Goal: Task Accomplishment & Management: Complete application form

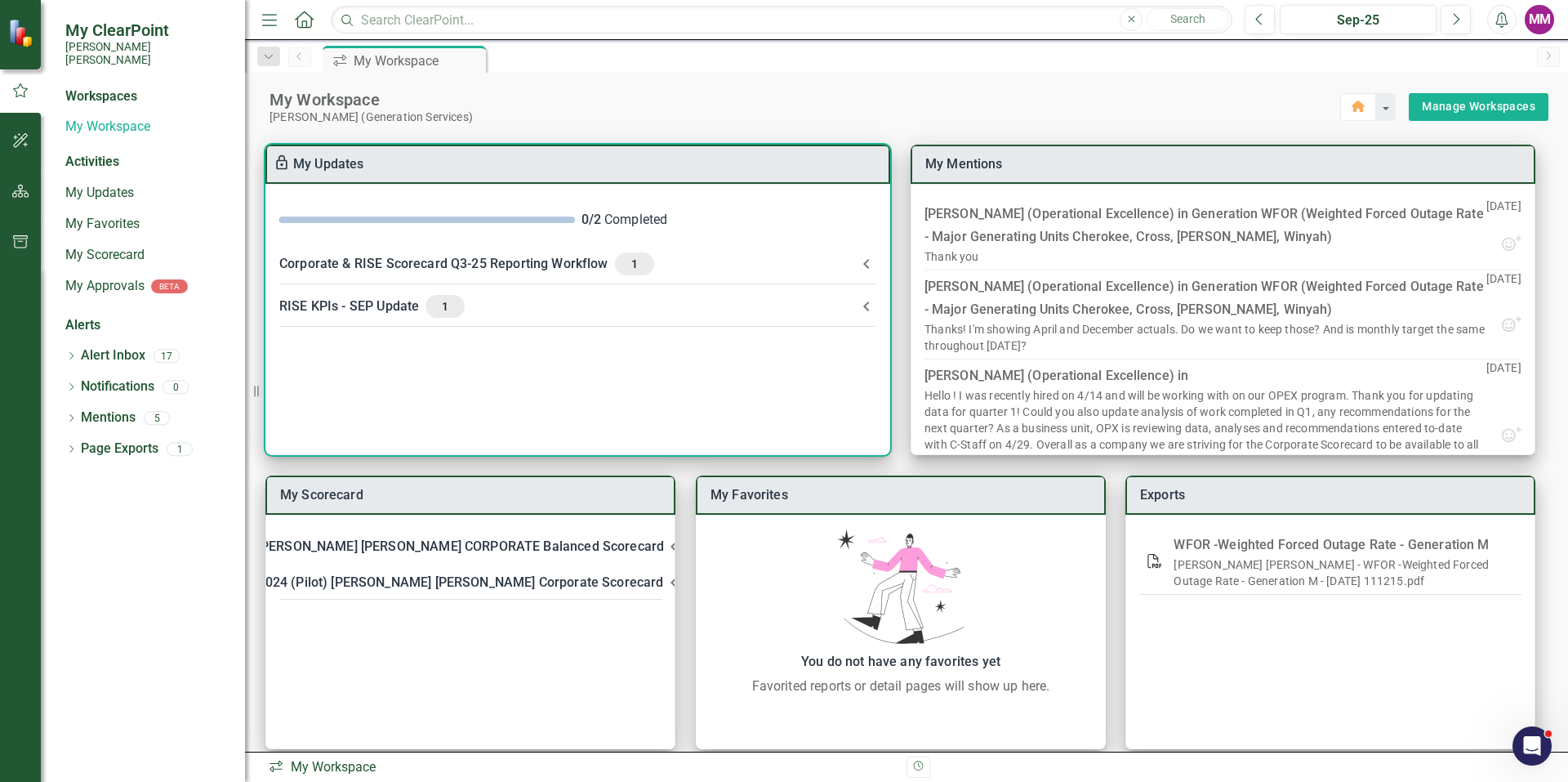
click at [852, 269] on div "Corporate & RISE Scorecard Q3-25 Reporting Workflow 1" at bounding box center [567, 264] width 577 height 23
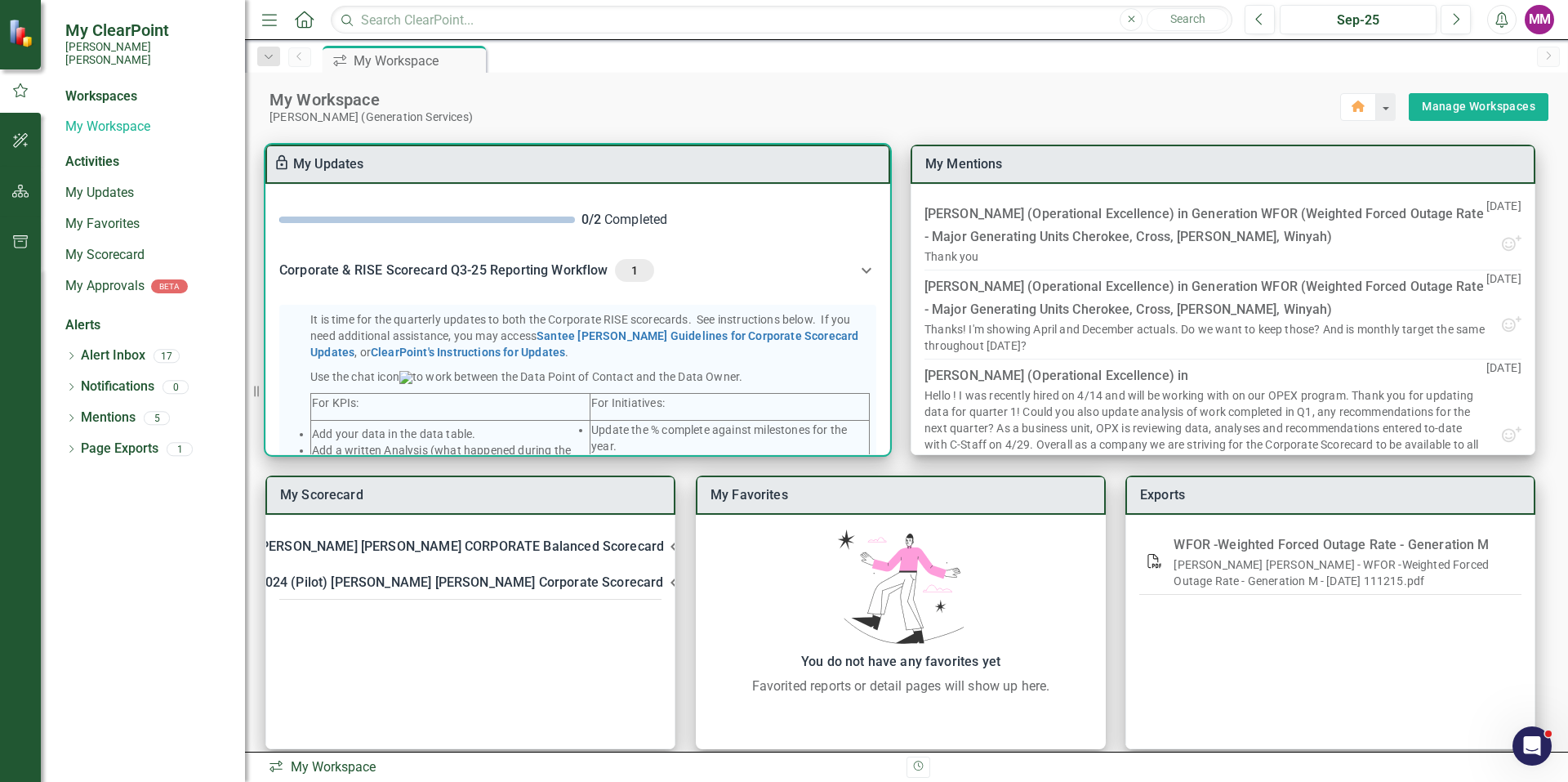
click at [862, 272] on icon at bounding box center [867, 270] width 10 height 6
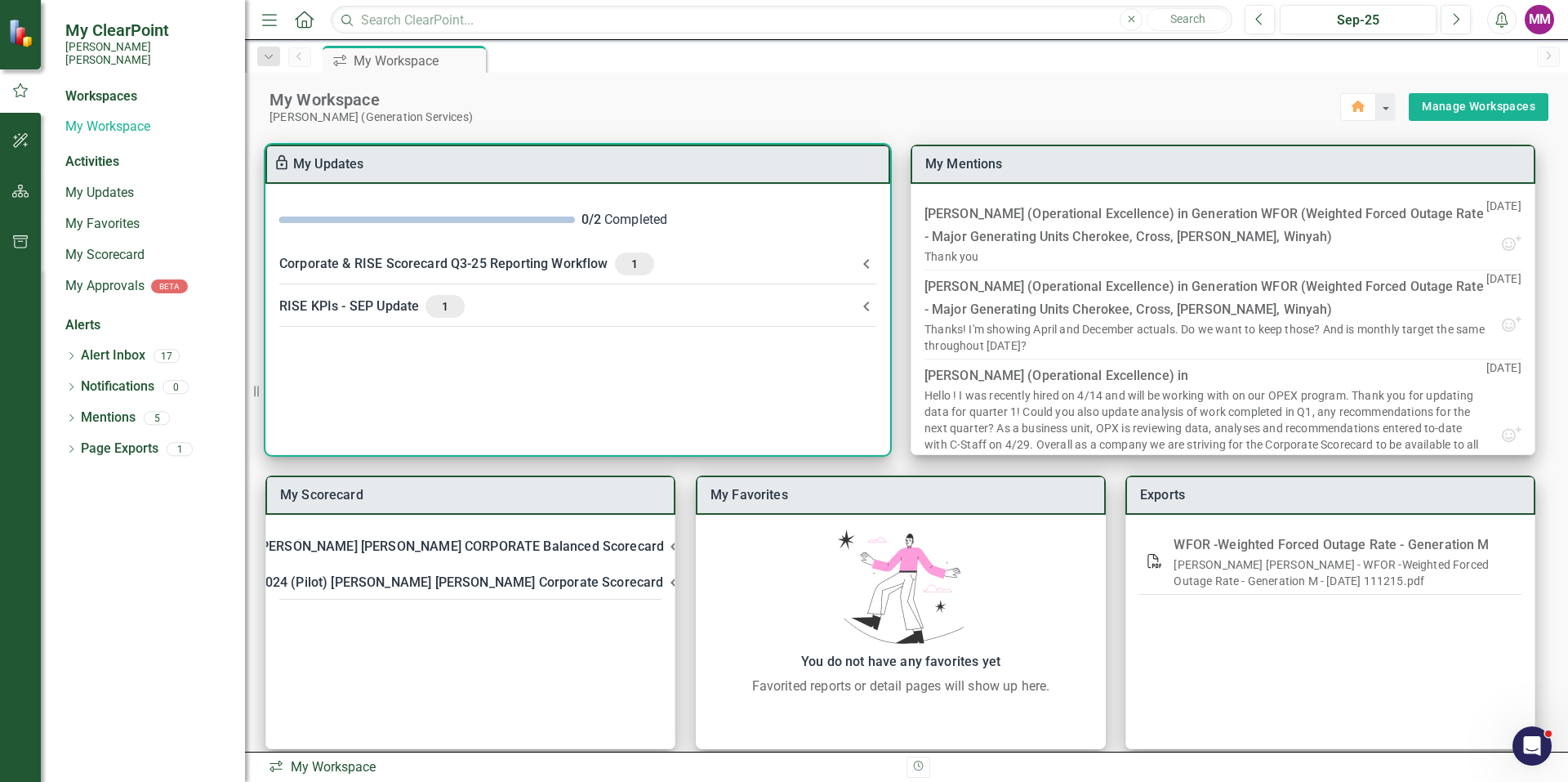
click at [866, 305] on icon at bounding box center [866, 306] width 6 height 10
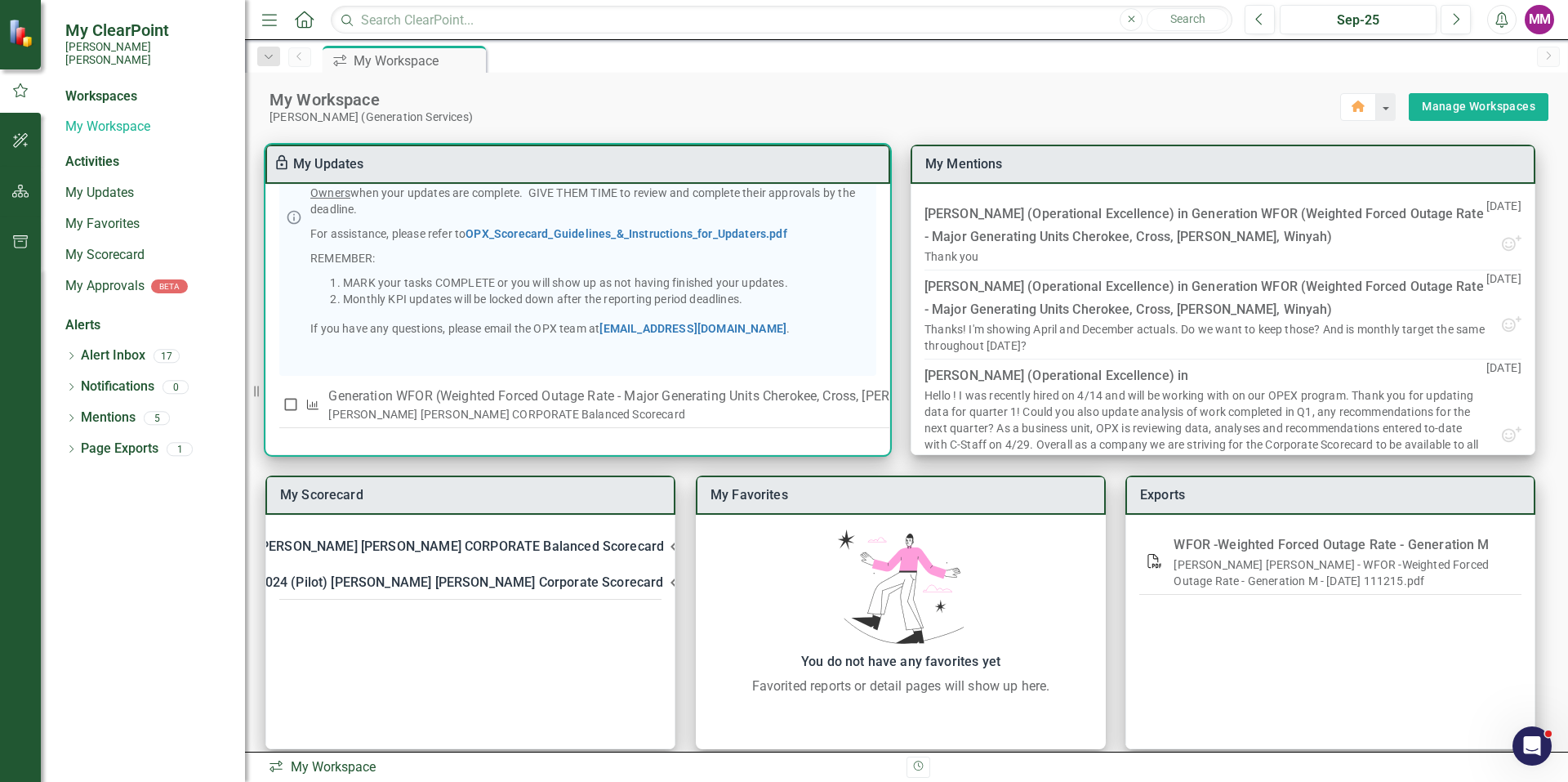
scroll to position [18, 0]
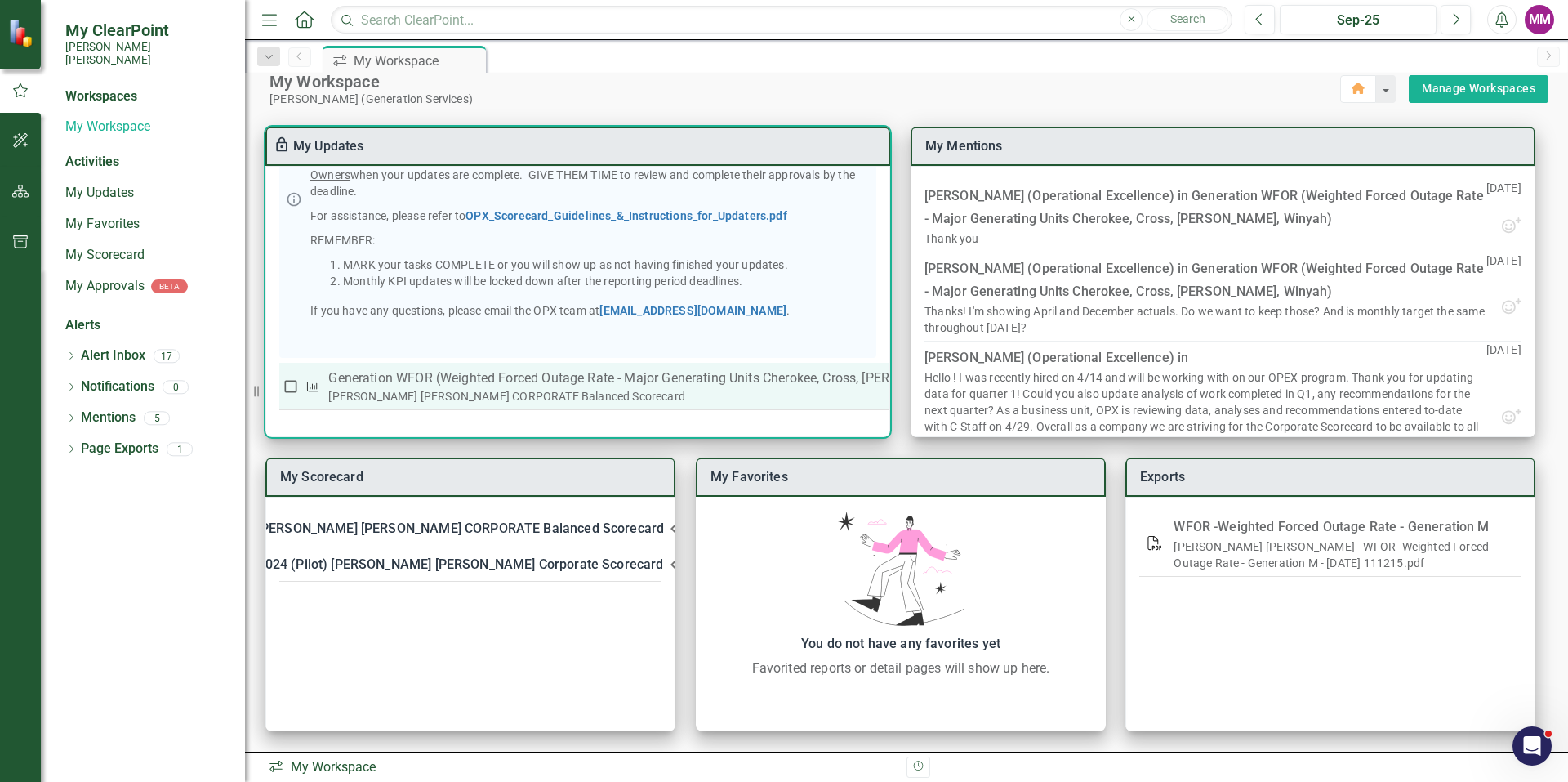
click at [395, 370] on p "Generation WFOR (Weighted Forced Outage Rate - Major Generating Units Cherokee,…" at bounding box center [672, 378] width 687 height 20
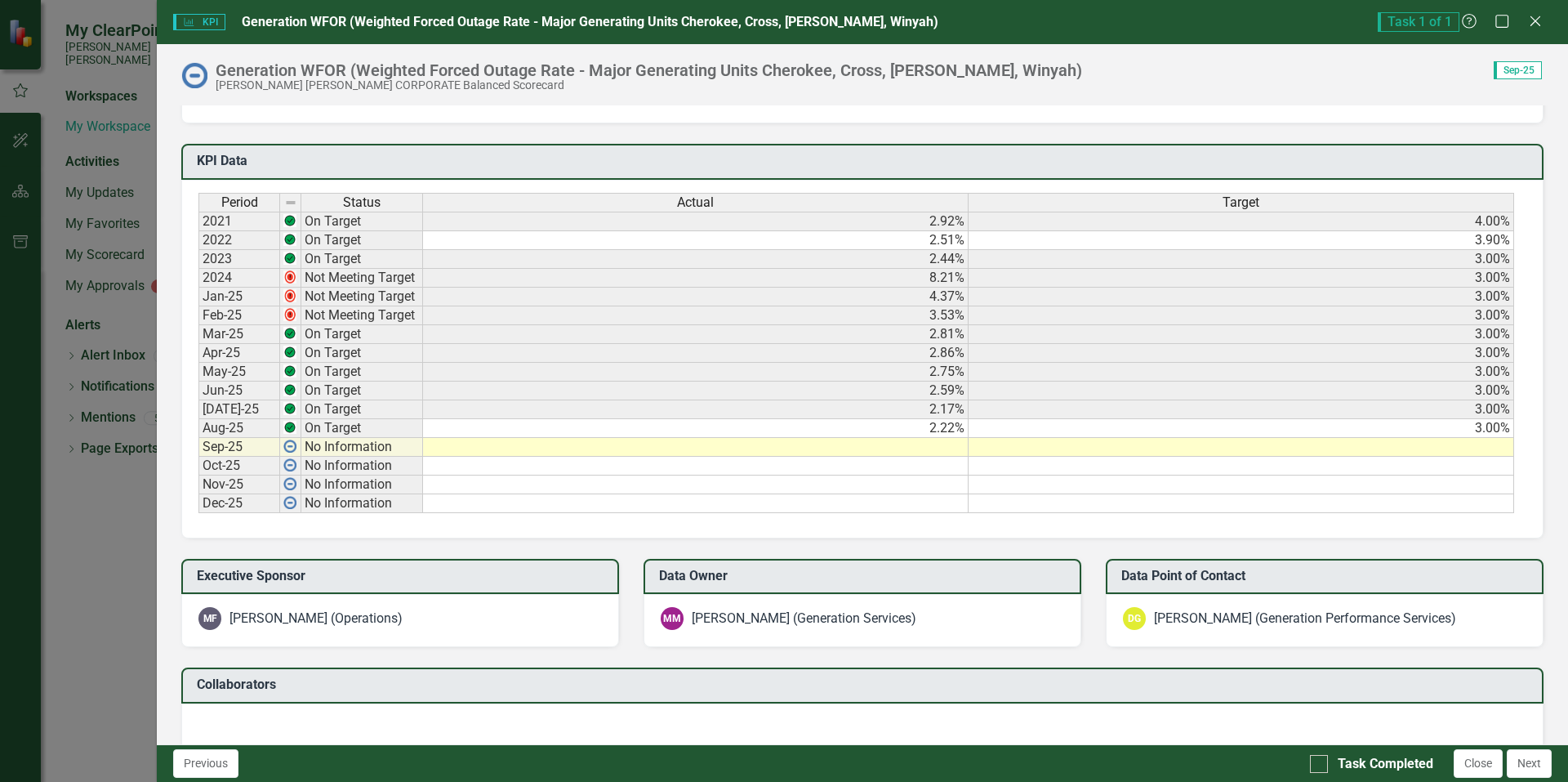
scroll to position [817, 0]
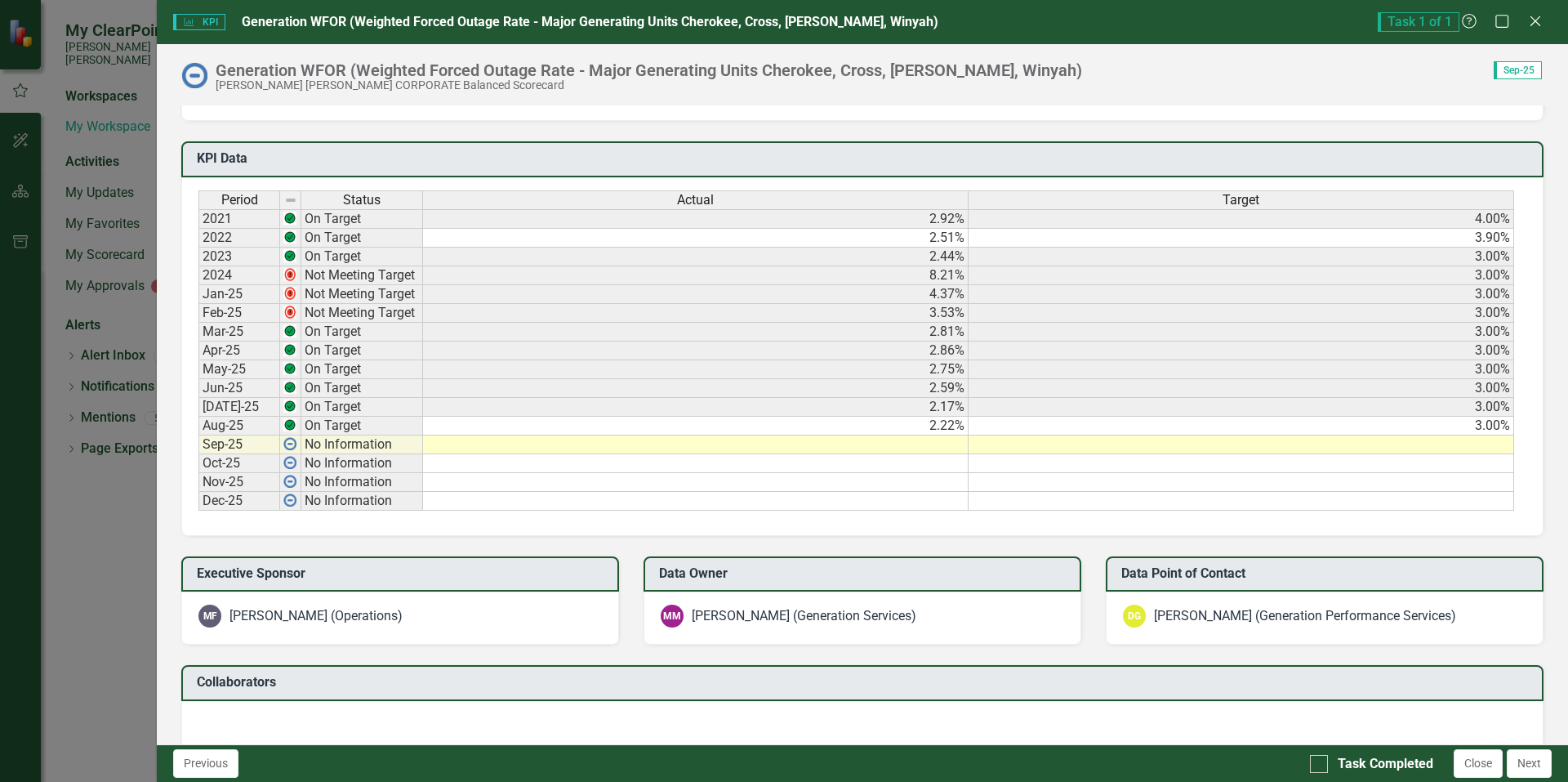
click at [942, 450] on td at bounding box center [696, 445] width 546 height 19
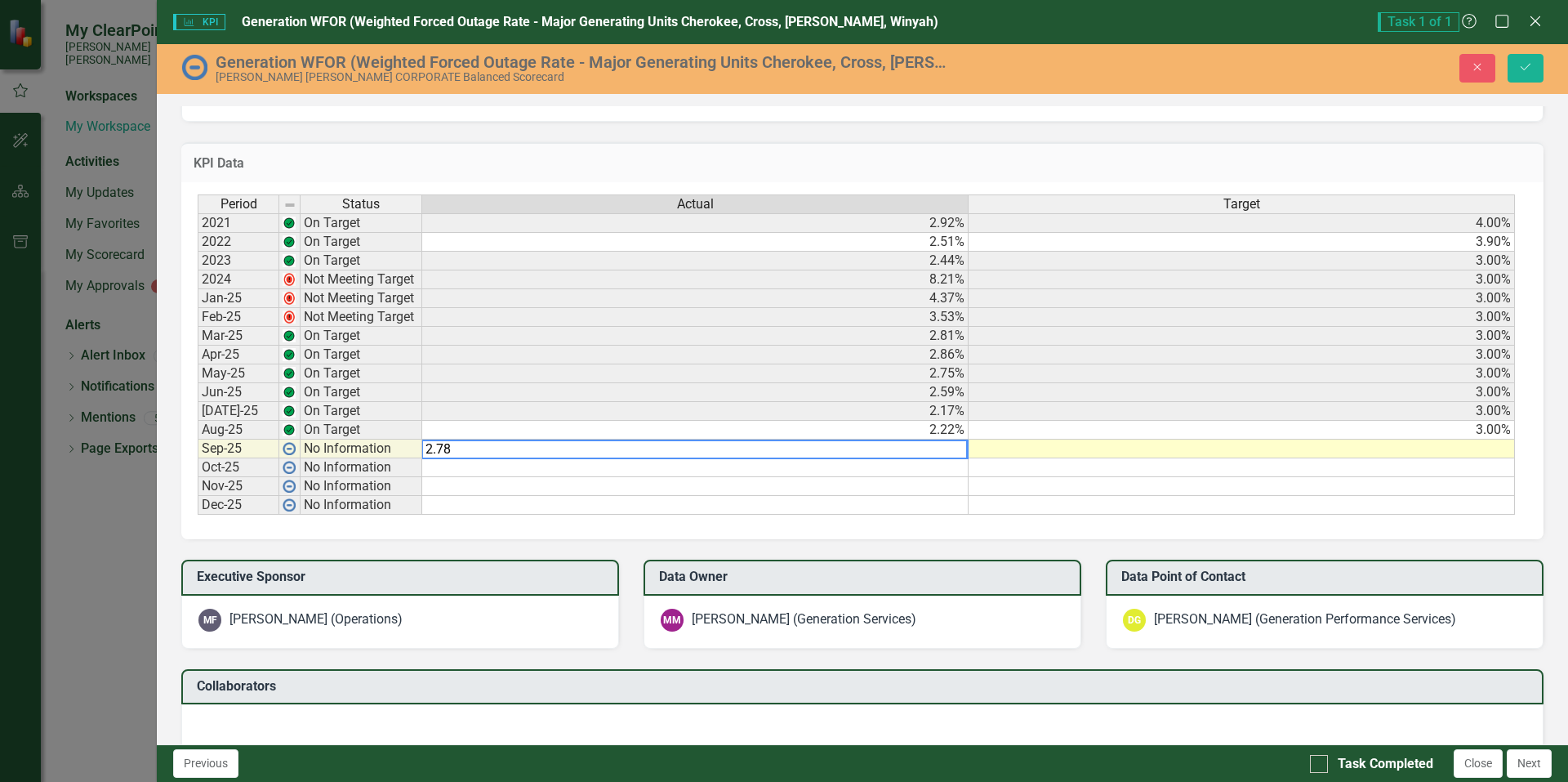
type textarea "2.78"
click at [948, 466] on td at bounding box center [696, 468] width 547 height 19
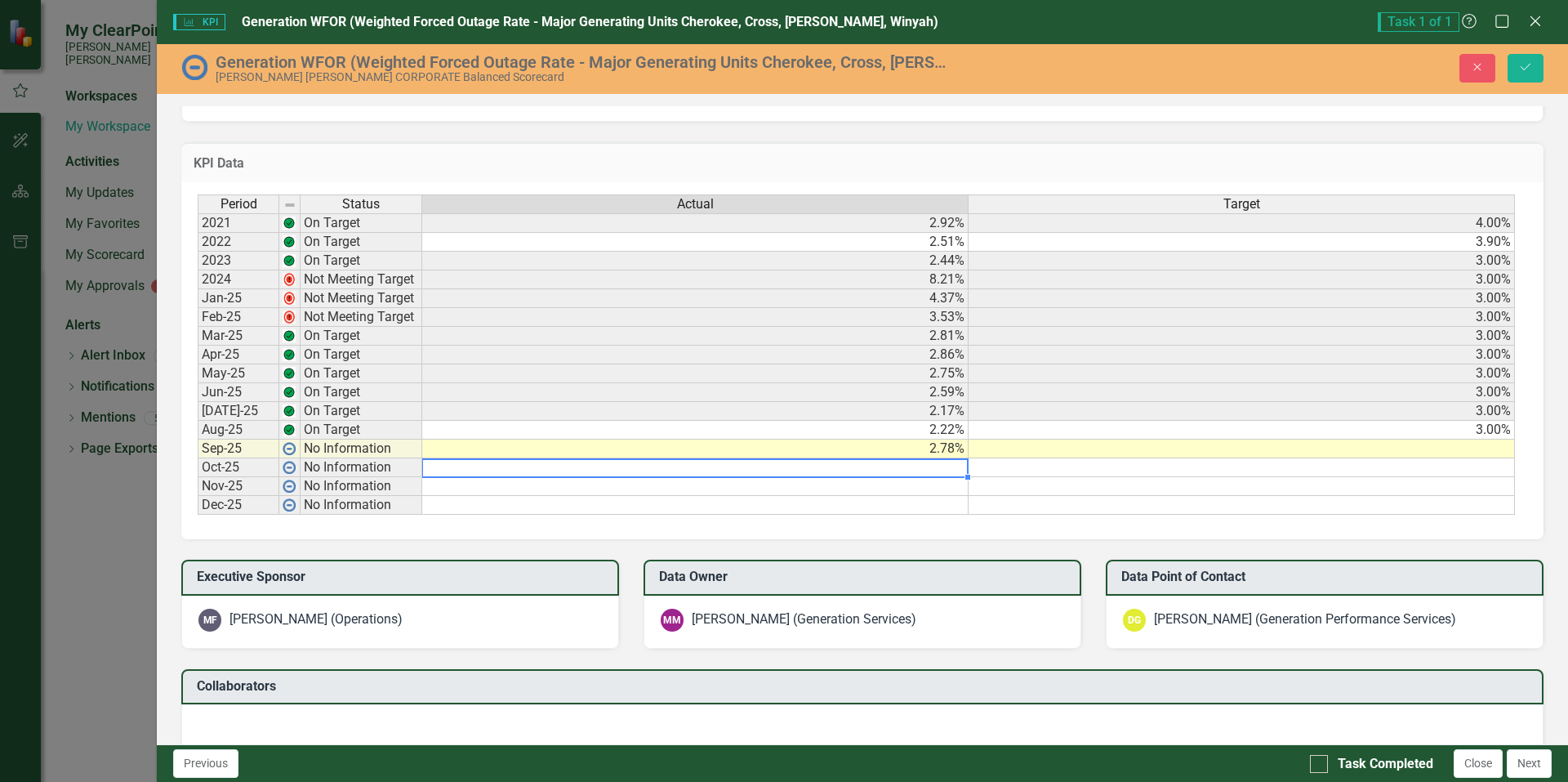
click at [1207, 445] on td at bounding box center [1242, 449] width 547 height 19
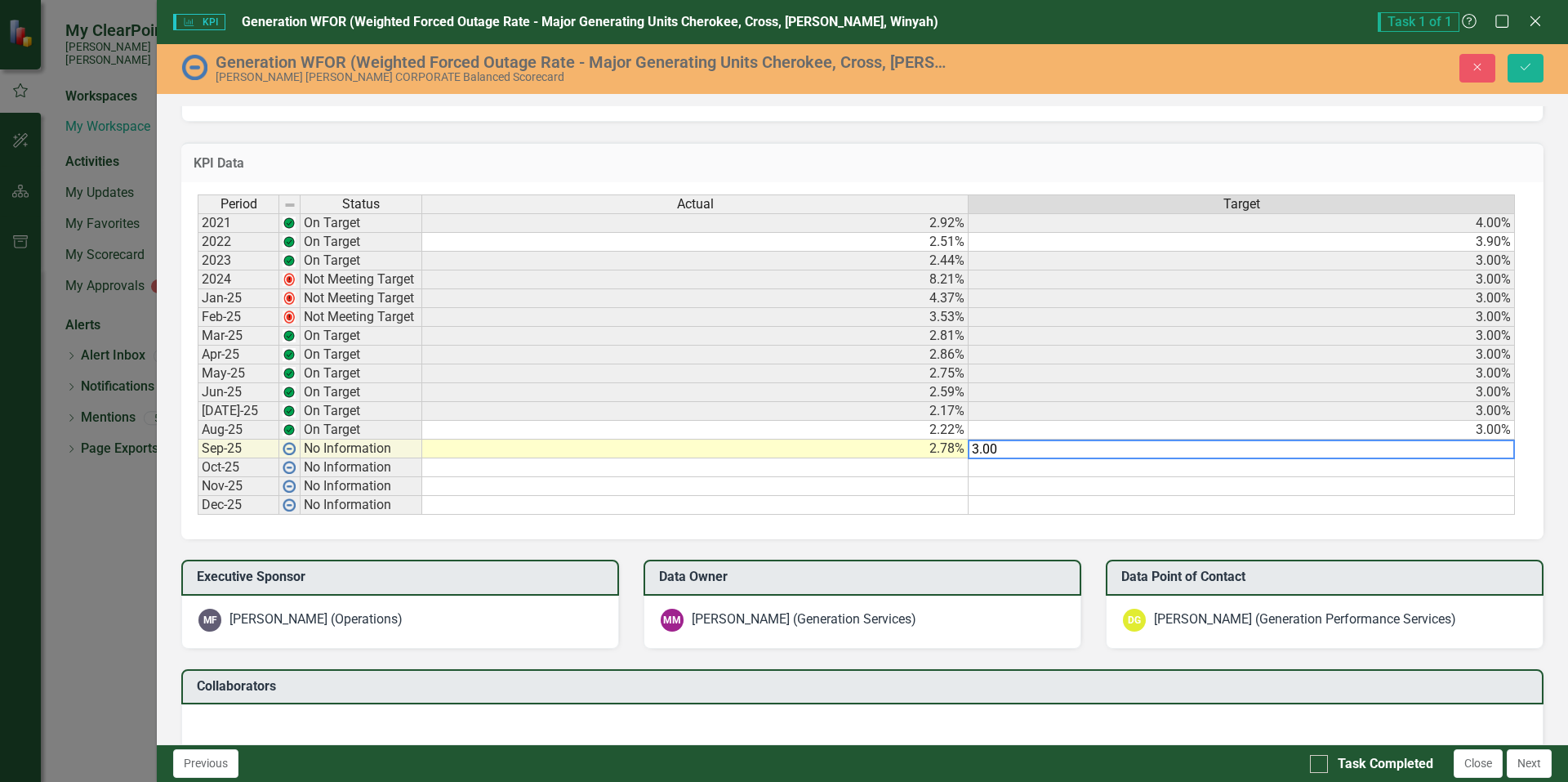
type textarea "3.00"
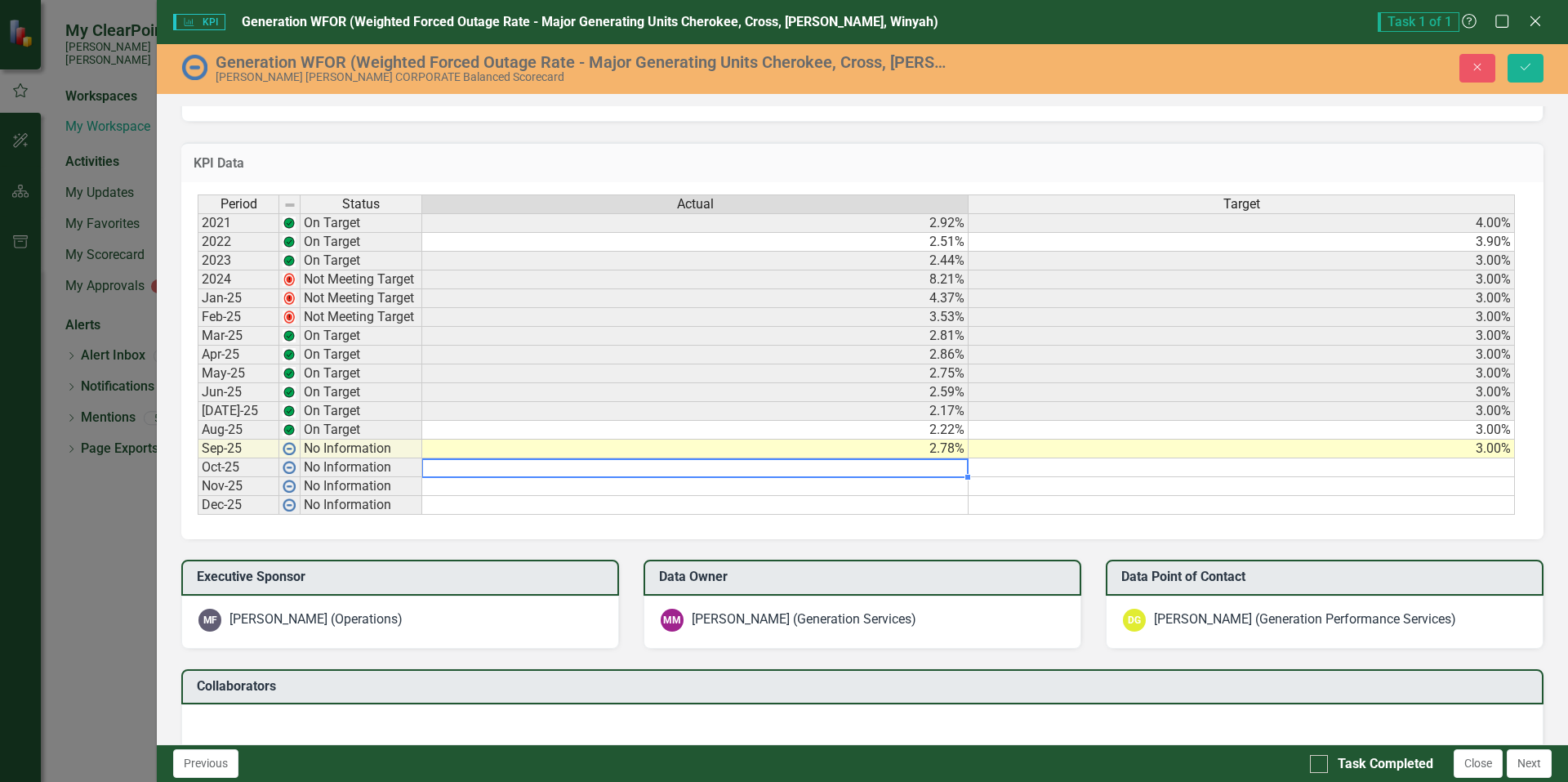
click at [935, 472] on td at bounding box center [696, 468] width 547 height 19
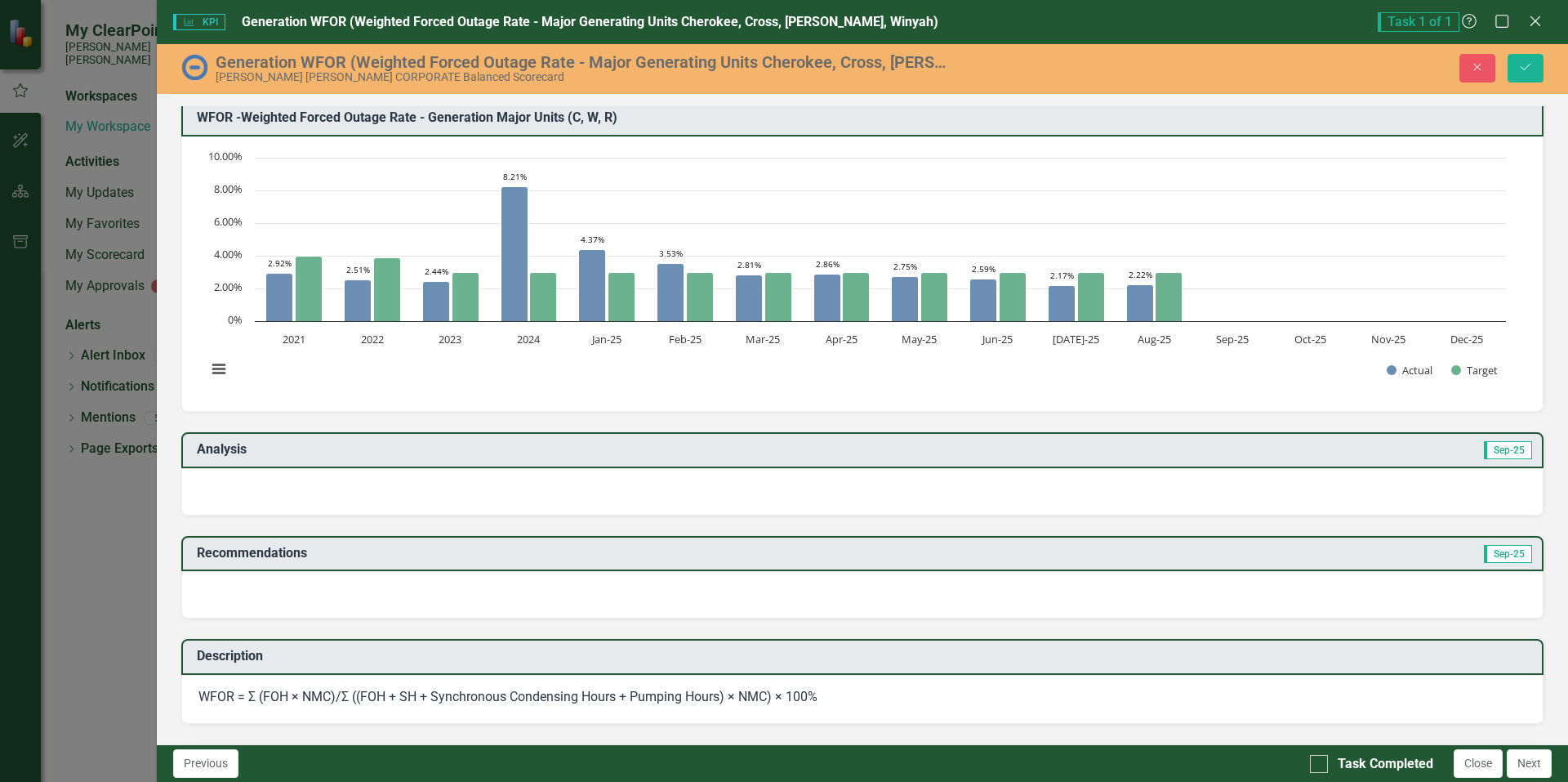
scroll to position [0, 0]
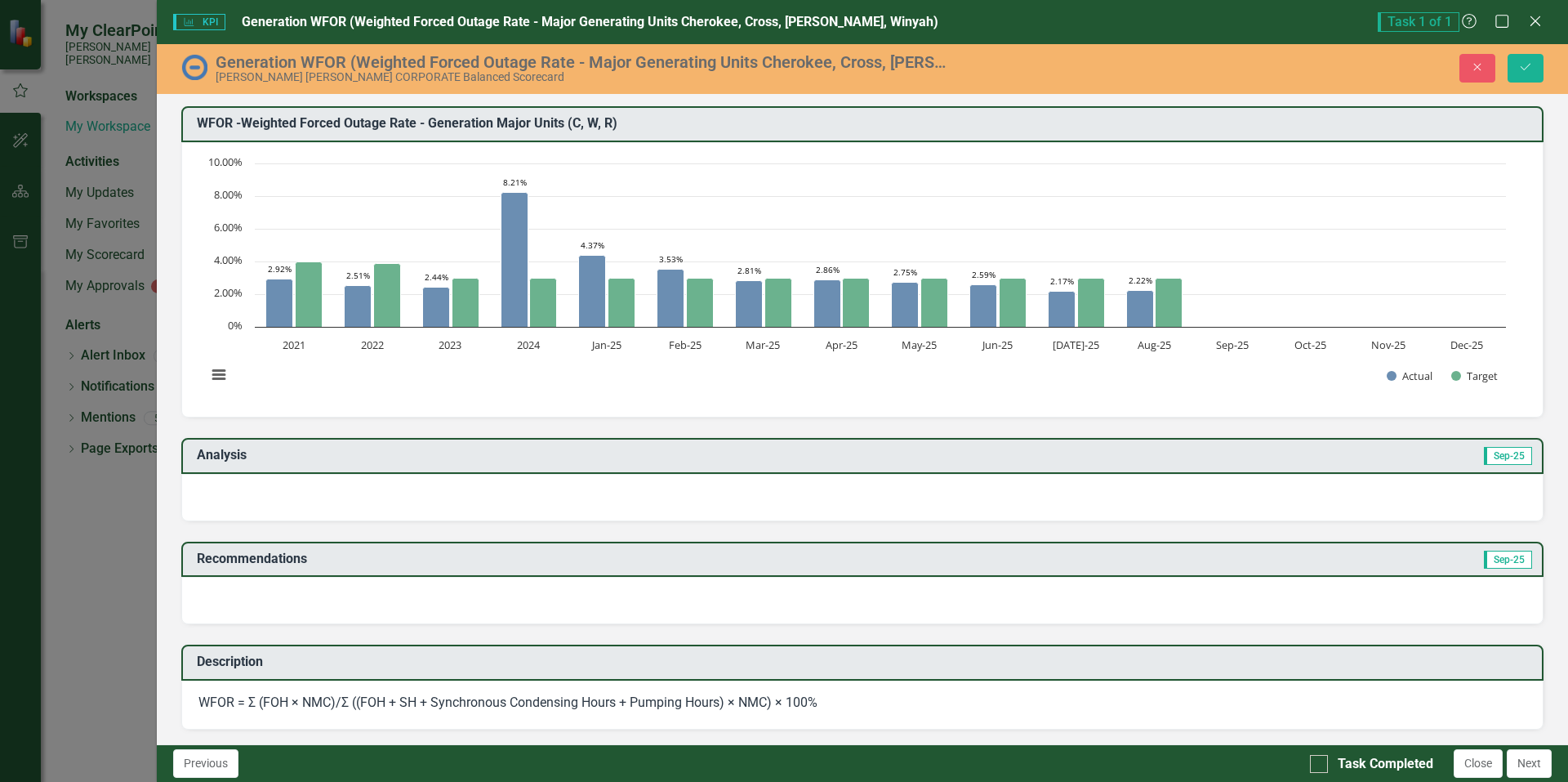
click at [370, 496] on div at bounding box center [862, 497] width 1362 height 48
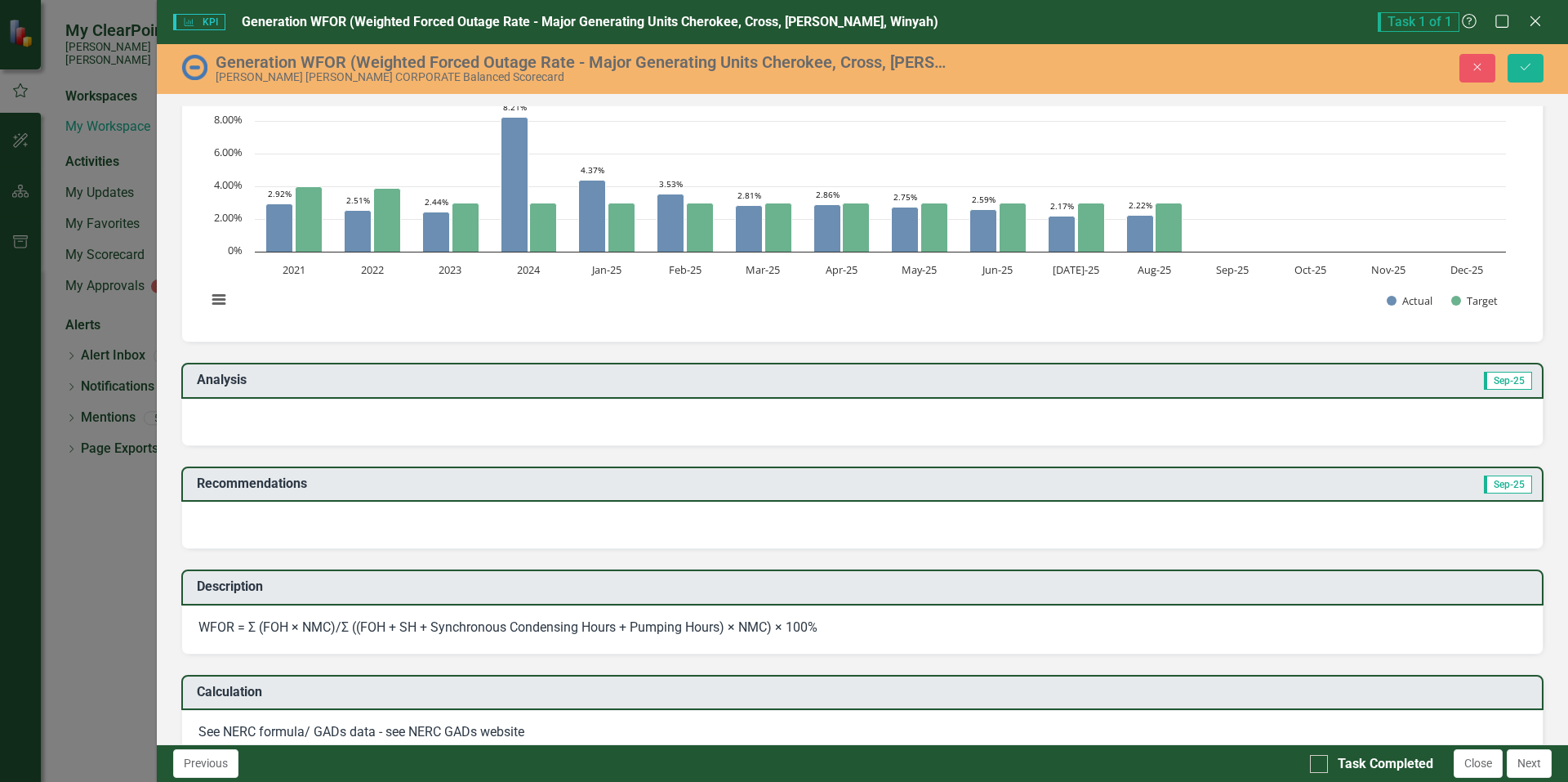
scroll to position [245, 0]
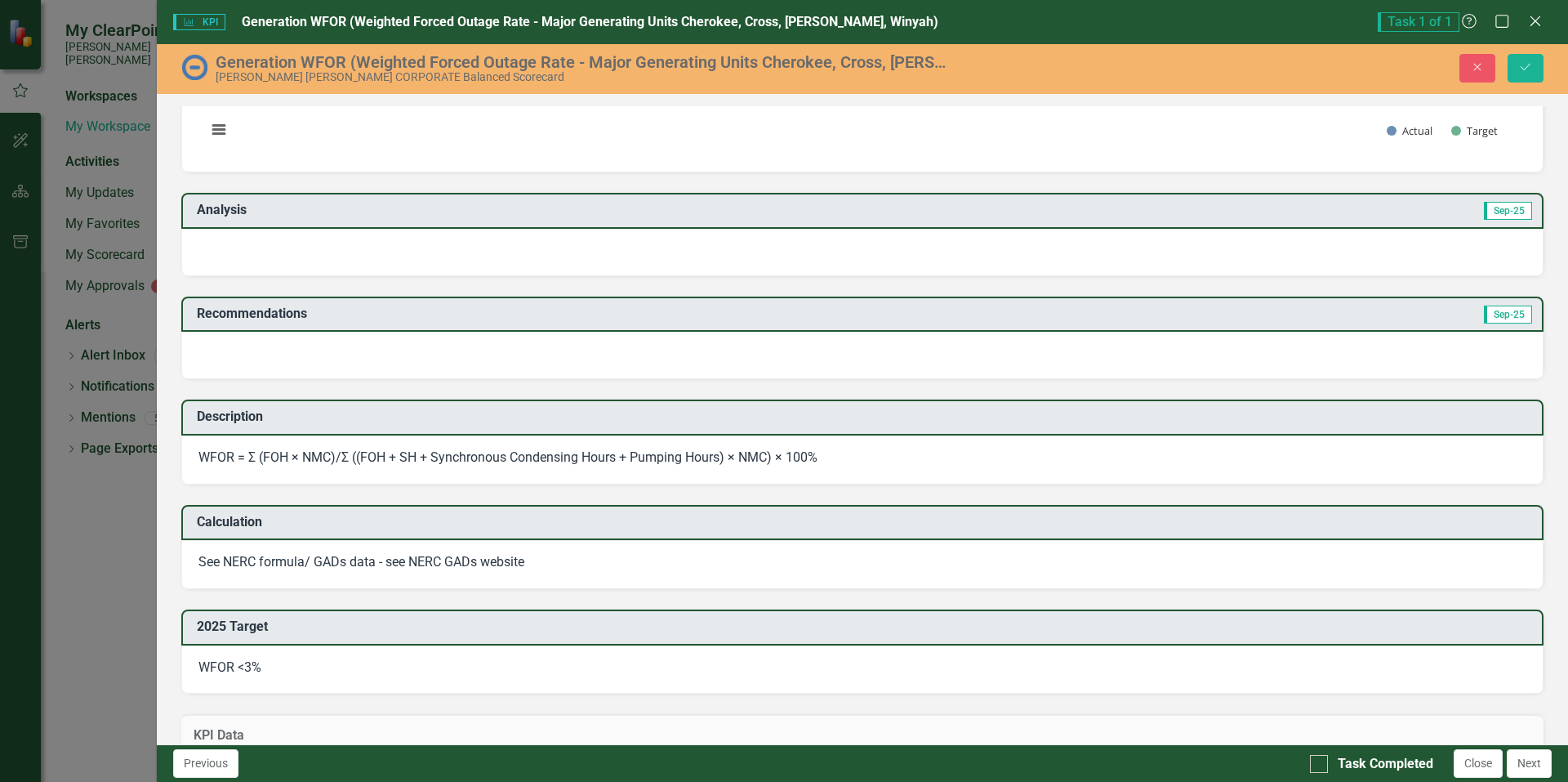
click at [342, 257] on div at bounding box center [862, 252] width 1362 height 48
click at [604, 241] on div at bounding box center [862, 252] width 1362 height 48
click at [602, 242] on div at bounding box center [862, 252] width 1362 height 48
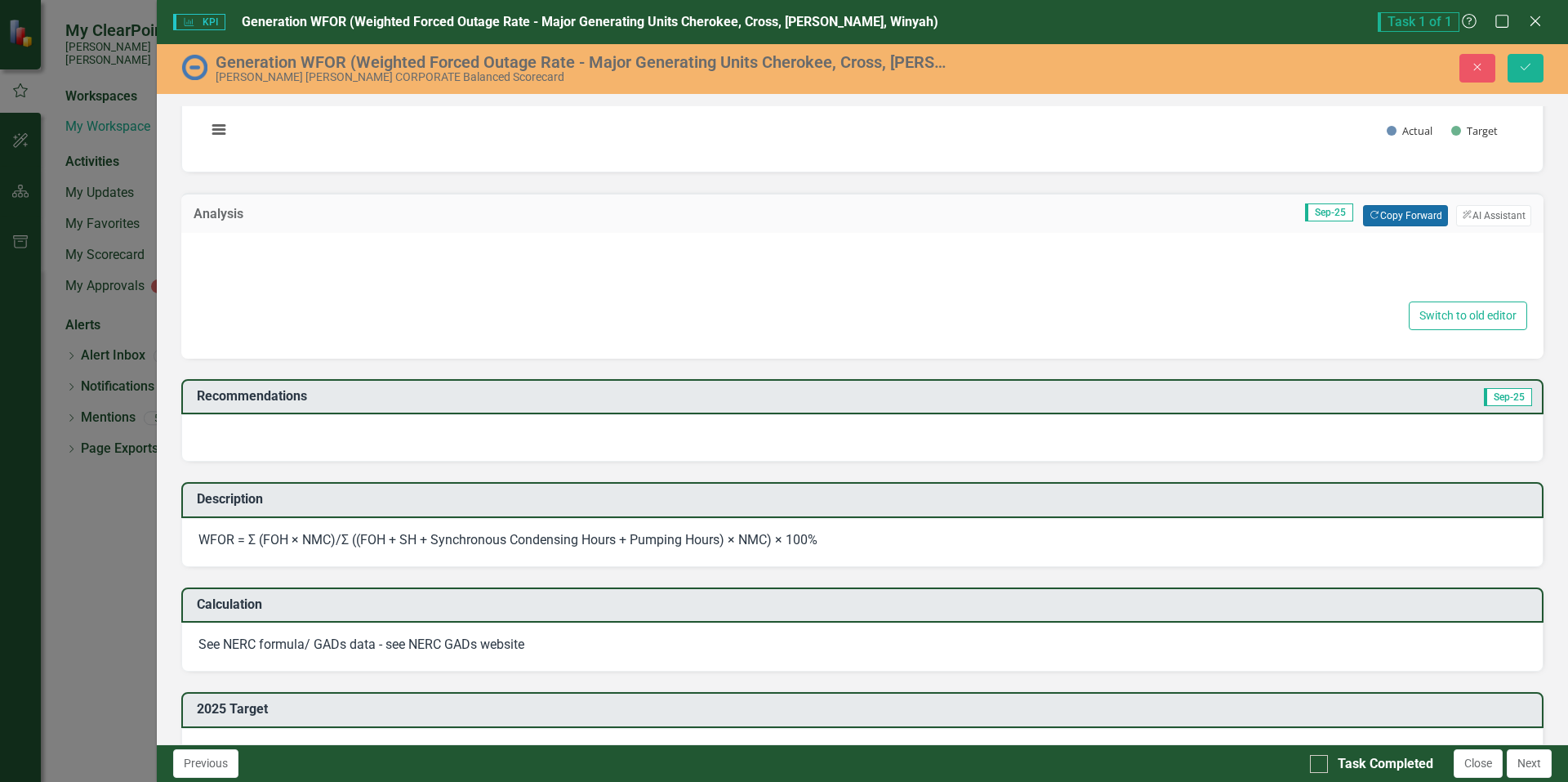
click at [1396, 212] on button "Copy Forward Copy Forward" at bounding box center [1405, 216] width 84 height 21
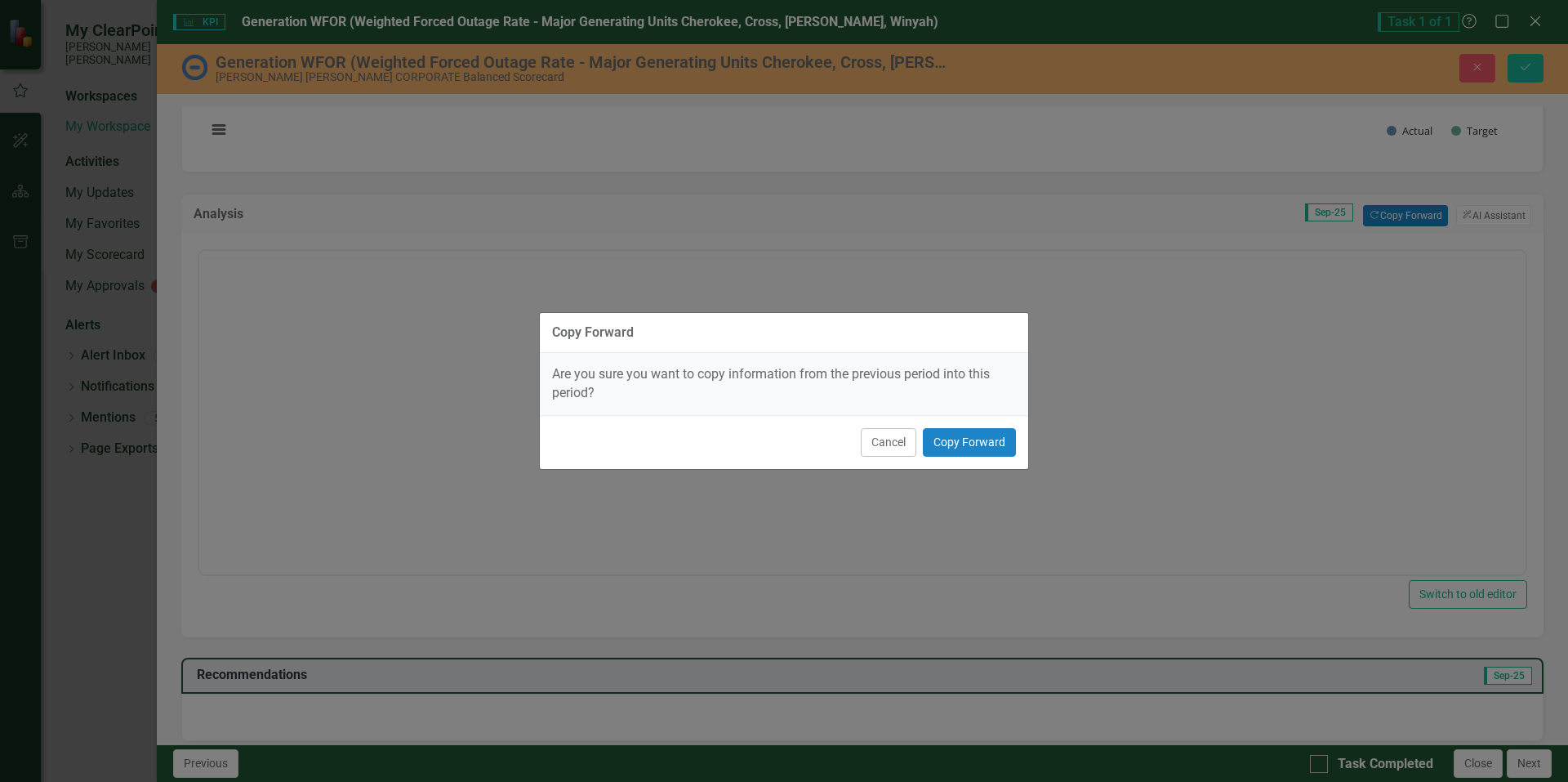
scroll to position [0, 0]
click at [967, 438] on button "Copy Forward" at bounding box center [969, 442] width 93 height 29
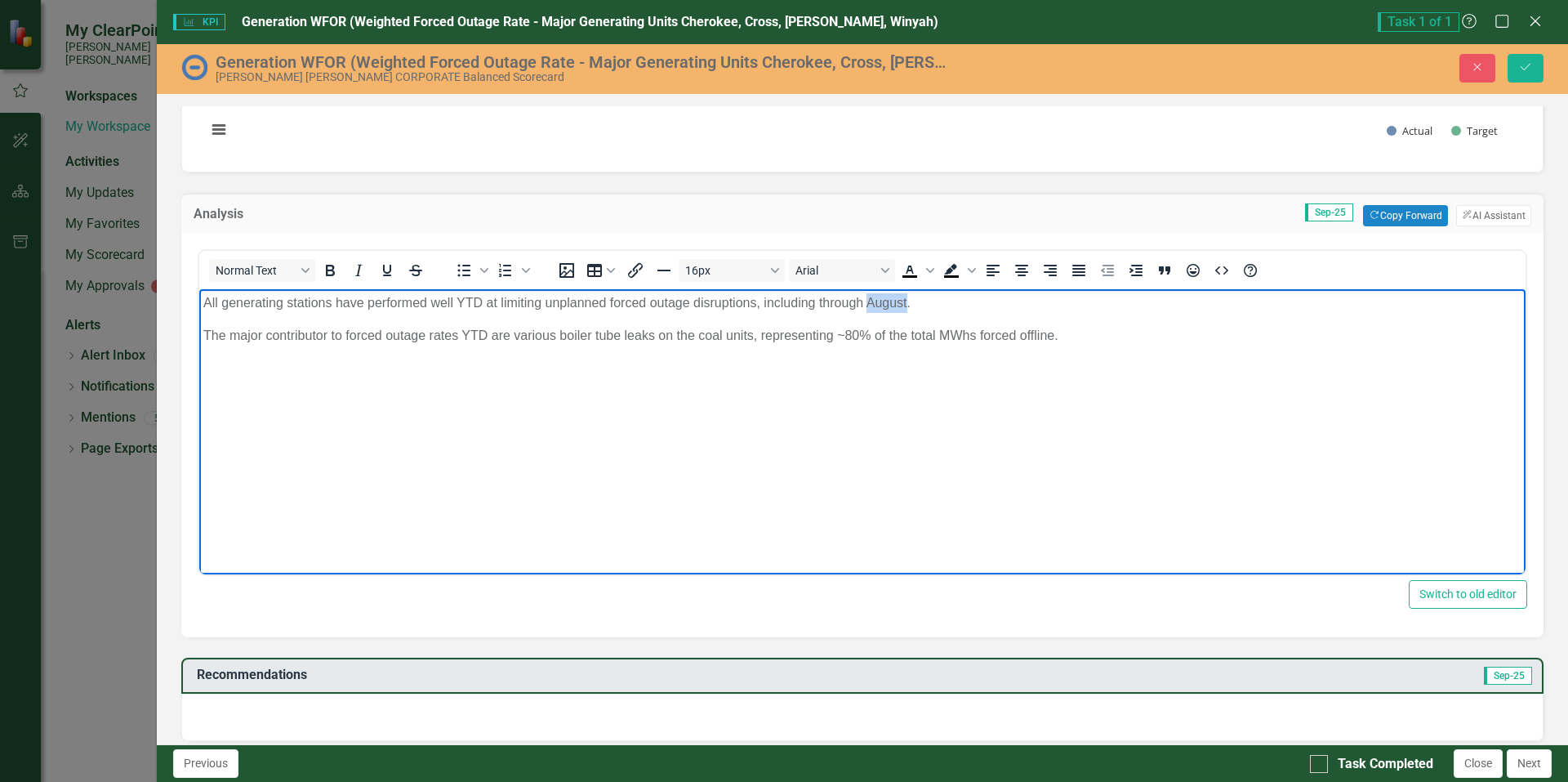
drag, startPoint x: 867, startPoint y: 305, endPoint x: 908, endPoint y: 301, distance: 41.2
click at [908, 301] on p "All generating stations have performed well YTD at limiting unplanned forced ou…" at bounding box center [862, 302] width 1318 height 20
click at [953, 301] on p "All generating stations have performed well YTD at limiting unplanned forced ou…" at bounding box center [862, 302] width 1318 height 20
click at [962, 304] on p "All generating stations have performed well YTD at limiting unplanned forced ou…" at bounding box center [862, 302] width 1318 height 20
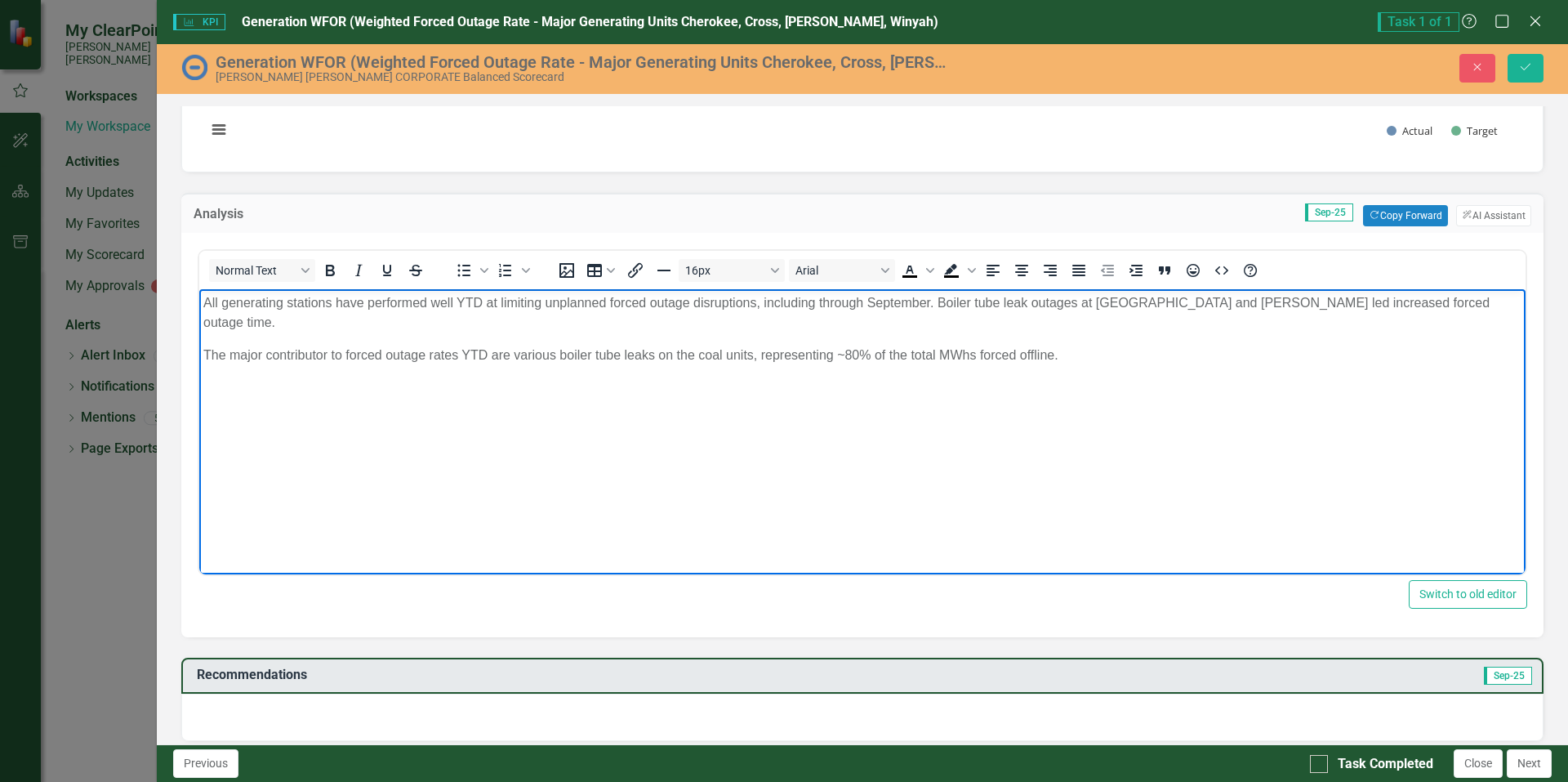
click at [1209, 305] on p "All generating stations have performed well YTD at limiting unplanned forced ou…" at bounding box center [862, 313] width 1318 height 39
click at [1206, 305] on p "All generating stations have performed well YTD at limiting unplanned forced ou…" at bounding box center [862, 313] width 1318 height 39
drag, startPoint x: 1207, startPoint y: 304, endPoint x: 1225, endPoint y: 302, distance: 18.1
click at [1225, 302] on p "All generating stations have performed well YTD at limiting unplanned forced ou…" at bounding box center [862, 313] width 1318 height 39
click at [412, 322] on p "All generating stations have performed well YTD at limiting unplanned forced ou…" at bounding box center [862, 313] width 1318 height 39
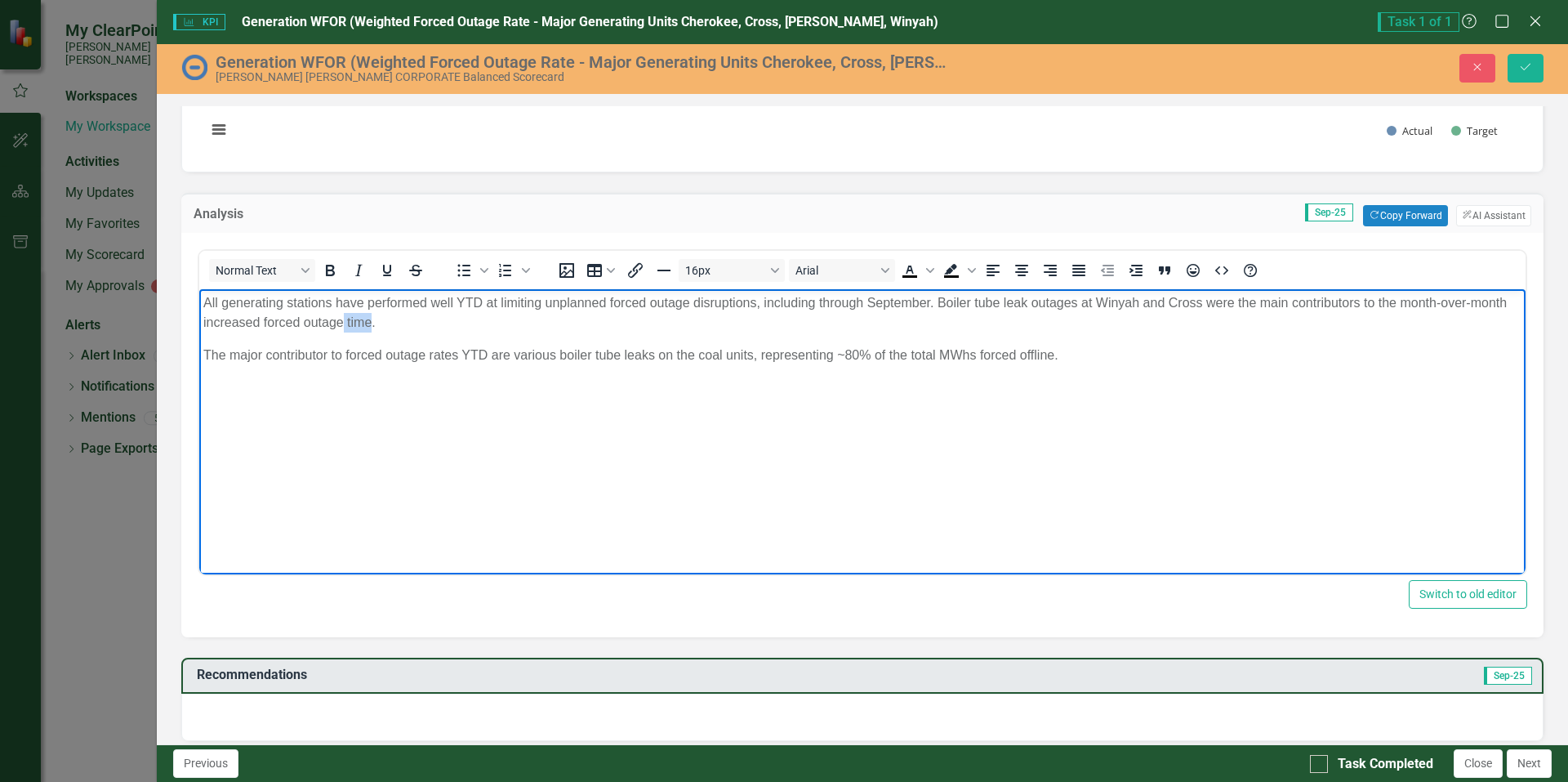
drag, startPoint x: 344, startPoint y: 320, endPoint x: 371, endPoint y: 319, distance: 27.0
click at [371, 319] on p "All generating stations have performed well YTD at limiting unplanned forced ou…" at bounding box center [862, 313] width 1318 height 39
click at [389, 324] on p "All generating stations have performed well YTD at limiting unplanned forced ou…" at bounding box center [862, 313] width 1318 height 39
drag, startPoint x: 765, startPoint y: 300, endPoint x: 931, endPoint y: 299, distance: 166.0
click at [931, 299] on p "All generating stations have performed well YTD at limiting unplanned forced ou…" at bounding box center [862, 313] width 1318 height 39
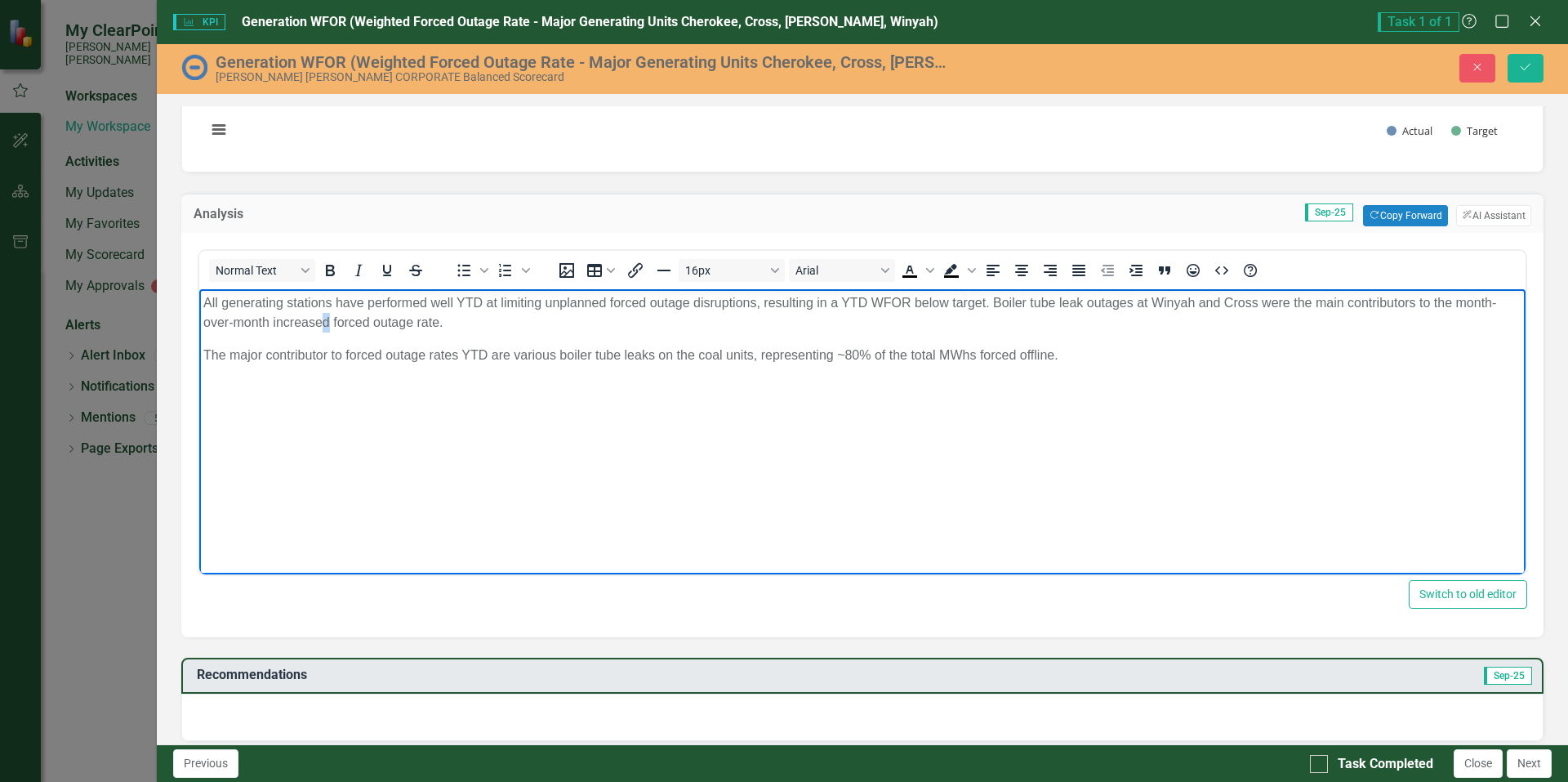
click at [328, 320] on p "All generating stations have performed well YTD at limiting unplanned forced ou…" at bounding box center [862, 313] width 1318 height 39
click at [312, 361] on p "The major contributor to forced outage rates YTD are various boiler tube leaks …" at bounding box center [862, 355] width 1318 height 20
click at [856, 356] on p "The major contributor to forced outage rates YTD are various boiler tube leaks …" at bounding box center [862, 355] width 1318 height 20
click at [980, 355] on p "The major contributor to forced outage rates YTD are various boiler tube leaks …" at bounding box center [862, 355] width 1318 height 20
click at [1007, 350] on p "The major contributor to forced outage rates YTD are various boiler tube leaks …" at bounding box center [862, 355] width 1318 height 20
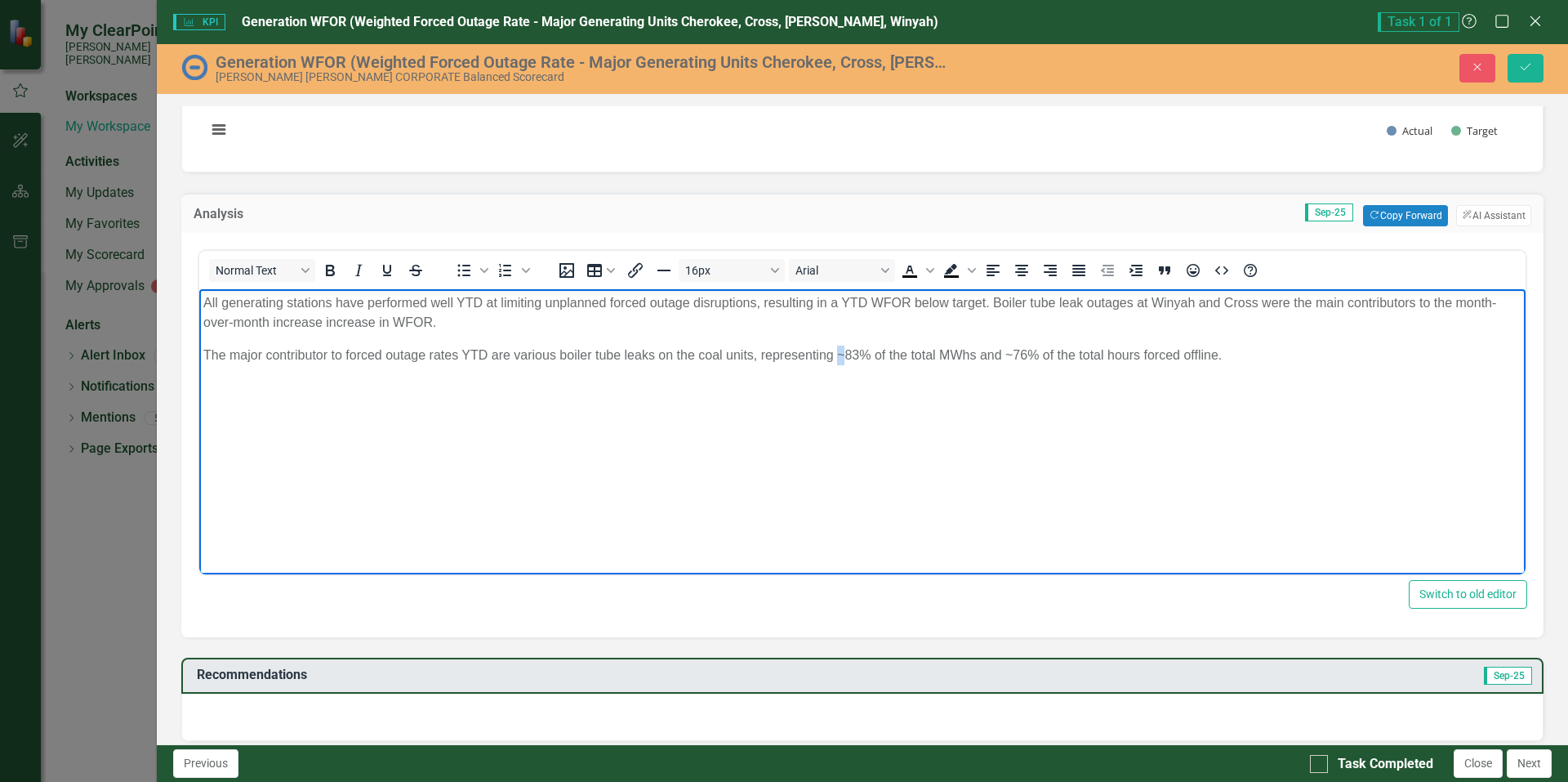
click at [844, 354] on p "The major contributor to forced outage rates YTD are various boiler tube leaks …" at bounding box center [862, 355] width 1318 height 20
click at [852, 356] on p "The major contributor to forced outage rates YTD are various boiler tube leaks …" at bounding box center [862, 355] width 1318 height 20
drag, startPoint x: 1007, startPoint y: 354, endPoint x: 1030, endPoint y: 353, distance: 23.0
click at [1030, 353] on p "The major contributor to forced outage rates YTD are various boiler tube leaks …" at bounding box center [862, 355] width 1318 height 20
click at [1225, 352] on p "The major contributor to forced outage rates YTD are various boiler tube leaks …" at bounding box center [862, 355] width 1318 height 20
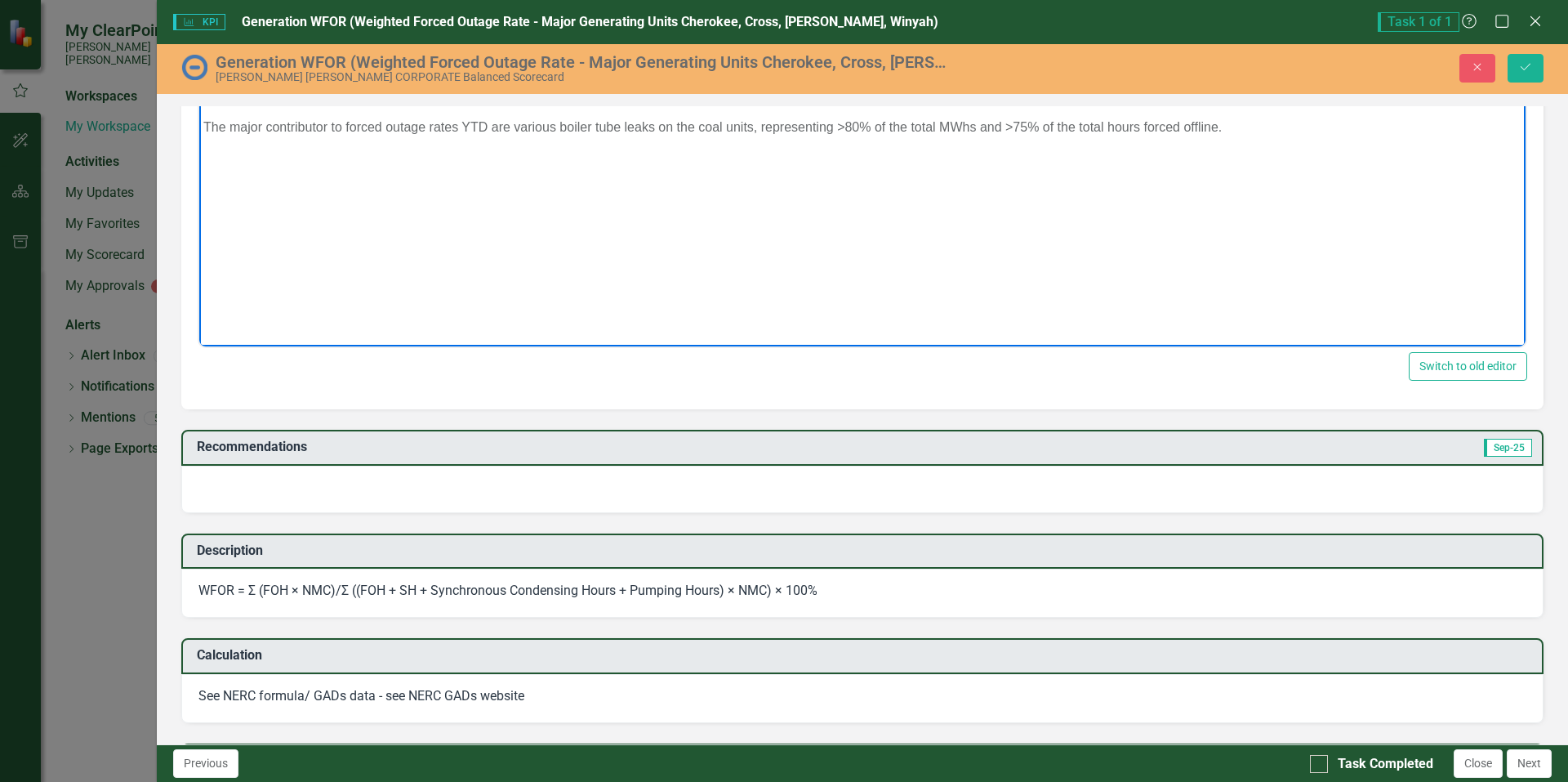
scroll to position [490, 0]
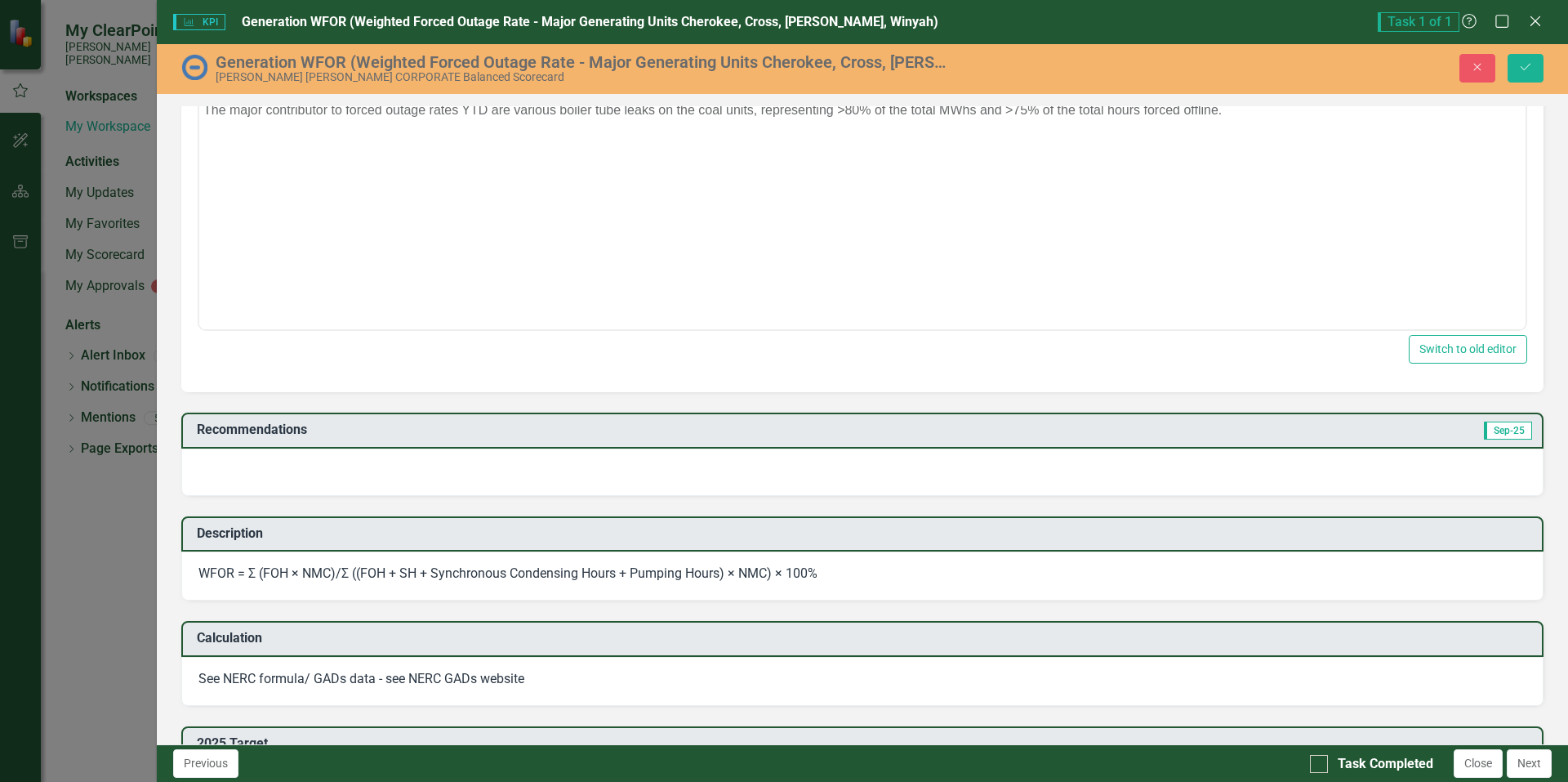
click at [711, 478] on div at bounding box center [862, 472] width 1362 height 48
click at [710, 473] on div at bounding box center [862, 472] width 1362 height 48
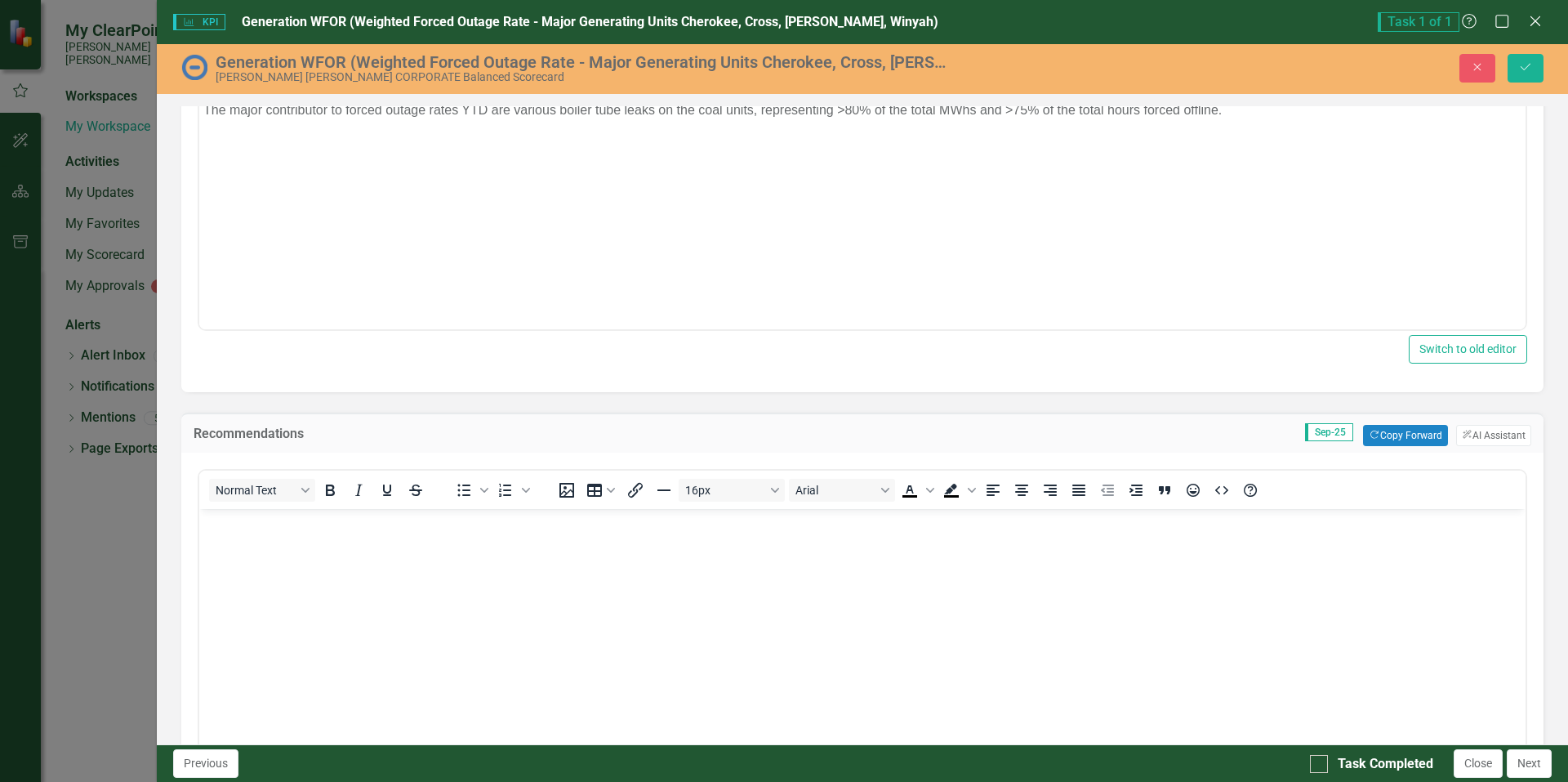
scroll to position [0, 0]
click at [1390, 433] on button "Copy Forward Copy Forward" at bounding box center [1405, 435] width 84 height 21
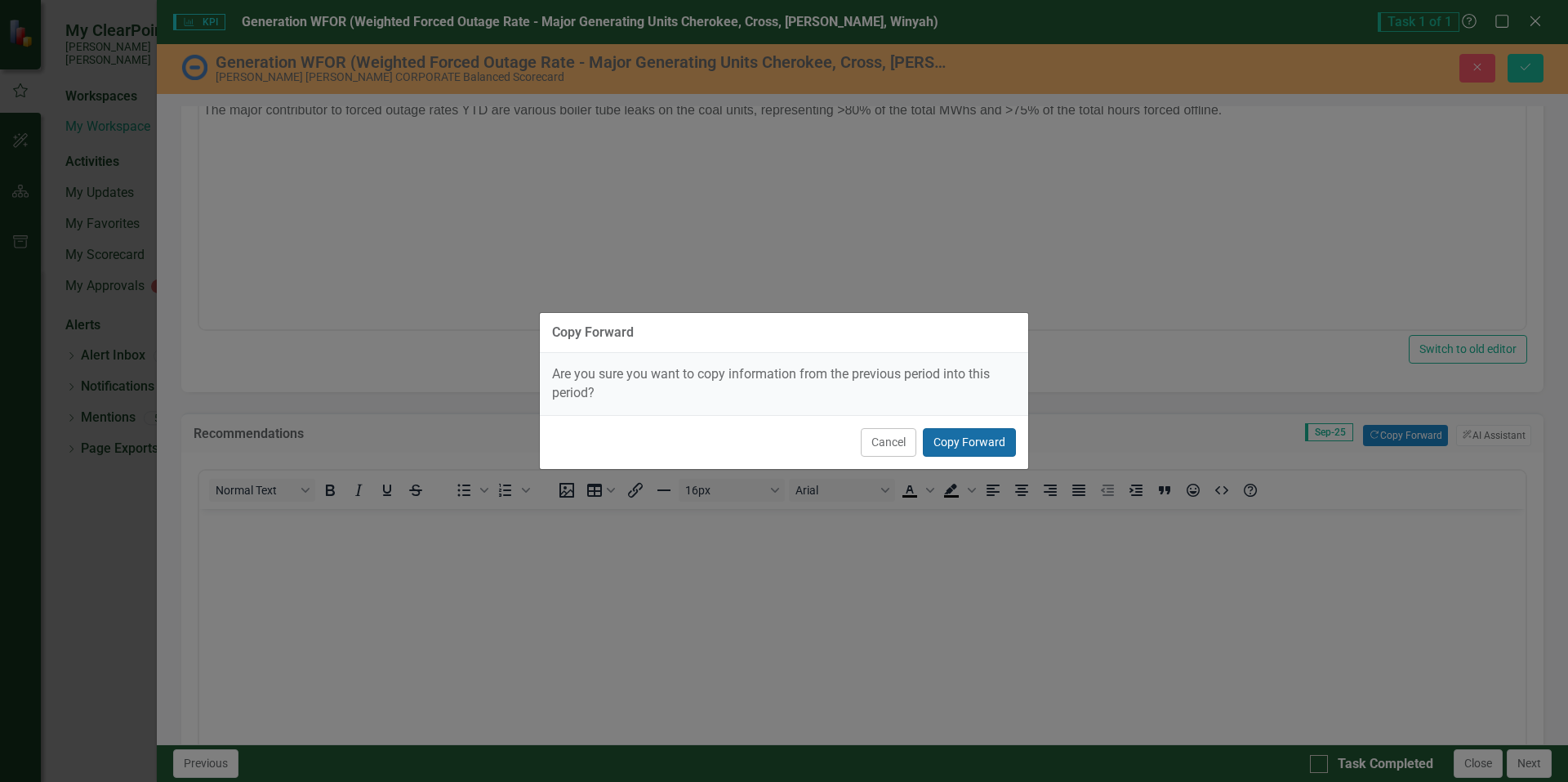
click at [967, 446] on button "Copy Forward" at bounding box center [969, 442] width 93 height 29
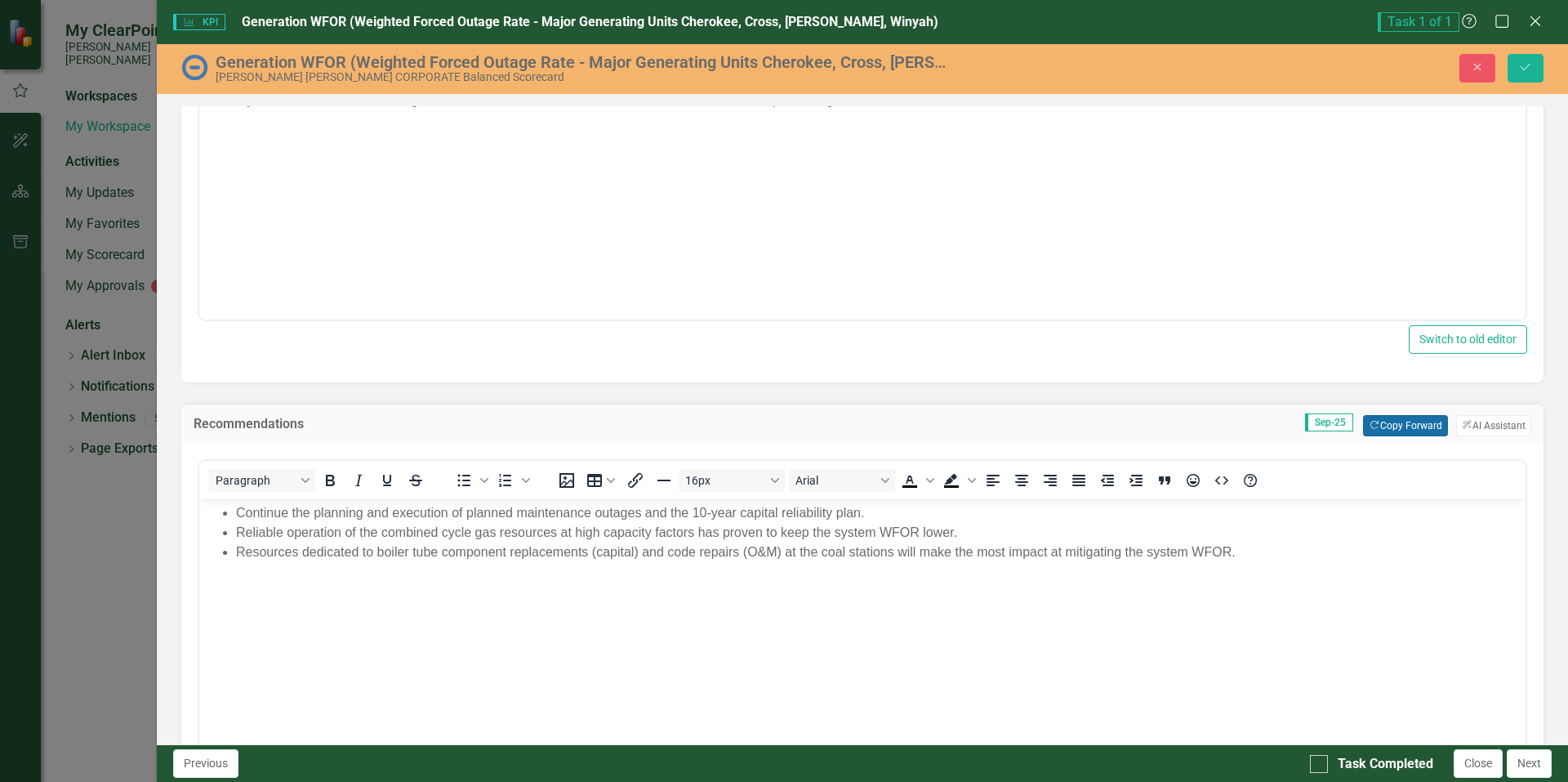
scroll to position [490, 0]
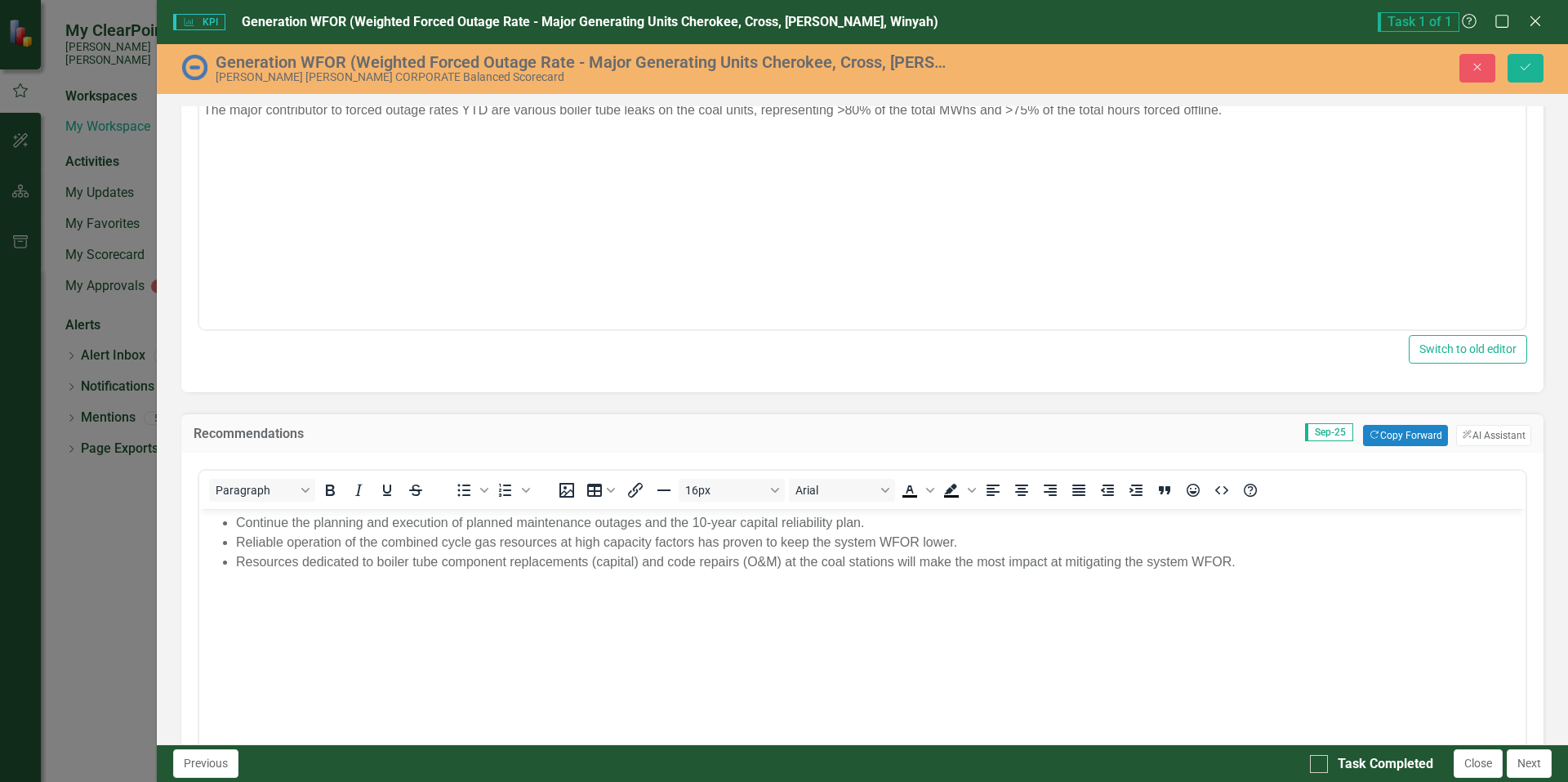
click at [621, 598] on body "Continue the planning and execution of planned maintenance outages and the 10-y…" at bounding box center [863, 631] width 1326 height 245
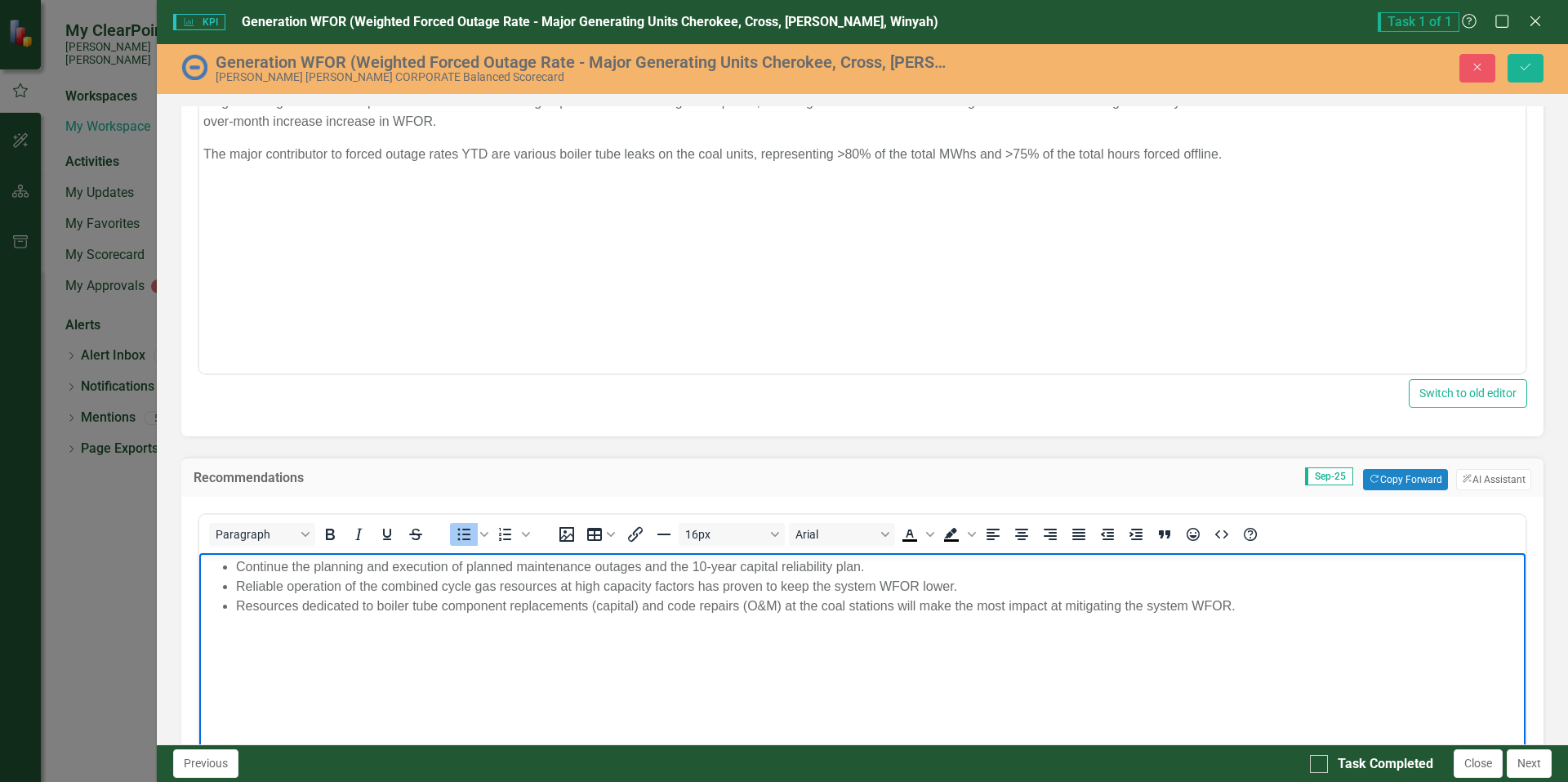
scroll to position [653, 0]
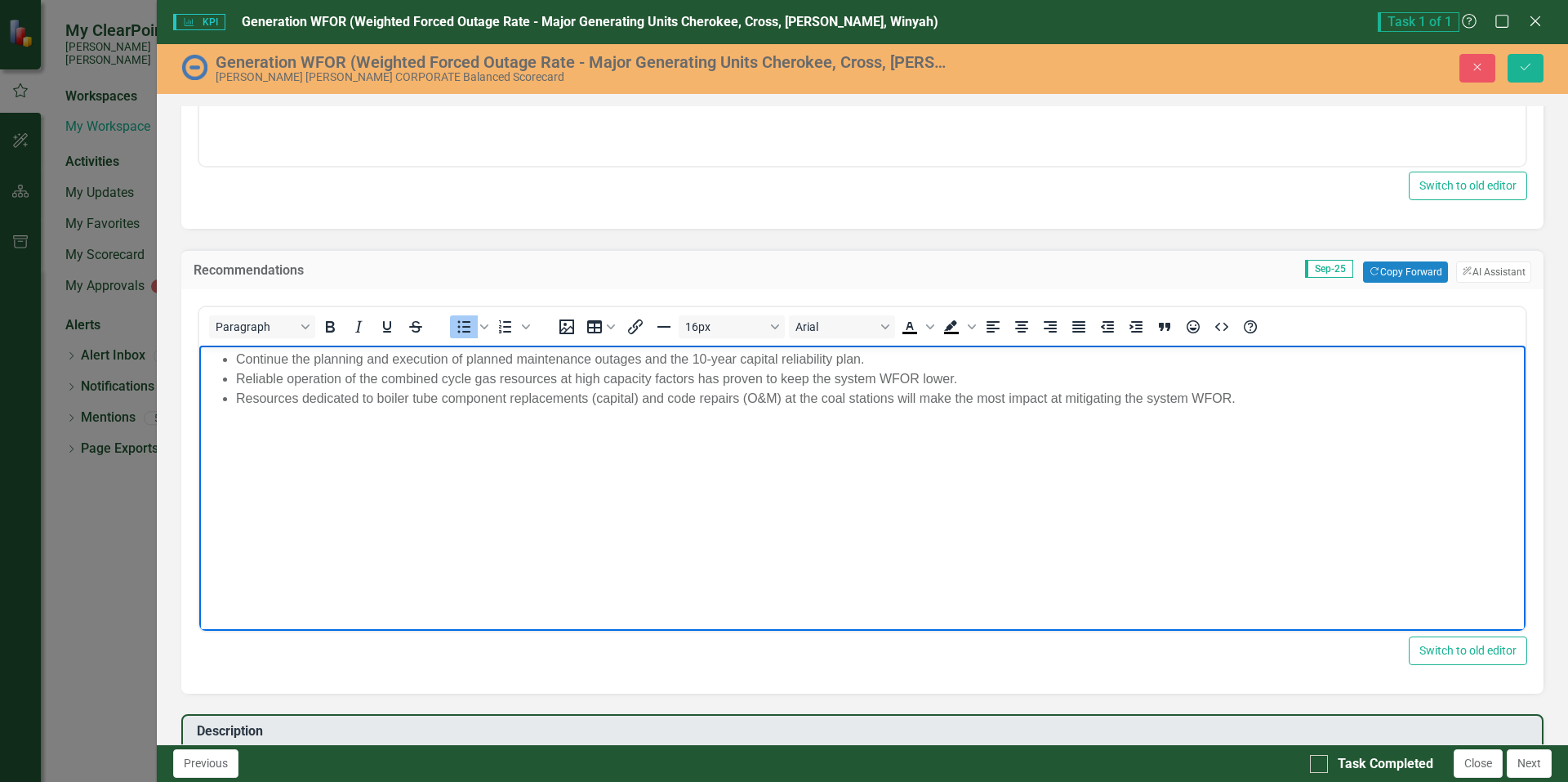
click at [233, 358] on ul "Continue the planning and execution of planned maintenance outages and the 10-y…" at bounding box center [862, 379] width 1318 height 59
click at [1270, 400] on li "Resources dedicated to boiler tube component replacements (capital) and code re…" at bounding box center [879, 398] width 1285 height 20
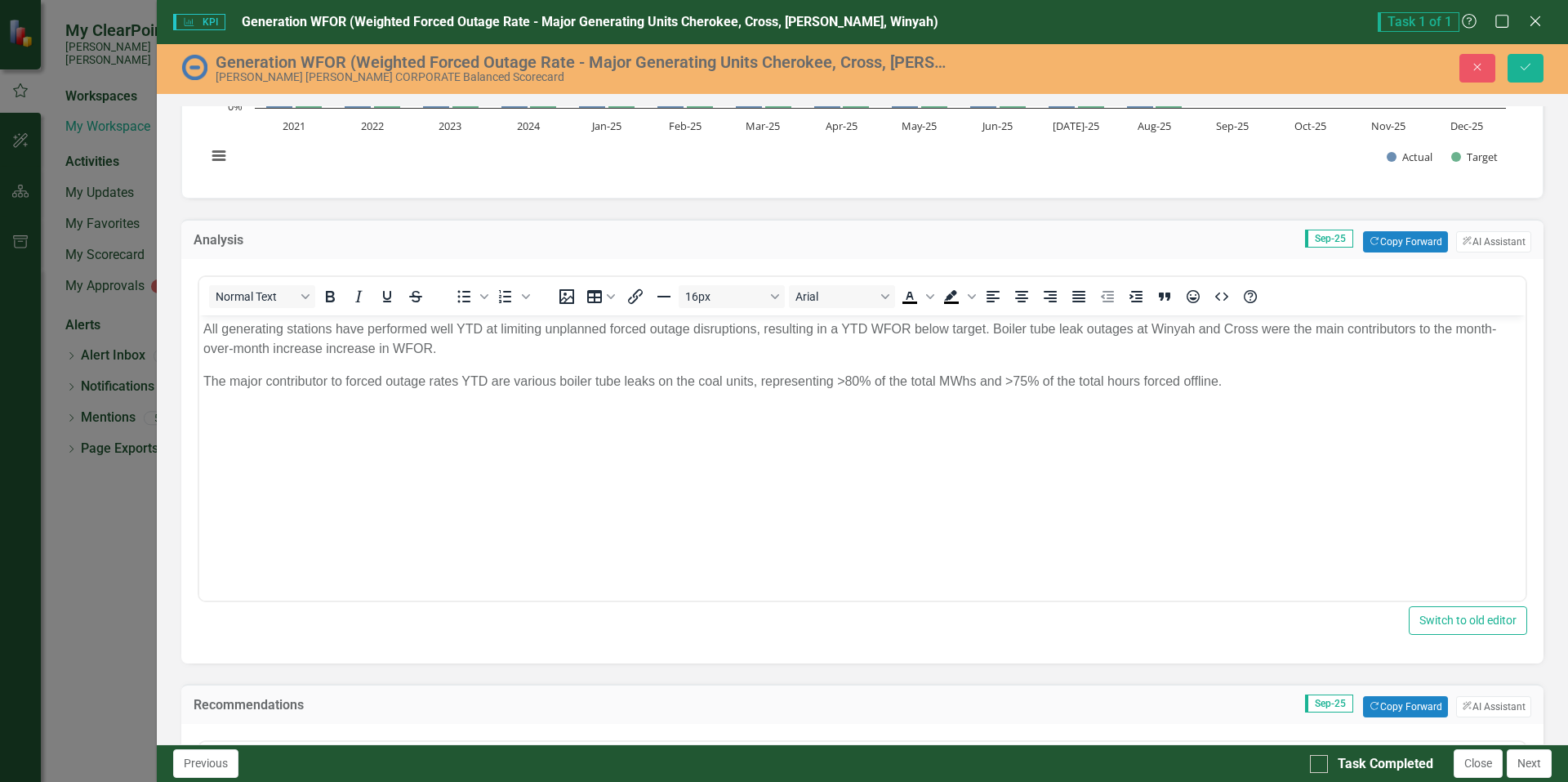
scroll to position [163, 0]
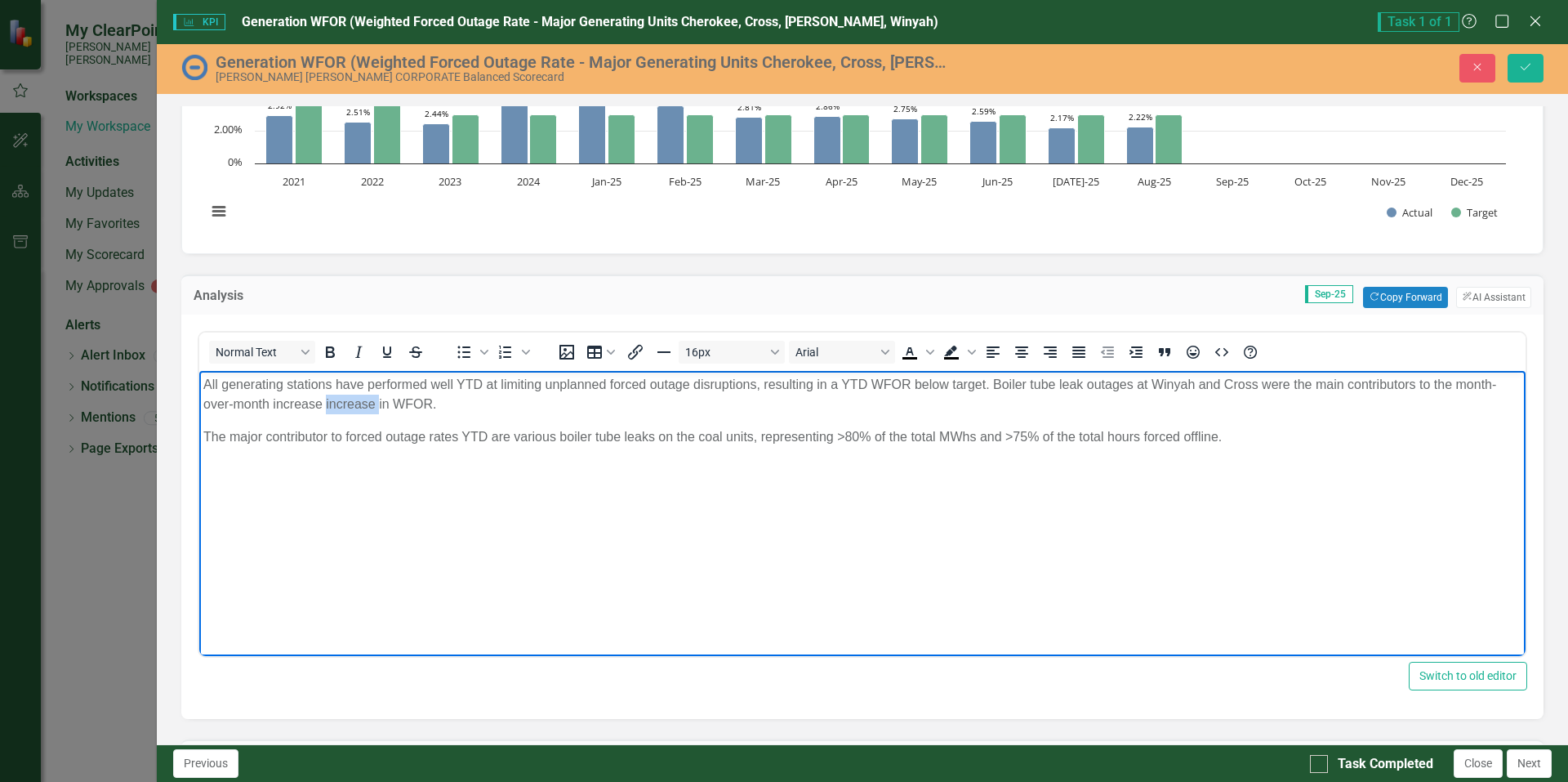
drag, startPoint x: 325, startPoint y: 401, endPoint x: 380, endPoint y: 404, distance: 55.1
click at [380, 404] on p "All generating stations have performed well YTD at limiting unplanned forced ou…" at bounding box center [862, 395] width 1318 height 39
click at [383, 404] on p "All generating stations have performed well YTD at limiting unplanned forced ou…" at bounding box center [862, 395] width 1318 height 39
click at [378, 398] on p "All generating stations have performed well YTD at limiting unplanned forced ou…" at bounding box center [862, 395] width 1318 height 39
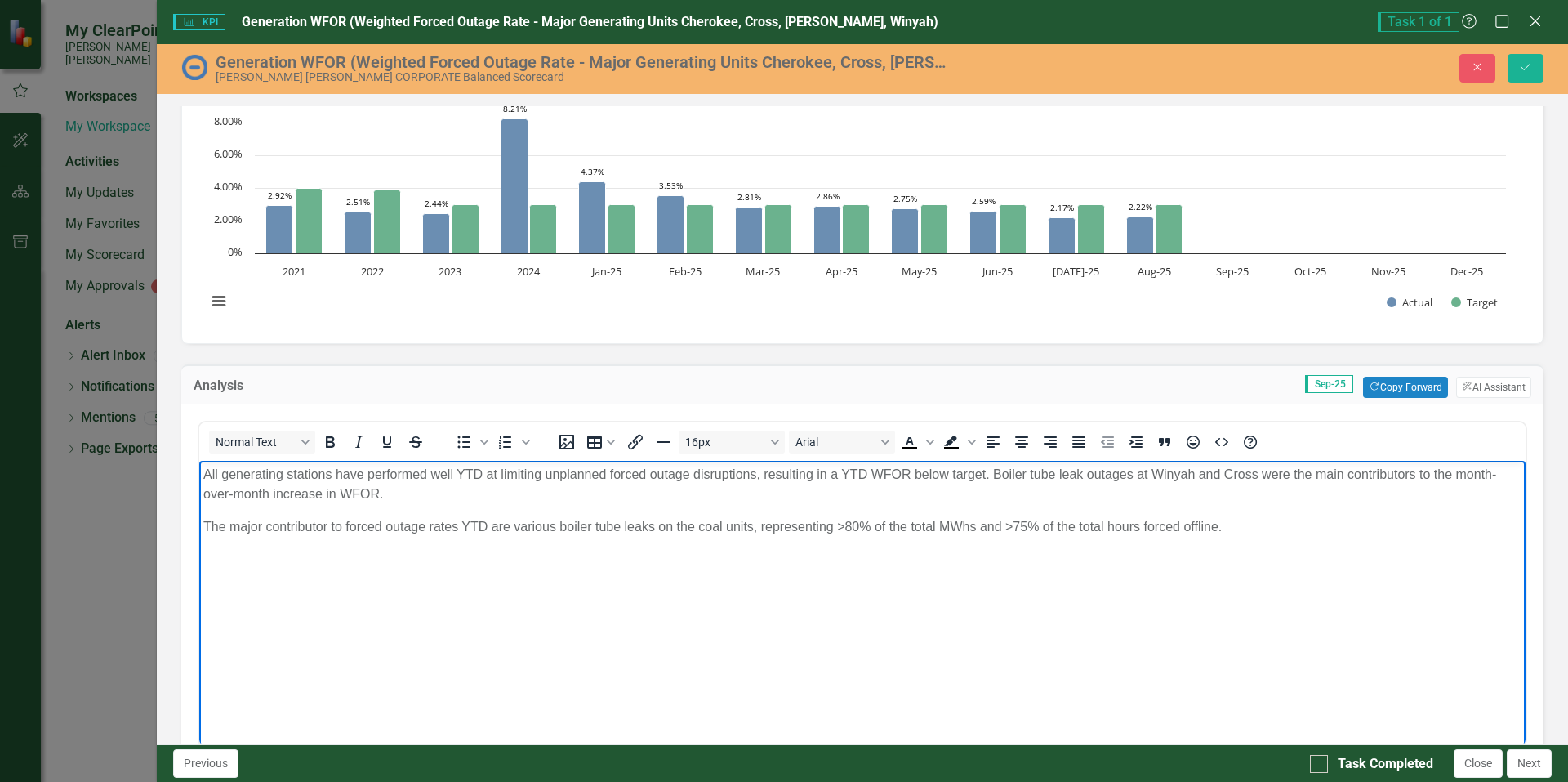
scroll to position [0, 0]
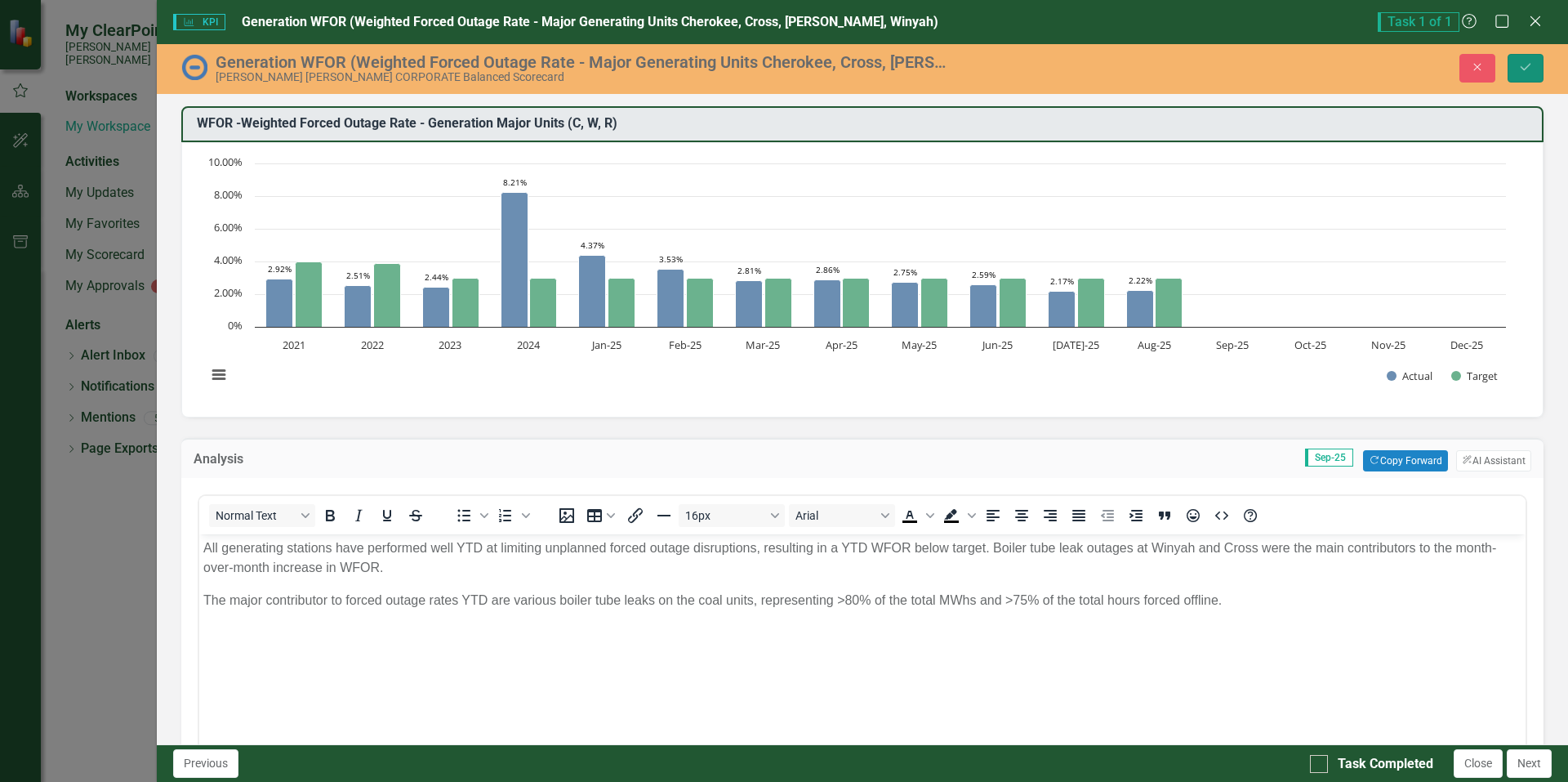
click at [1526, 68] on icon "Save" at bounding box center [1526, 67] width 15 height 11
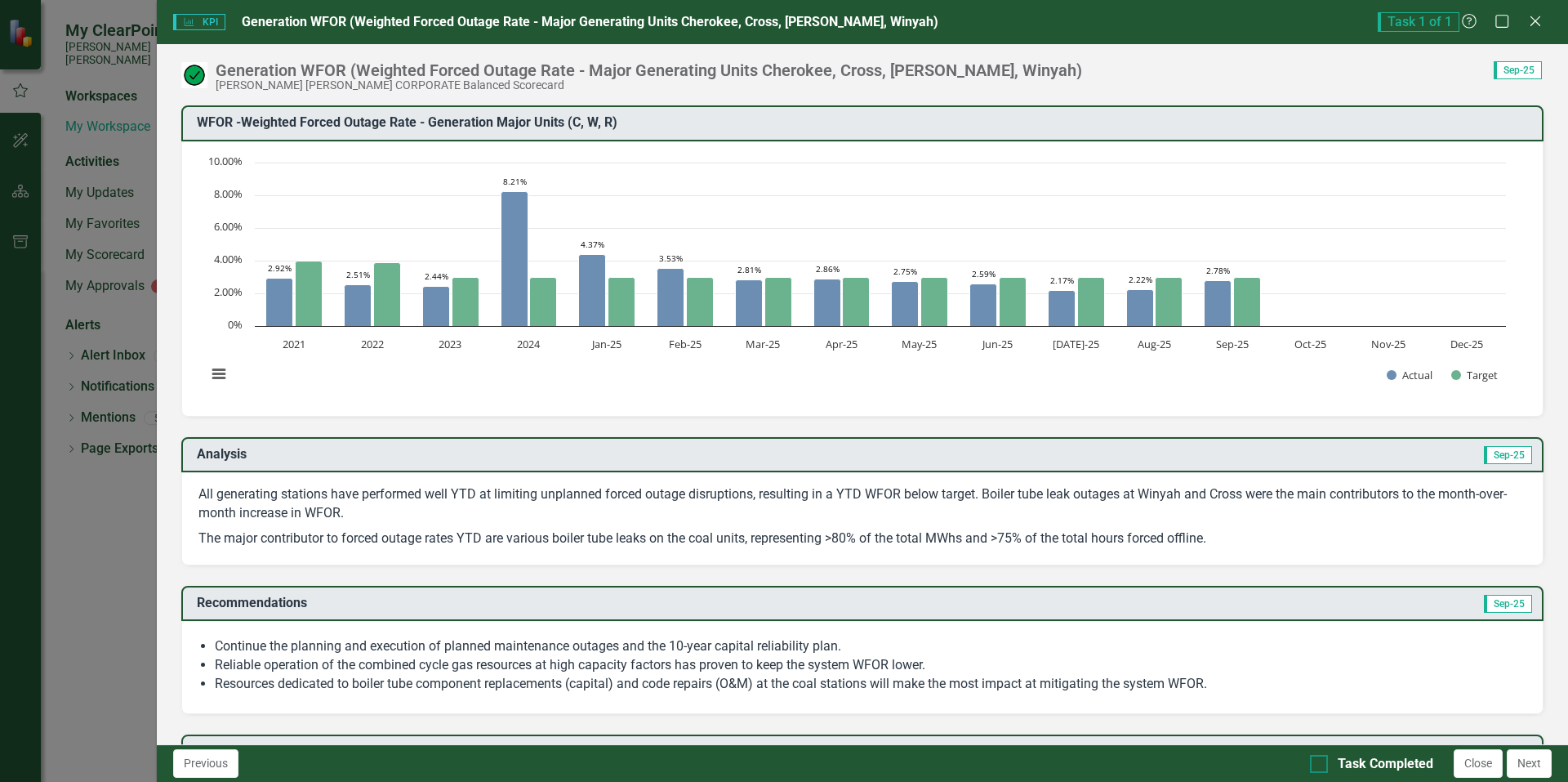
click at [1327, 769] on div at bounding box center [1318, 763] width 18 height 18
click at [1321, 765] on input "Task Completed" at bounding box center [1314, 760] width 10 height 10
checkbox input "true"
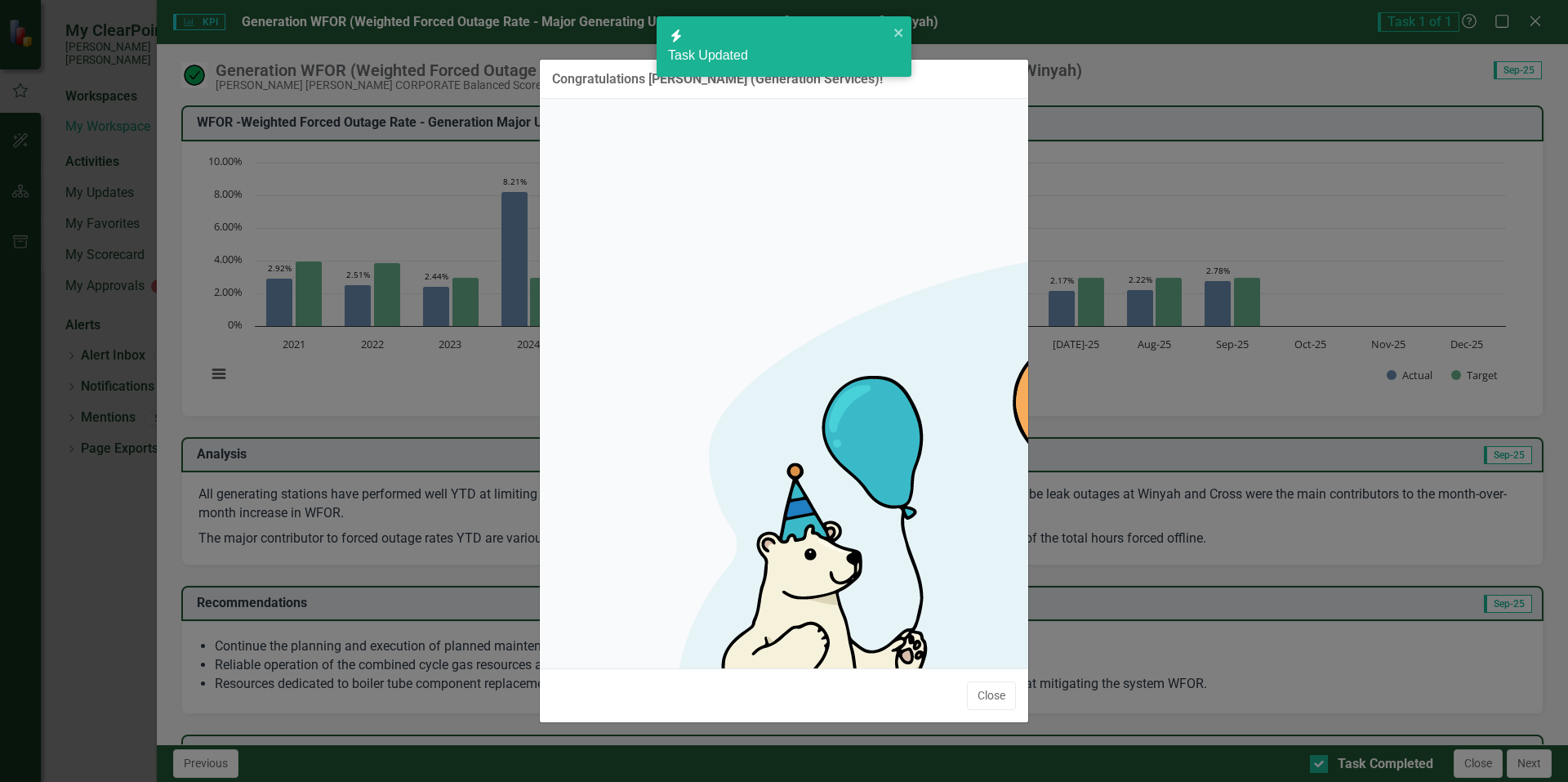
checkbox input "true"
click at [986, 681] on button "Close" at bounding box center [992, 695] width 49 height 29
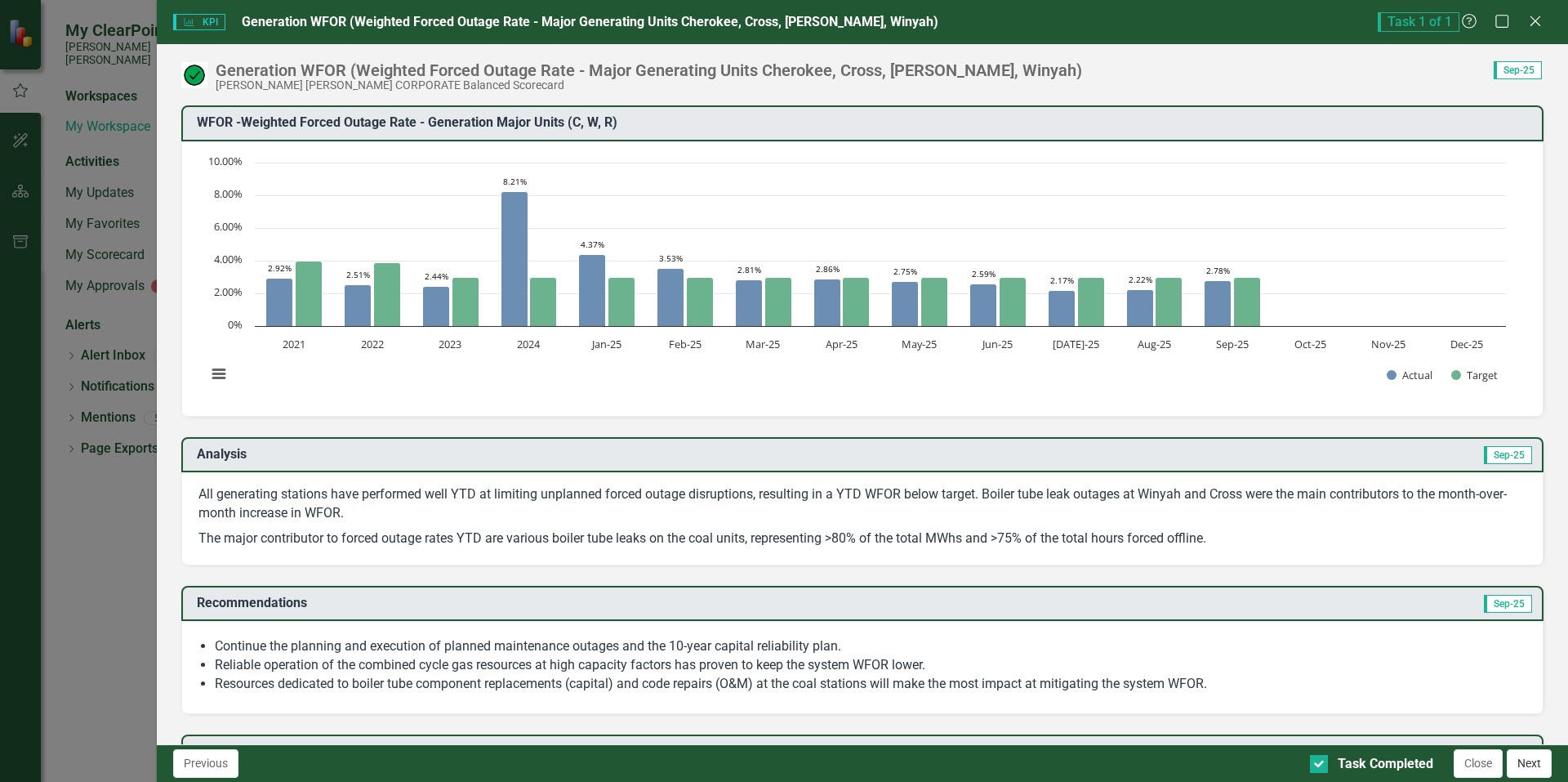
click at [1533, 764] on button "Next" at bounding box center [1529, 763] width 45 height 29
click at [1535, 23] on icon "Close" at bounding box center [1535, 21] width 21 height 16
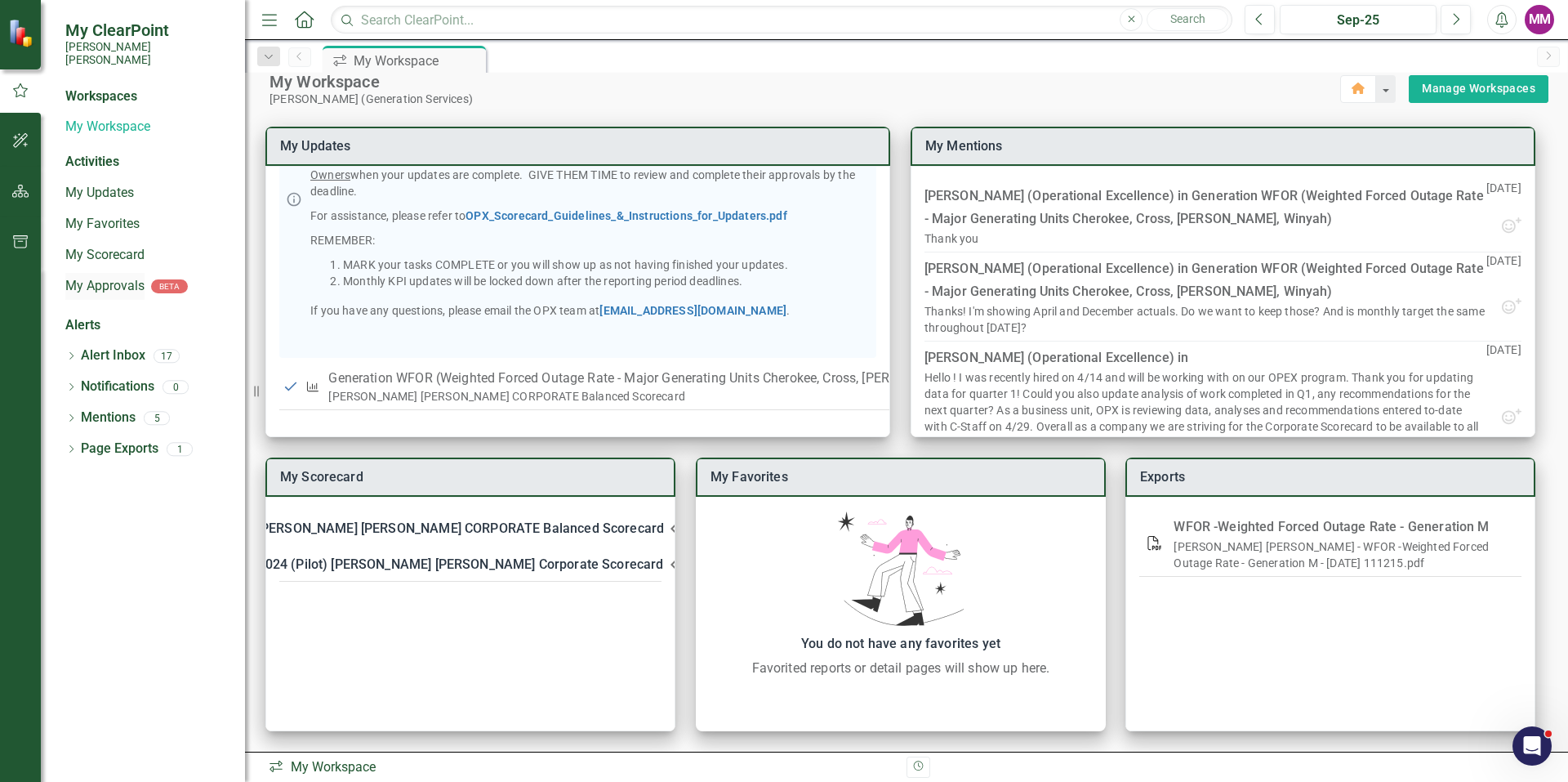
click at [105, 277] on link "My Approvals" at bounding box center [104, 286] width 79 height 19
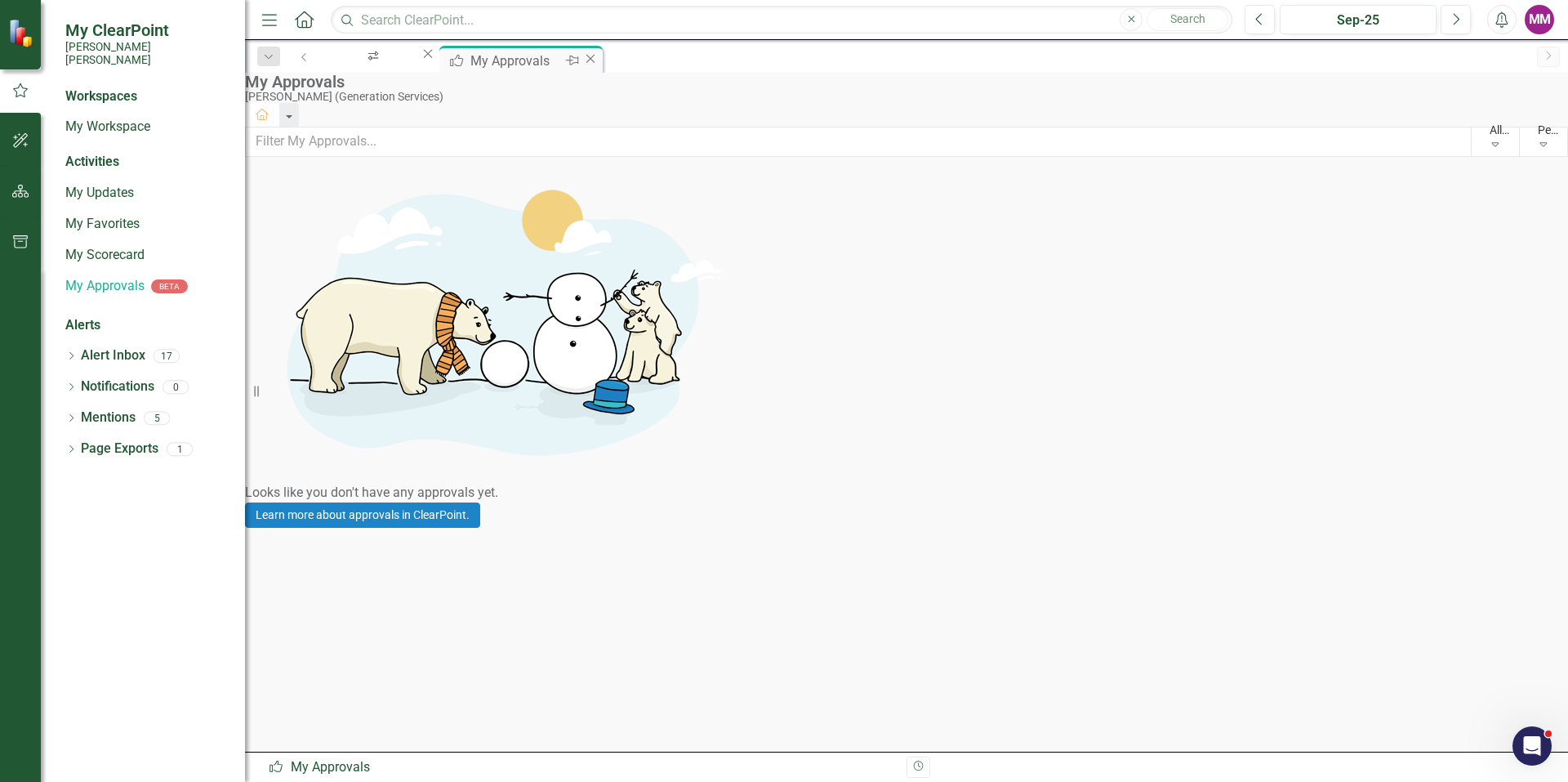
click at [599, 58] on icon "Close" at bounding box center [590, 59] width 17 height 13
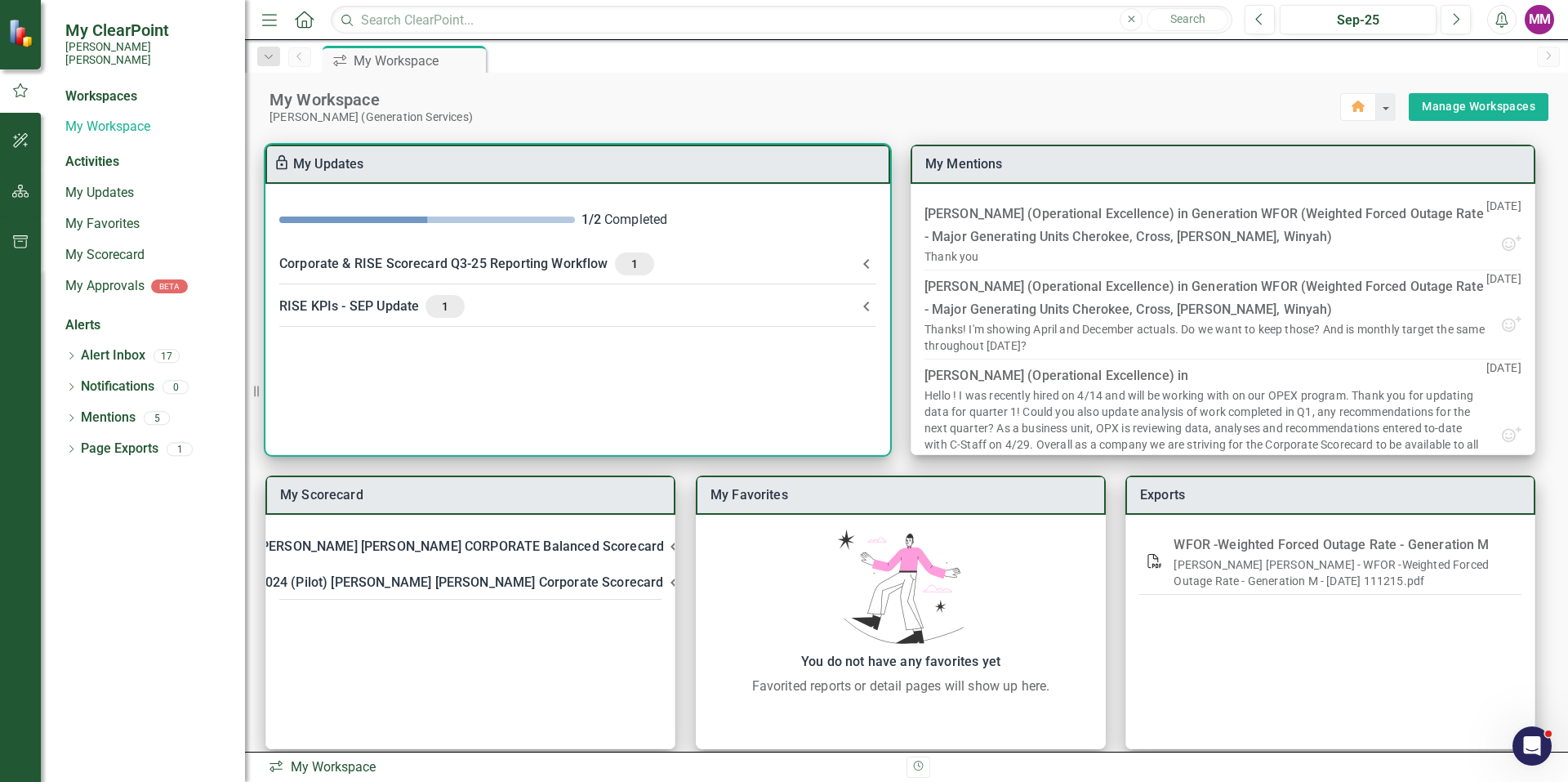
drag, startPoint x: 864, startPoint y: 265, endPoint x: 855, endPoint y: 263, distance: 9.2
click at [864, 264] on icon at bounding box center [866, 264] width 6 height 10
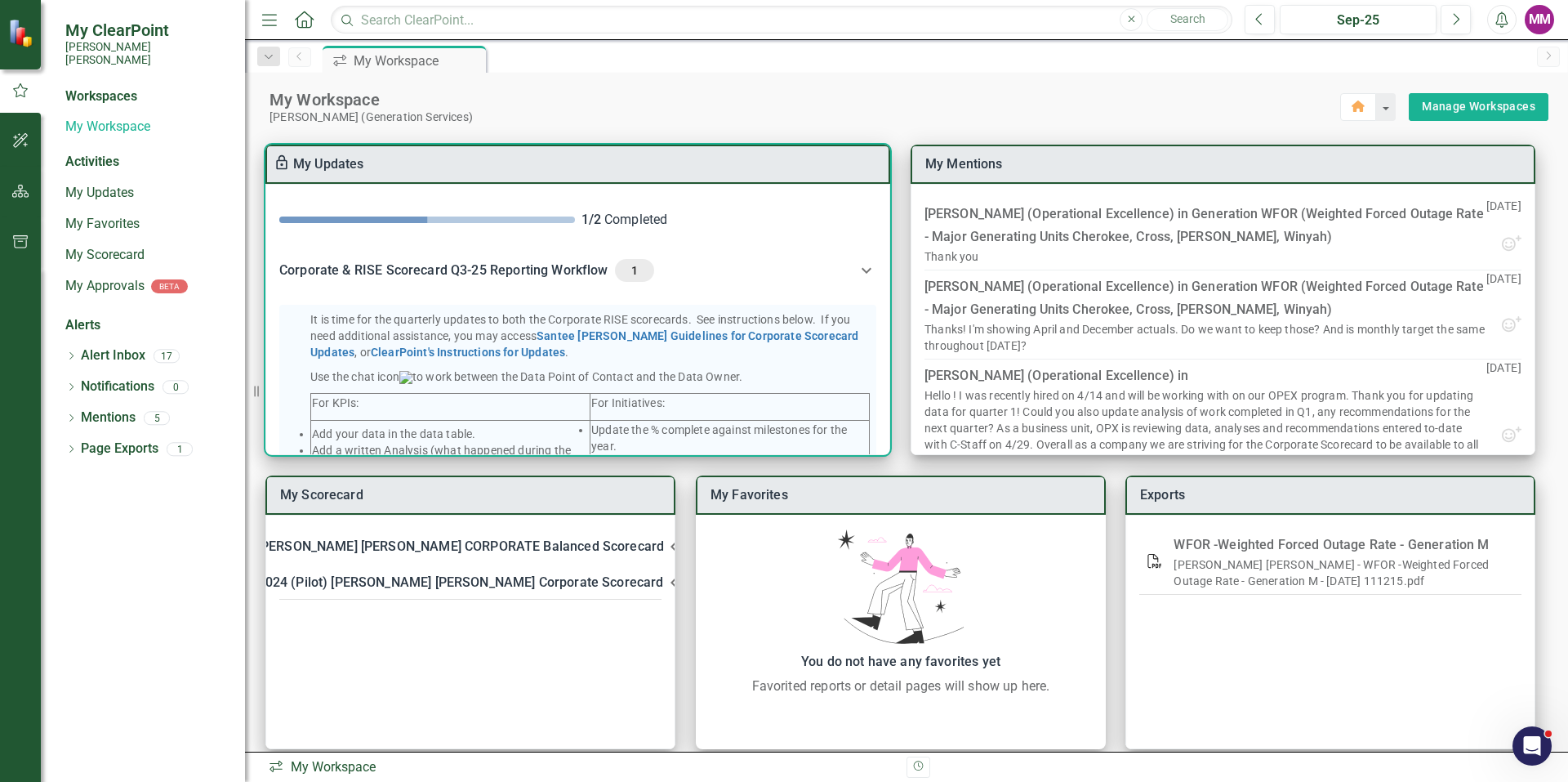
scroll to position [356, 0]
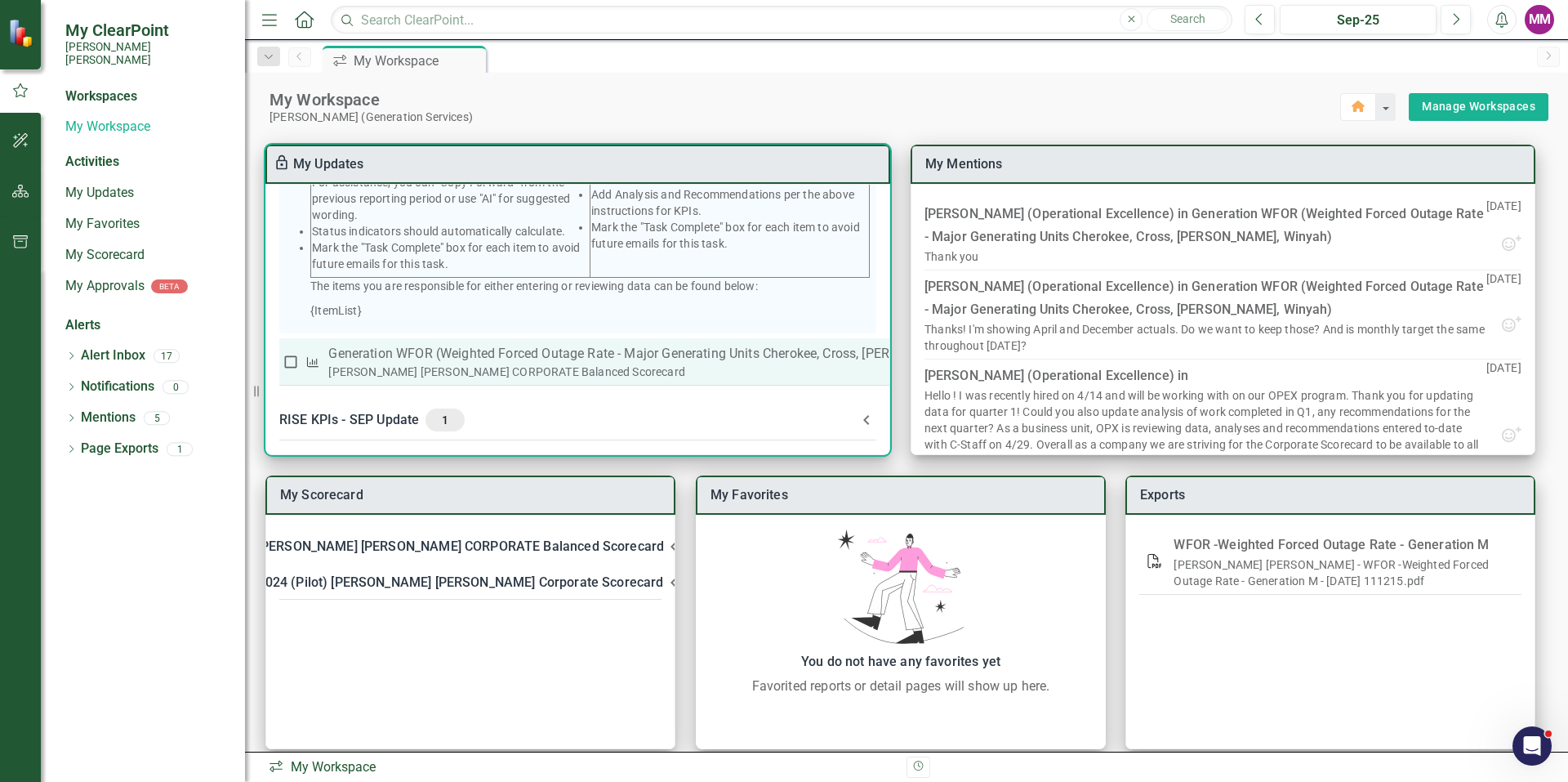
click at [442, 356] on p "Generation WFOR (Weighted Forced Outage Rate - Major Generating Units Cherokee,…" at bounding box center [672, 354] width 687 height 20
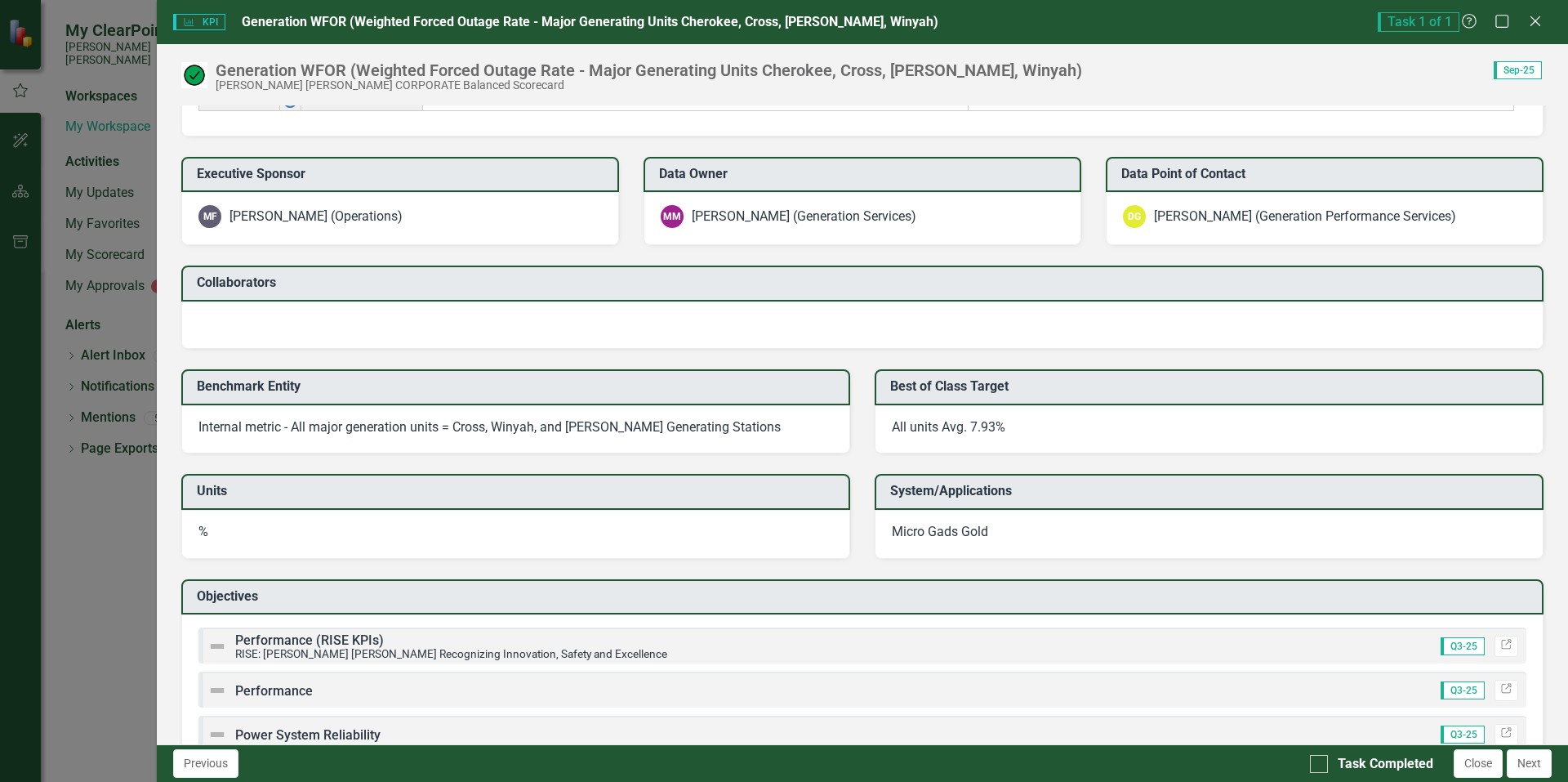
scroll to position [1356, 0]
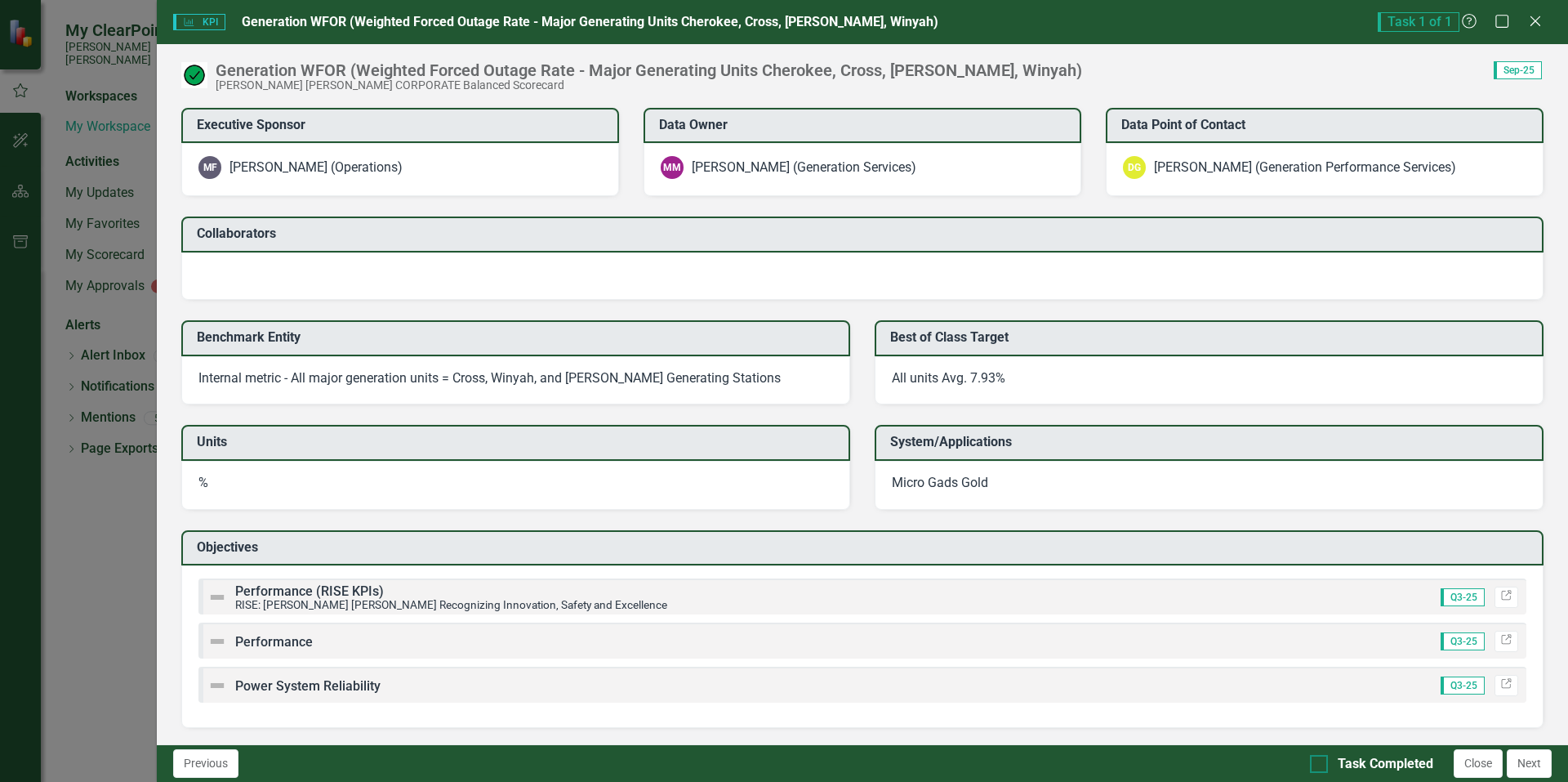
click at [1317, 759] on input "Task Completed" at bounding box center [1314, 760] width 10 height 10
checkbox input "true"
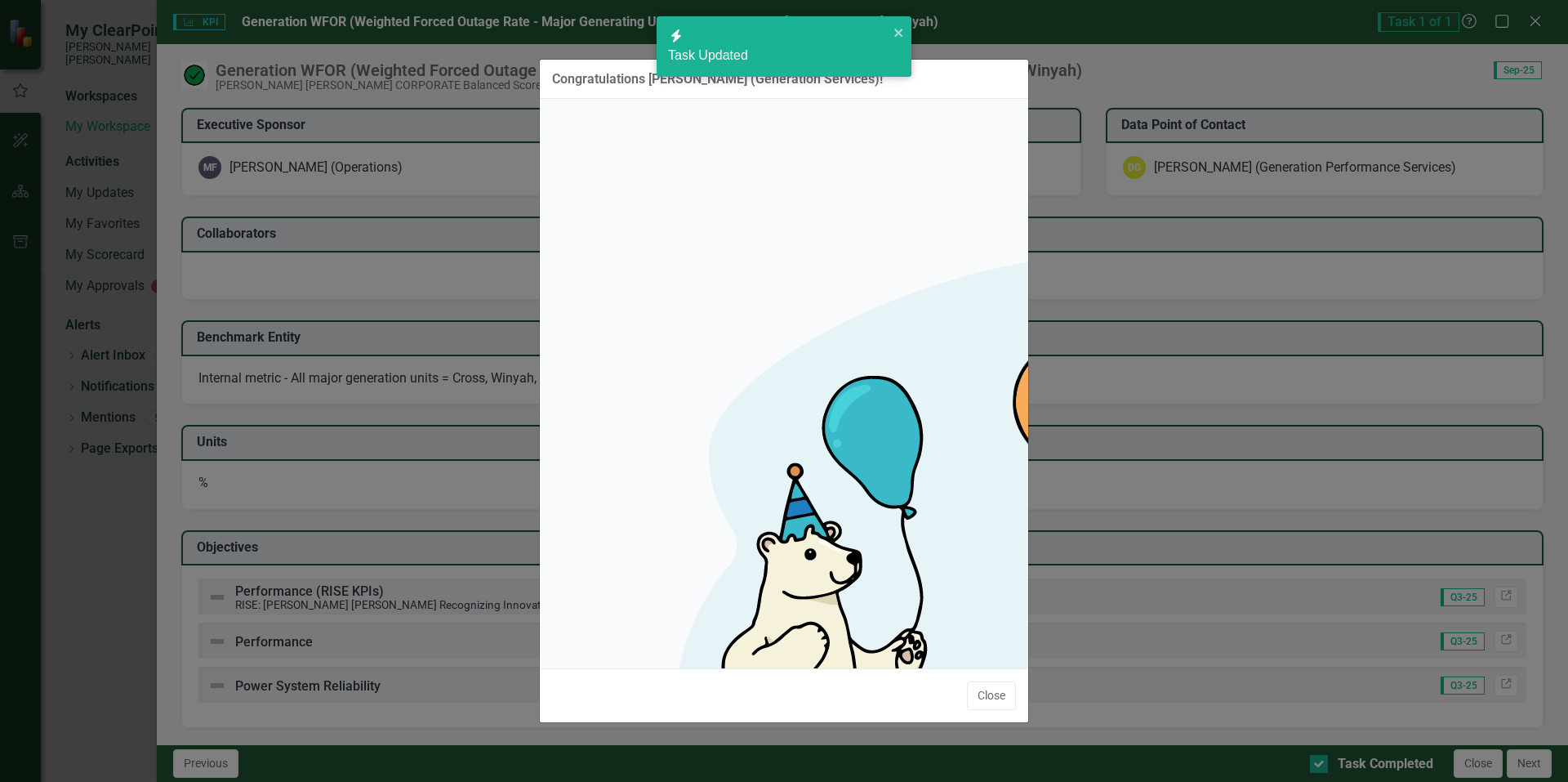
checkbox input "true"
click at [989, 681] on button "Close" at bounding box center [992, 695] width 49 height 29
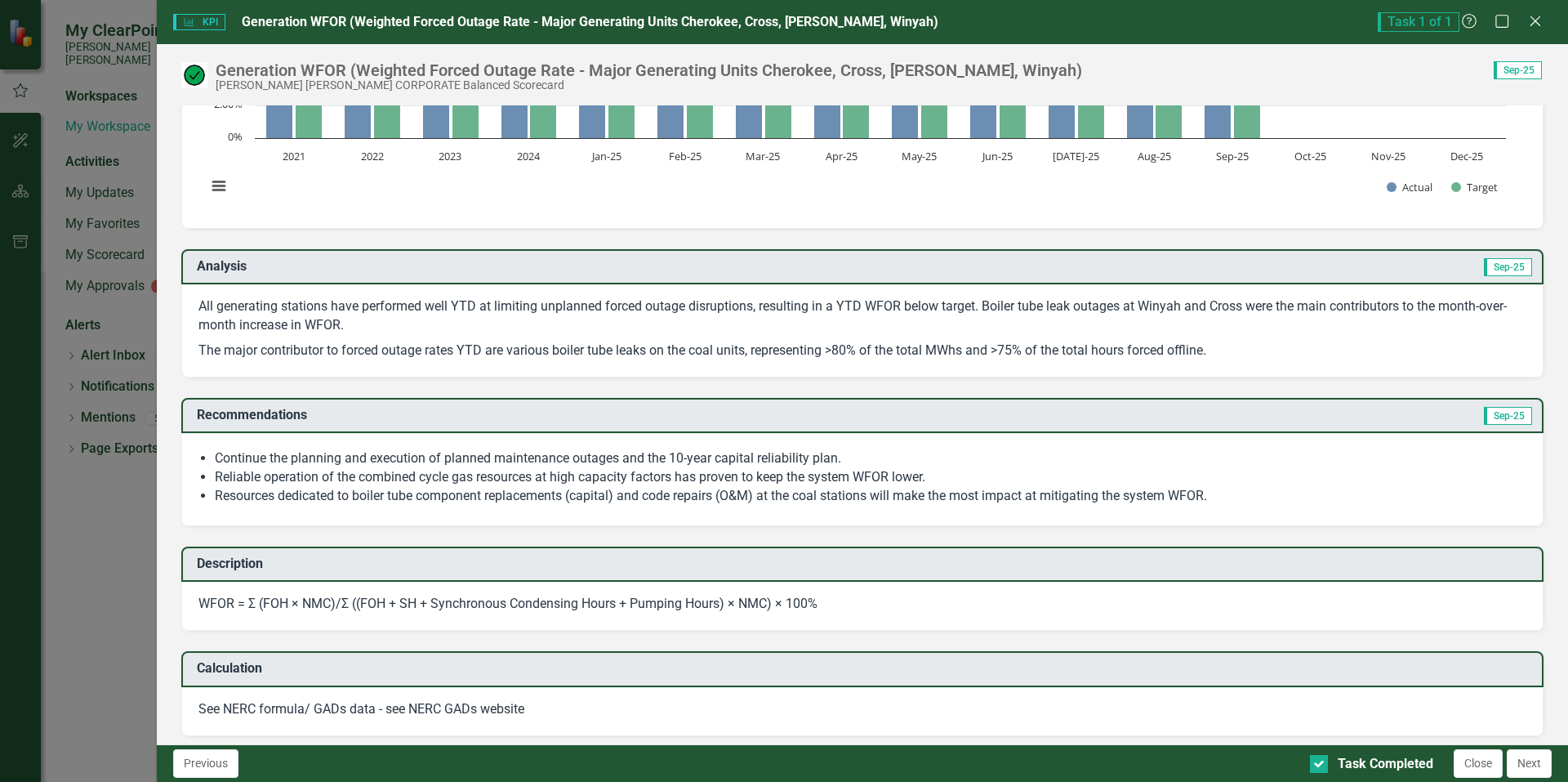
scroll to position [131, 0]
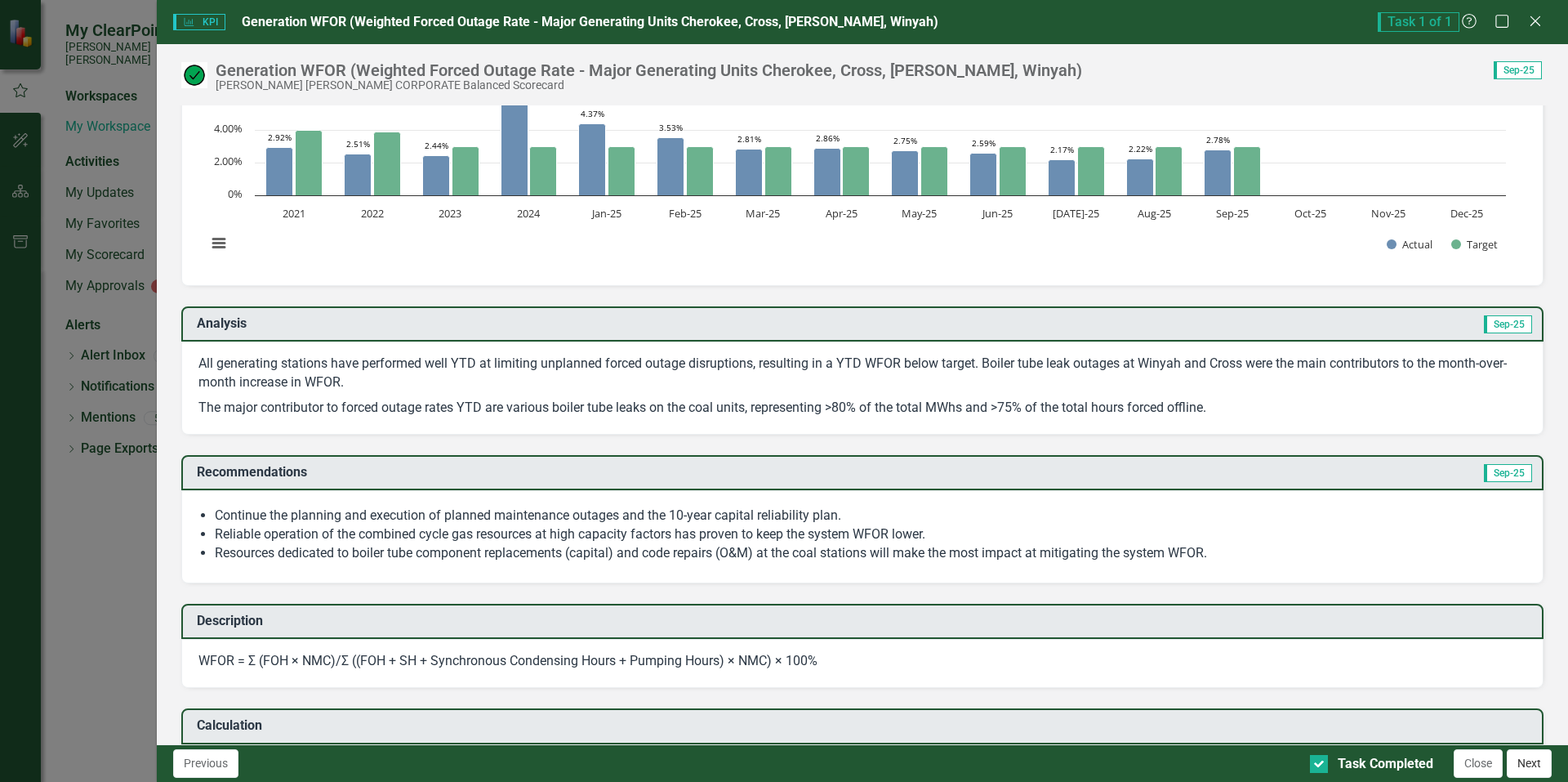
click at [1527, 764] on button "Next" at bounding box center [1529, 763] width 45 height 29
click at [1534, 21] on icon at bounding box center [1534, 21] width 12 height 12
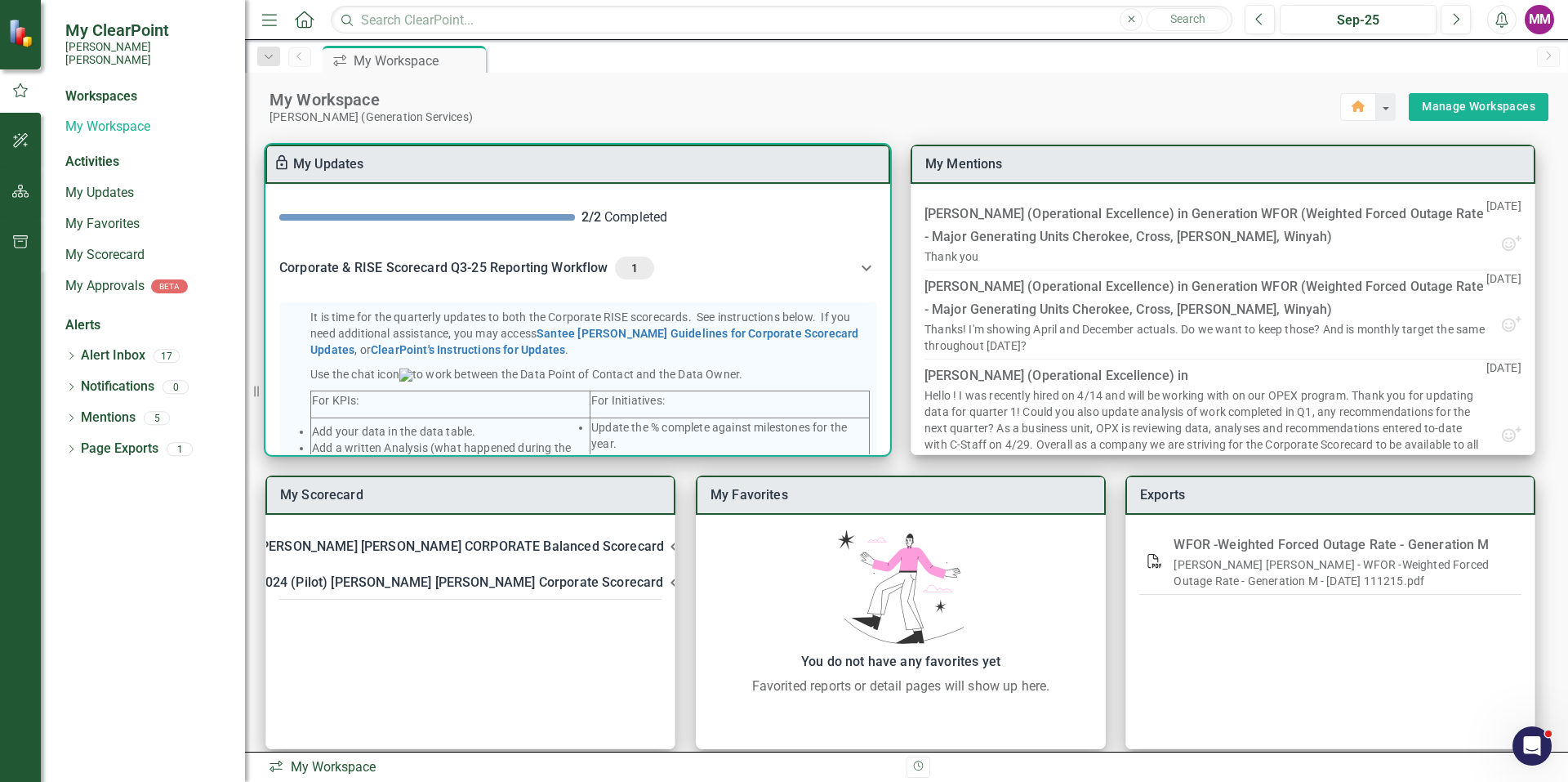
scroll to position [0, 0]
click at [861, 272] on icon at bounding box center [866, 270] width 20 height 20
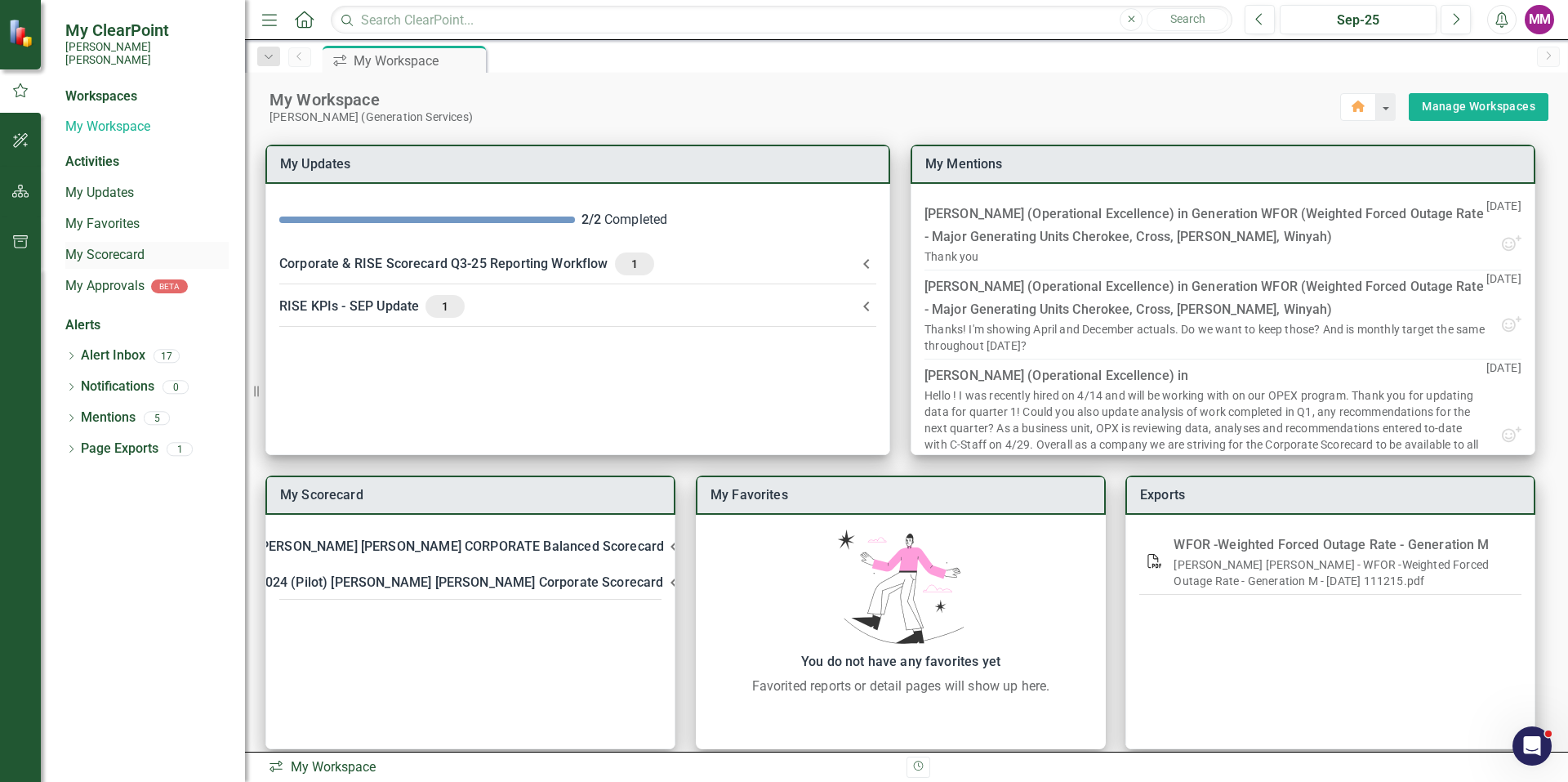
click at [106, 246] on link "My Scorecard" at bounding box center [146, 256] width 163 height 19
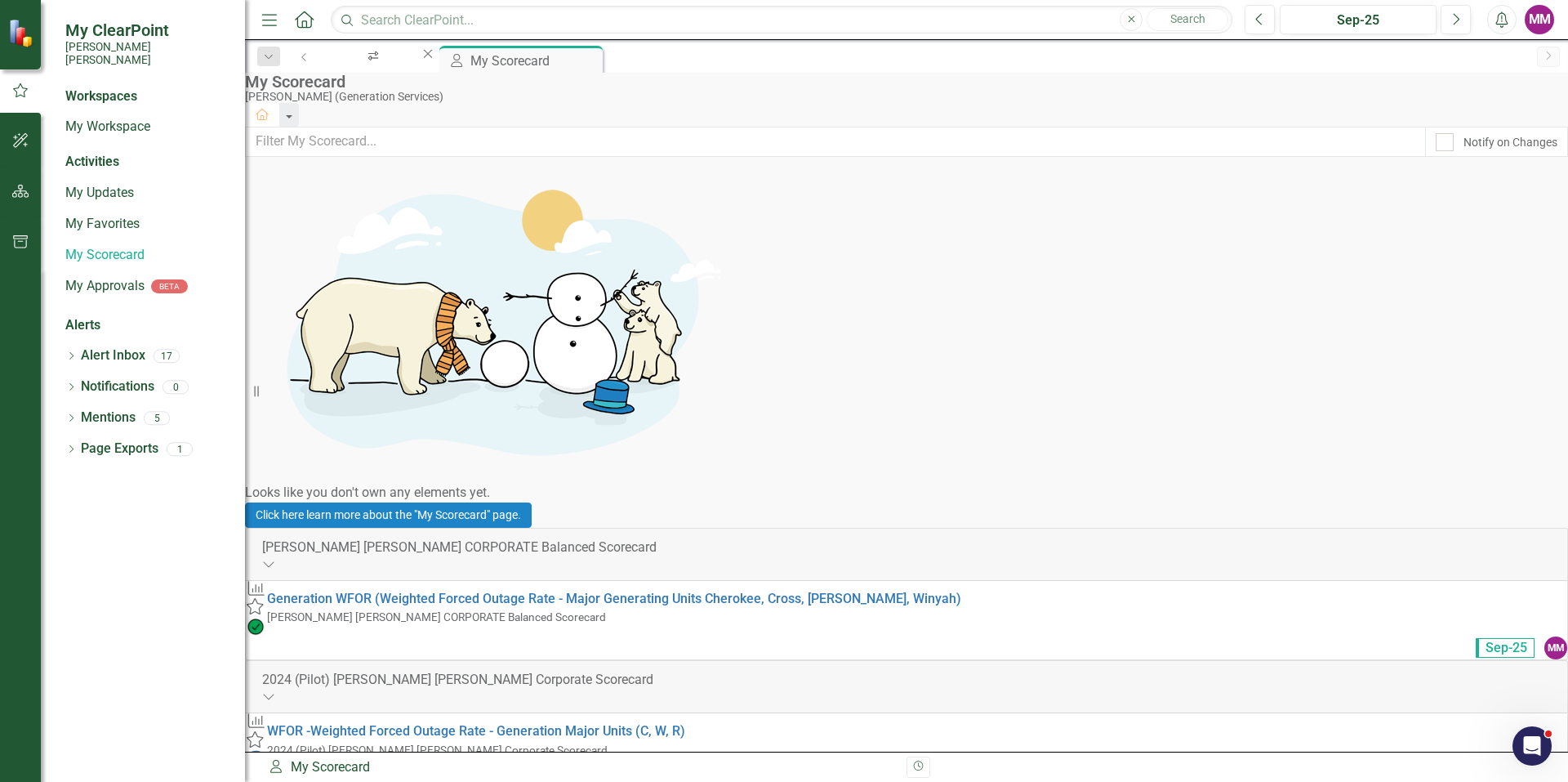
click at [15, 37] on img at bounding box center [22, 32] width 29 height 29
click at [17, 194] on icon "button" at bounding box center [21, 191] width 17 height 13
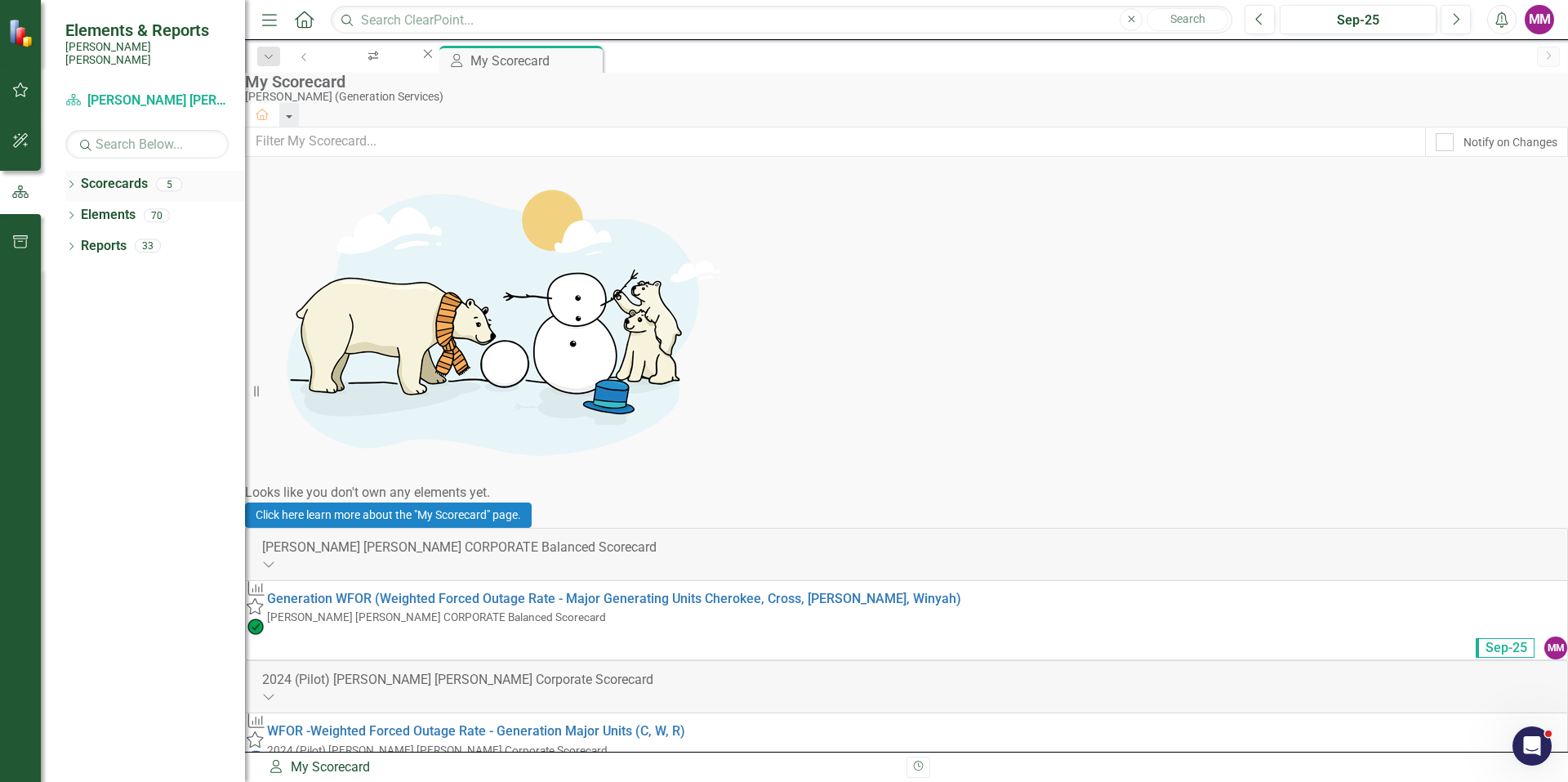
click at [75, 181] on icon "Dropdown" at bounding box center [71, 186] width 11 height 9
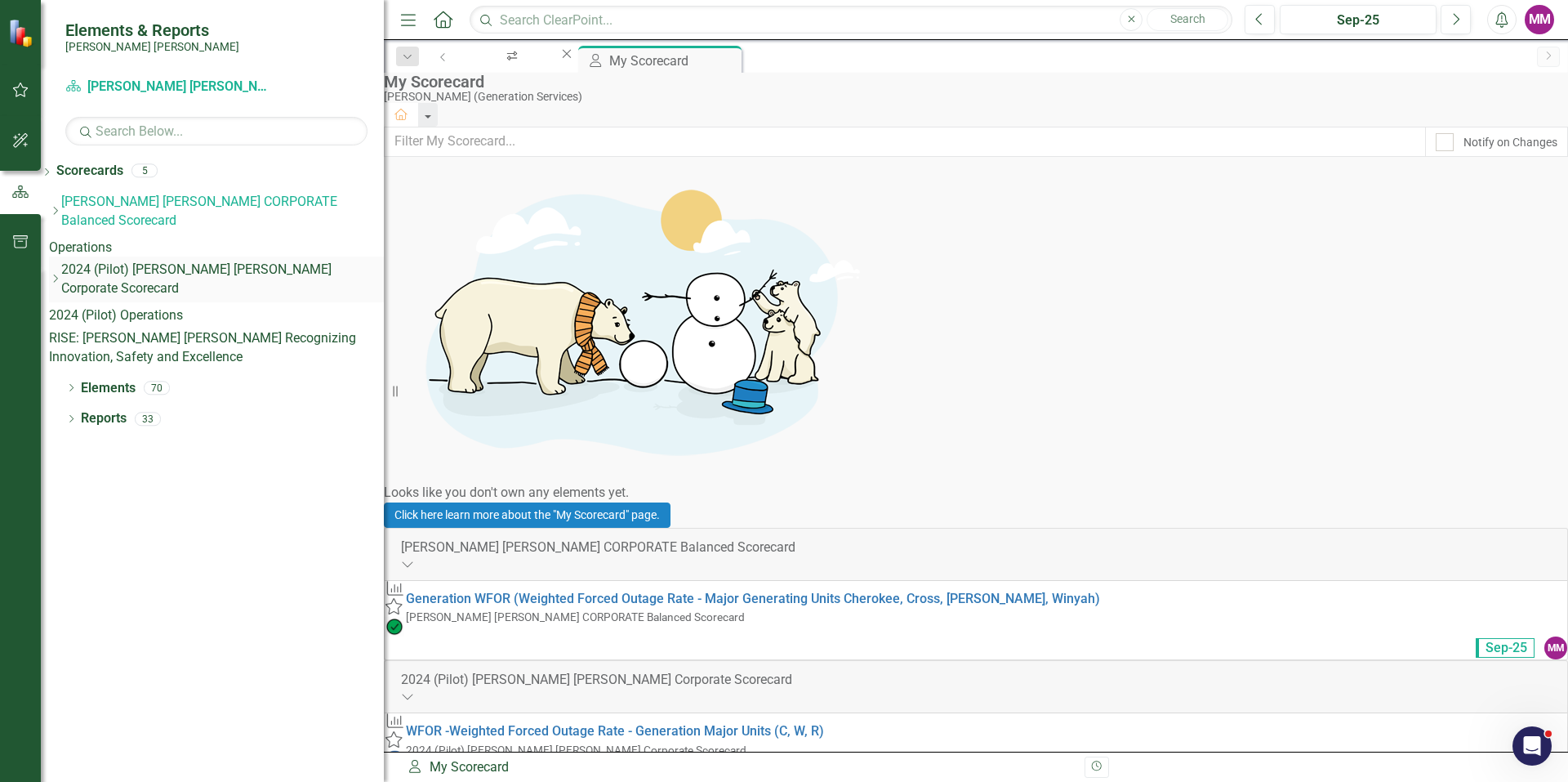
drag, startPoint x: 247, startPoint y: 205, endPoint x: 378, endPoint y: 222, distance: 132.1
click at [384, 223] on div "Resize" at bounding box center [391, 391] width 13 height 782
click at [62, 204] on div "Dropdown" at bounding box center [55, 211] width 12 height 14
click at [65, 203] on icon "Dropdown" at bounding box center [58, 210] width 17 height 13
click at [62, 206] on icon "Dropdown" at bounding box center [55, 211] width 12 height 10
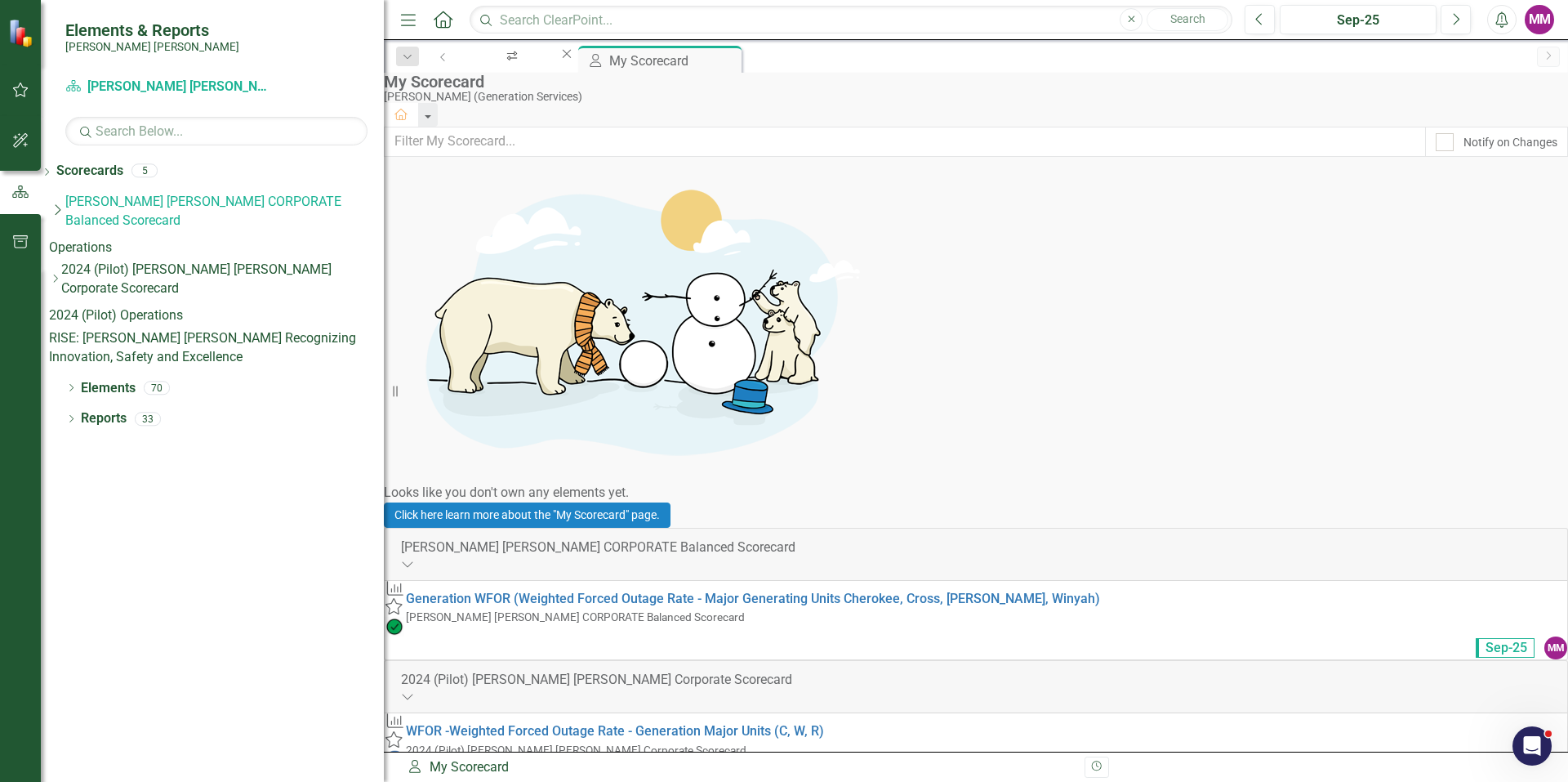
click at [118, 239] on link "Operations" at bounding box center [216, 248] width 335 height 19
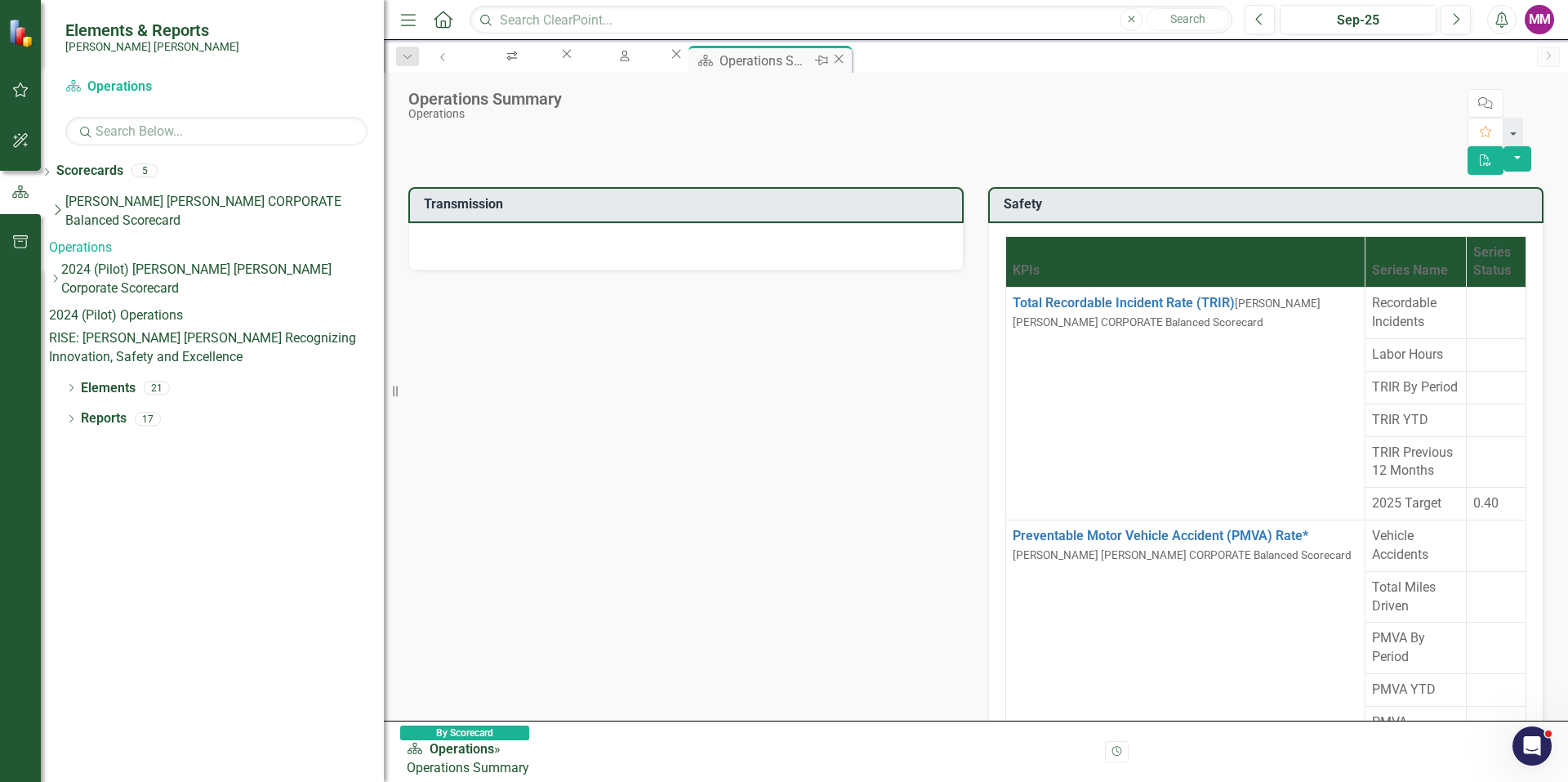
click at [843, 63] on icon at bounding box center [840, 59] width 9 height 9
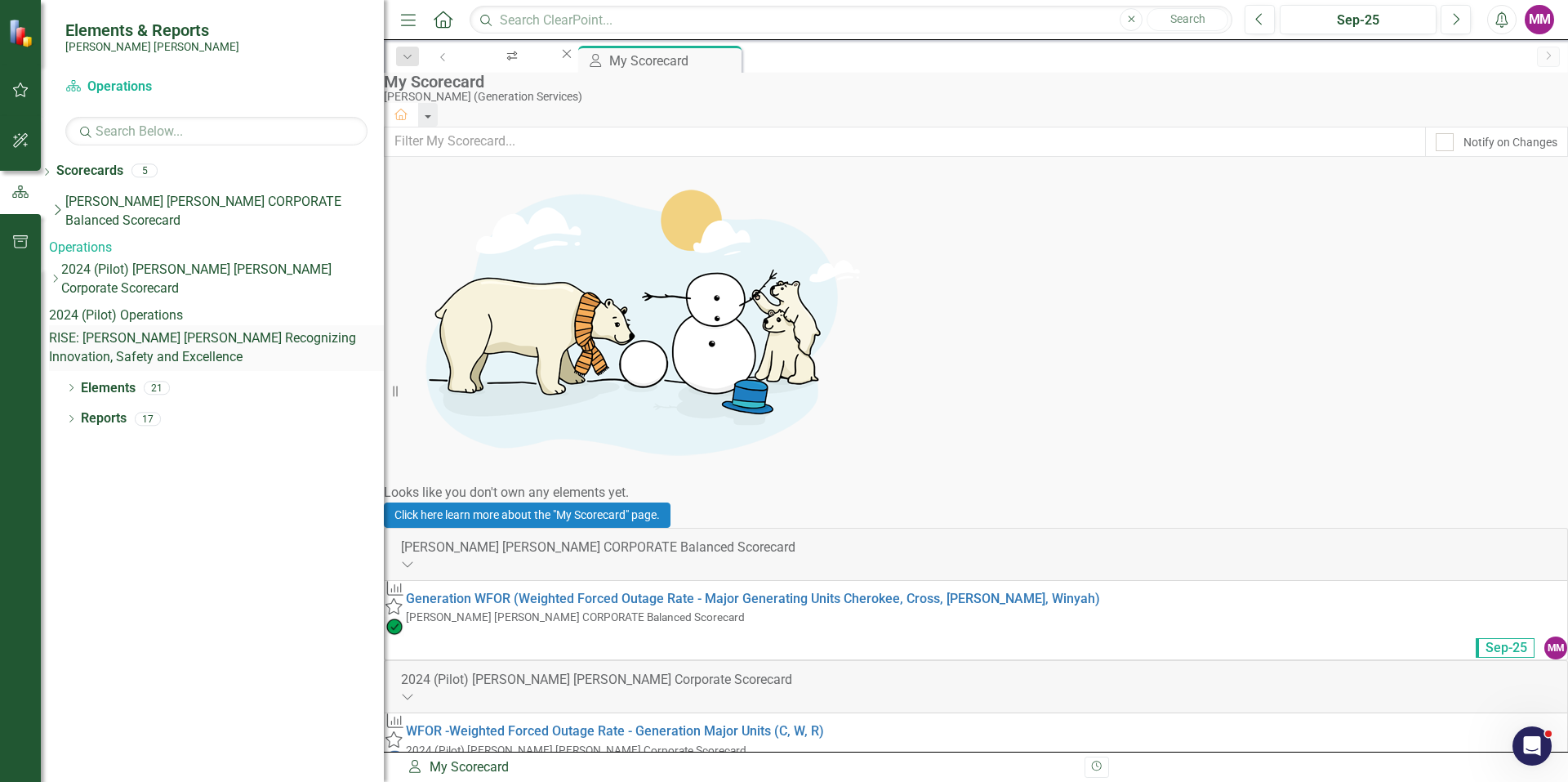
click at [104, 329] on link "RISE: [PERSON_NAME] [PERSON_NAME] Recognizing Innovation, Safety and Excellence" at bounding box center [216, 348] width 335 height 37
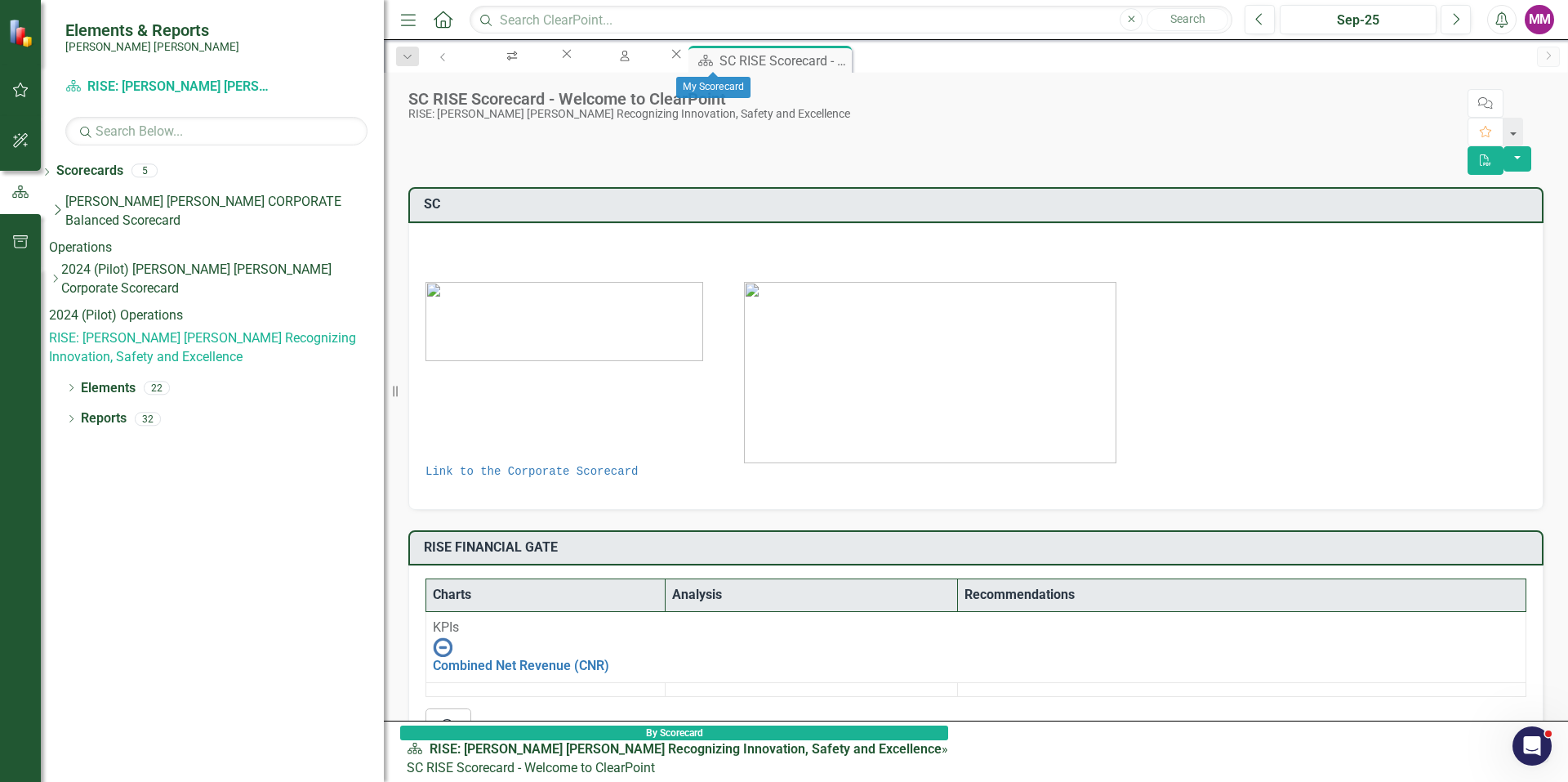
click at [685, 57] on icon "Close" at bounding box center [676, 54] width 17 height 13
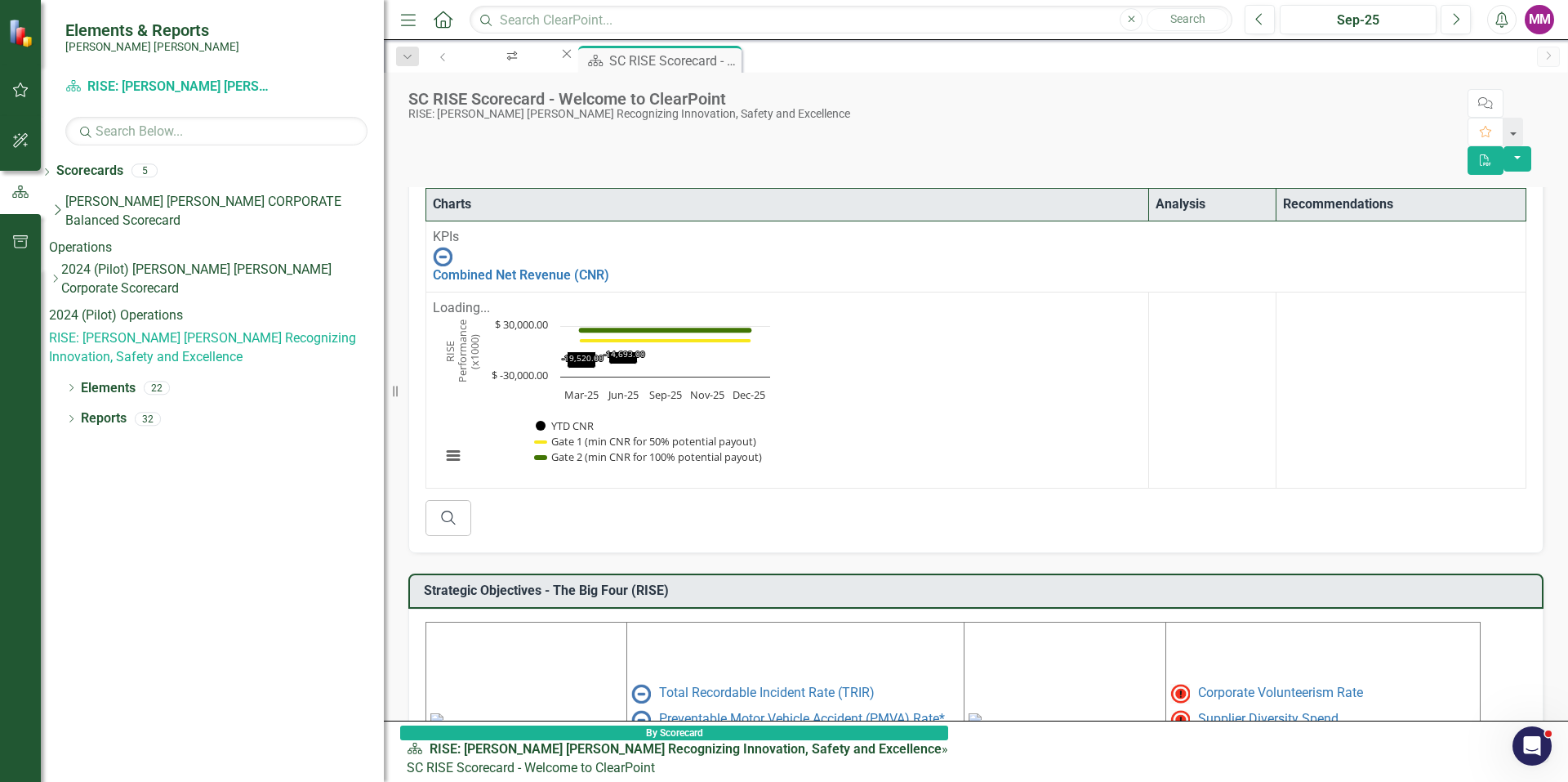
scroll to position [642, 0]
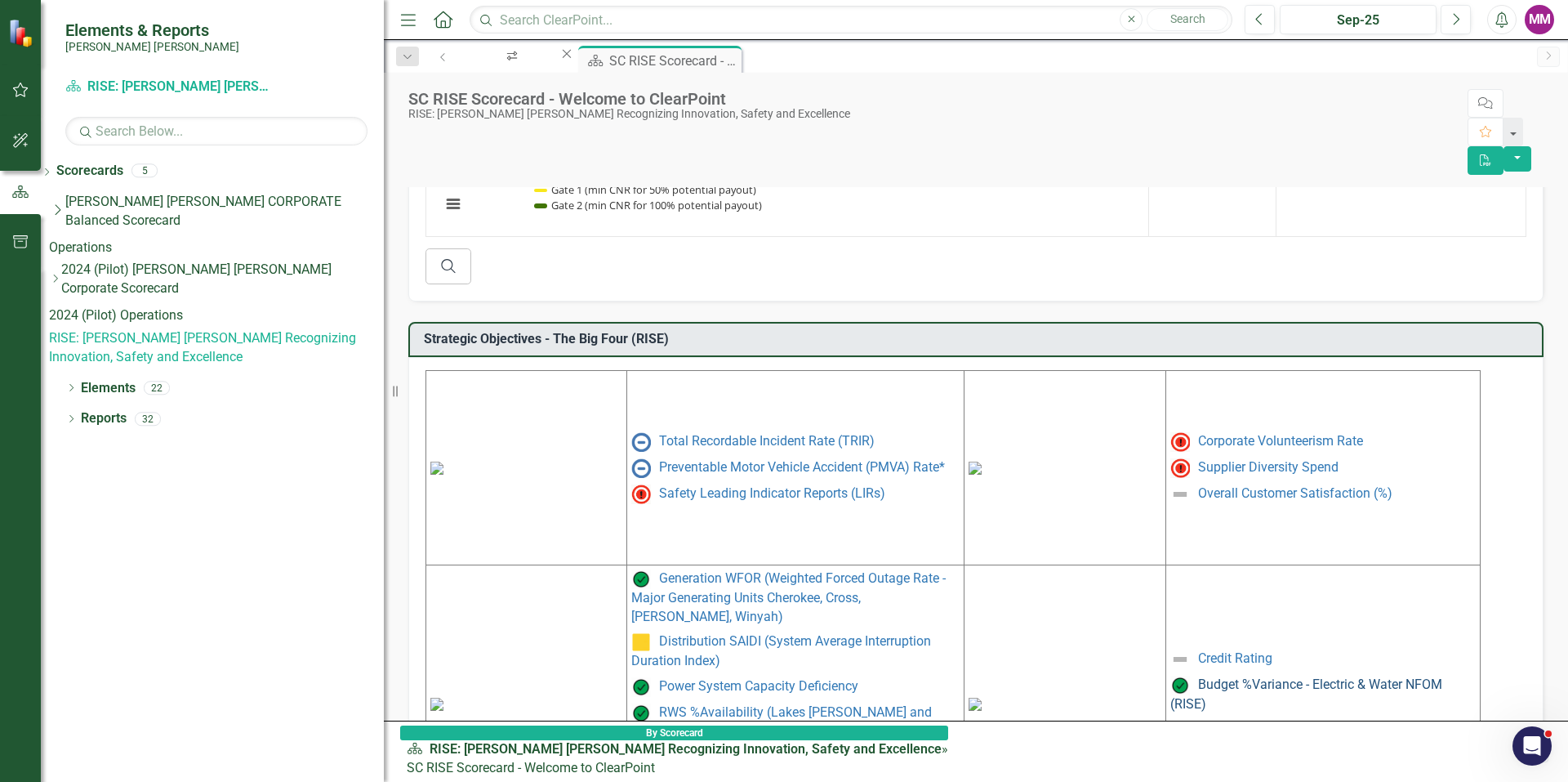
click at [1204, 677] on link "Budget %Variance - Electric & Water NFOM (RISE)" at bounding box center [1307, 694] width 272 height 35
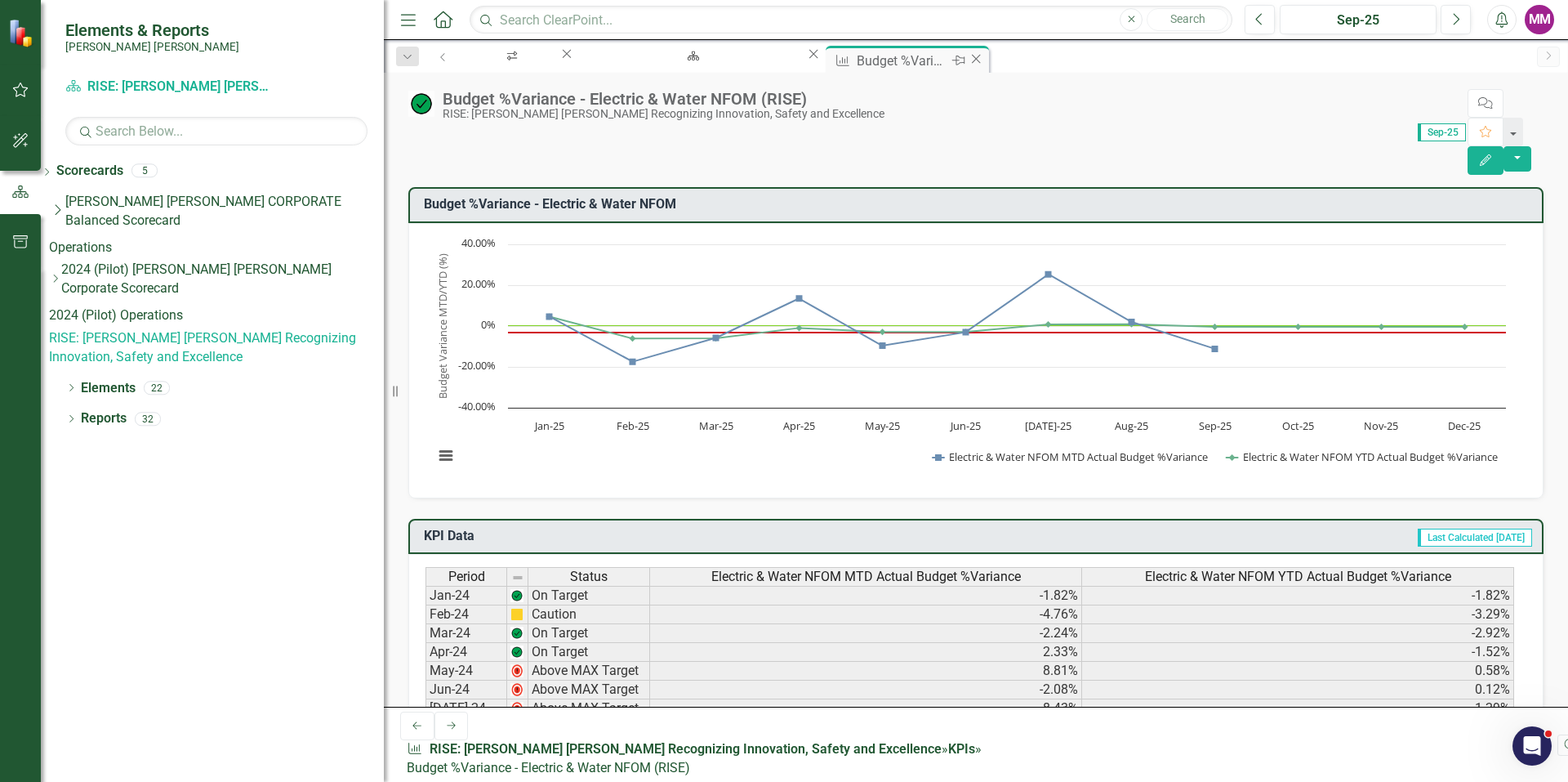
click at [972, 58] on icon at bounding box center [977, 59] width 9 height 9
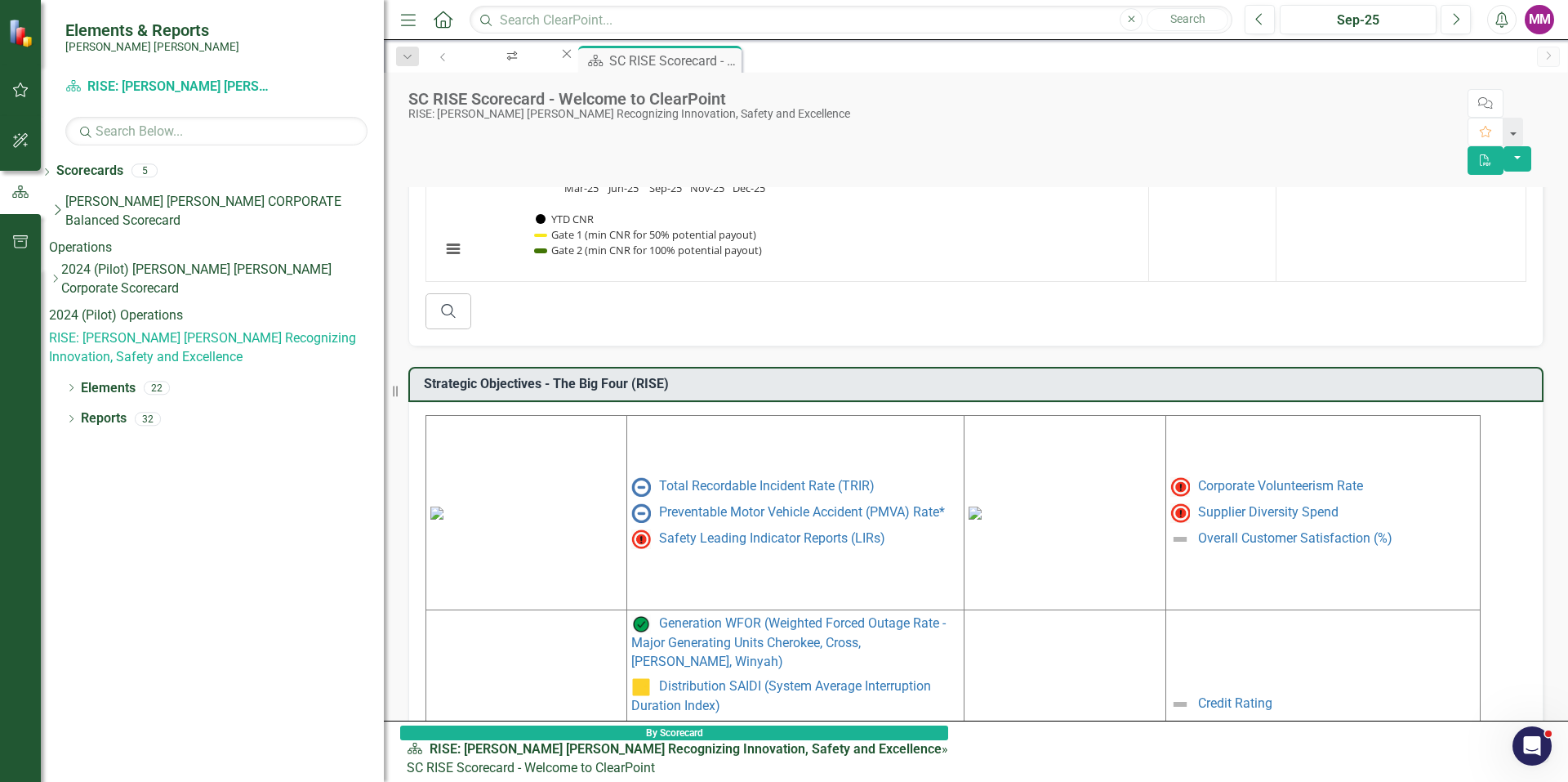
scroll to position [642, 0]
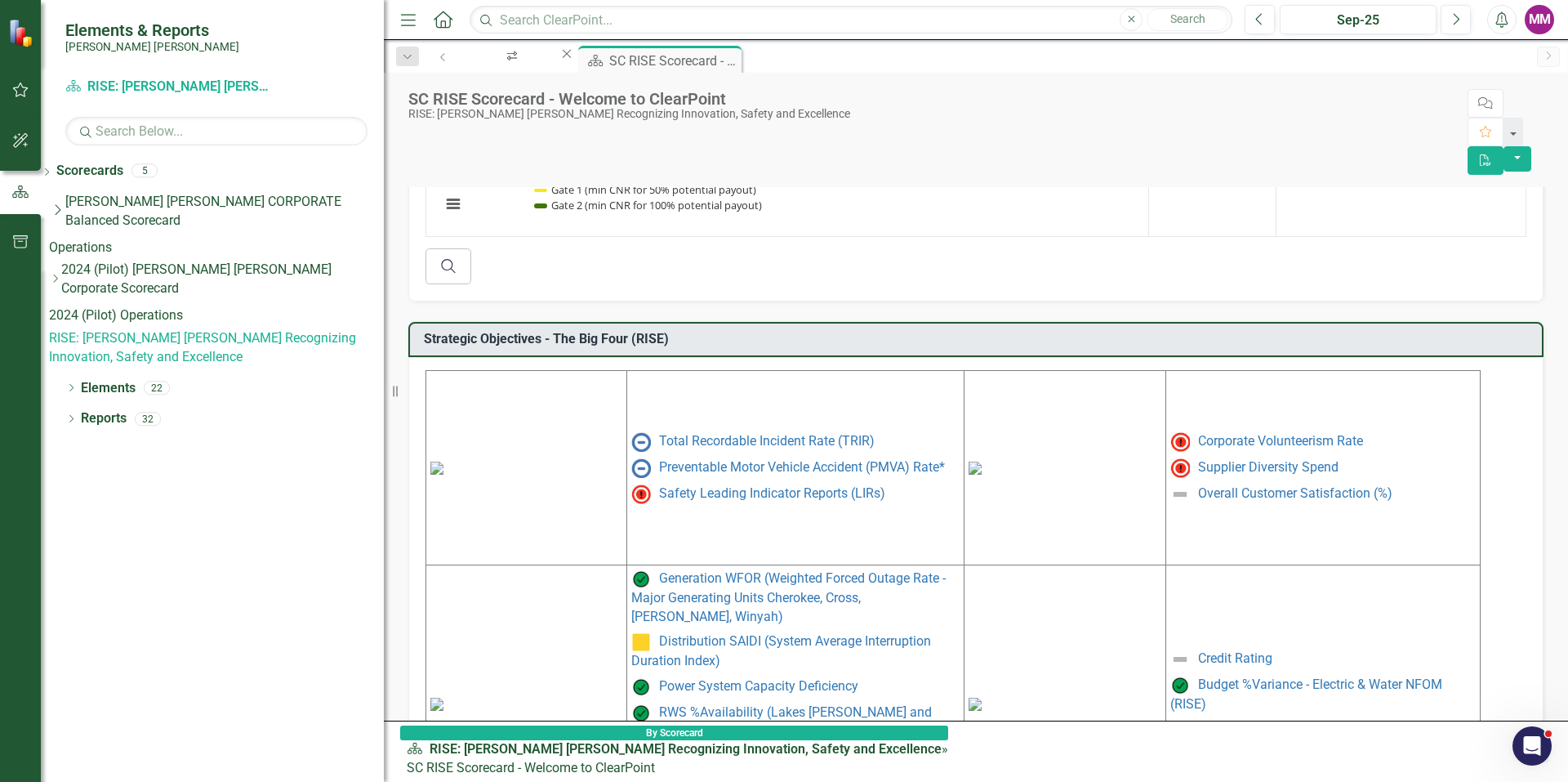
click at [1249, 721] on link "Budget %Variance - Electric & Water CAPITAL (RISE)" at bounding box center [1313, 739] width 285 height 35
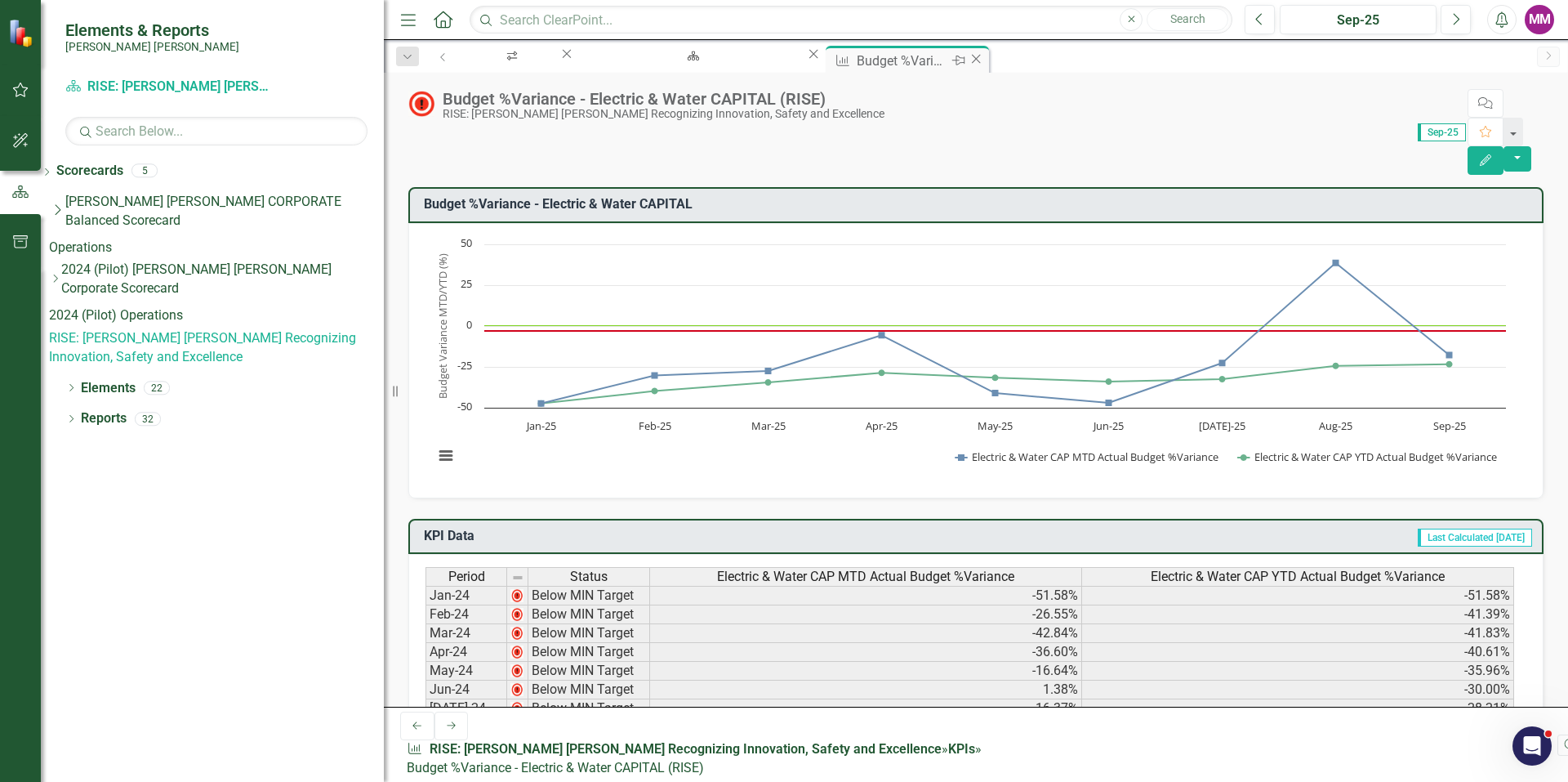
click at [968, 63] on icon "Close" at bounding box center [977, 59] width 17 height 13
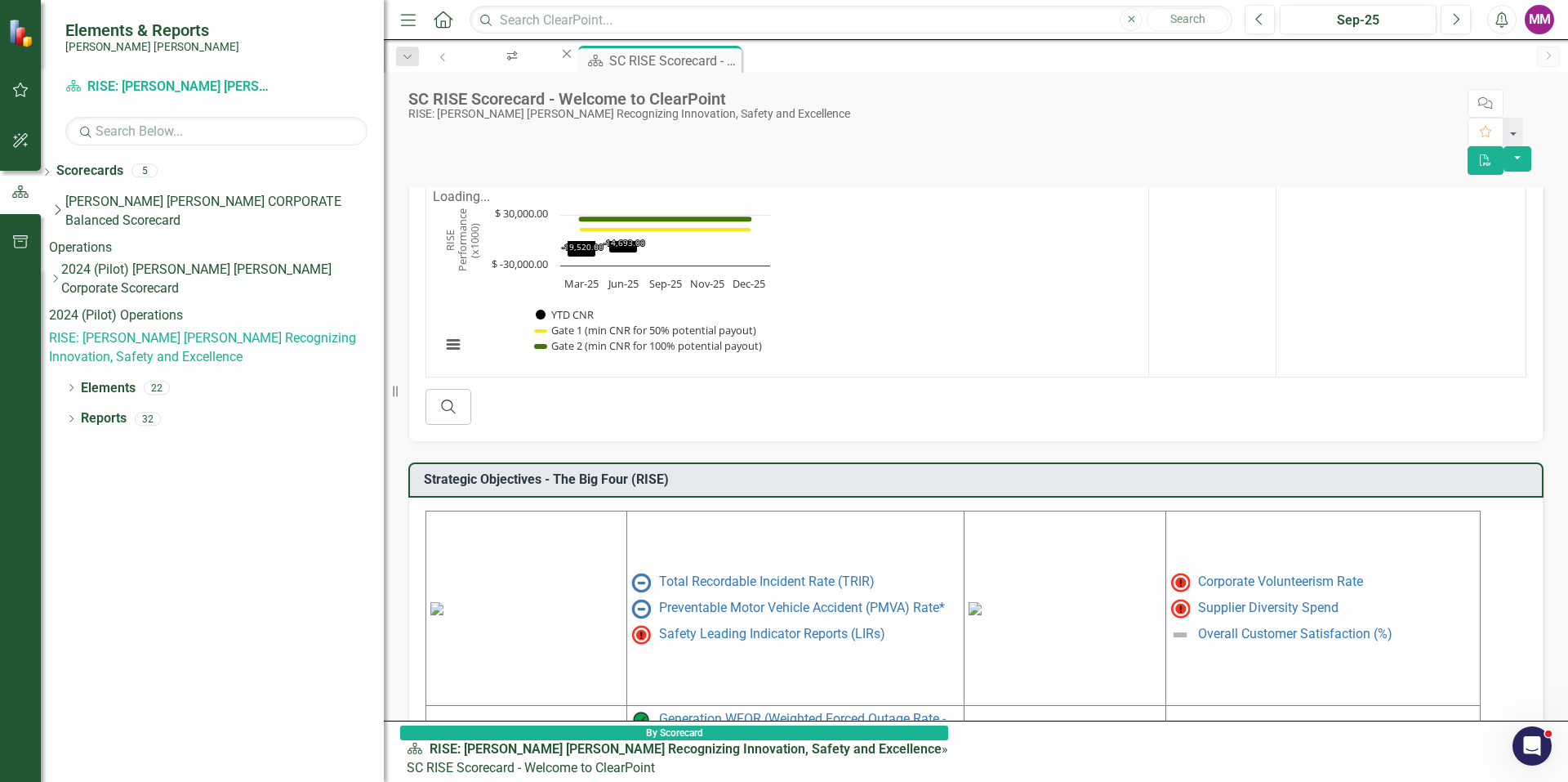
scroll to position [642, 0]
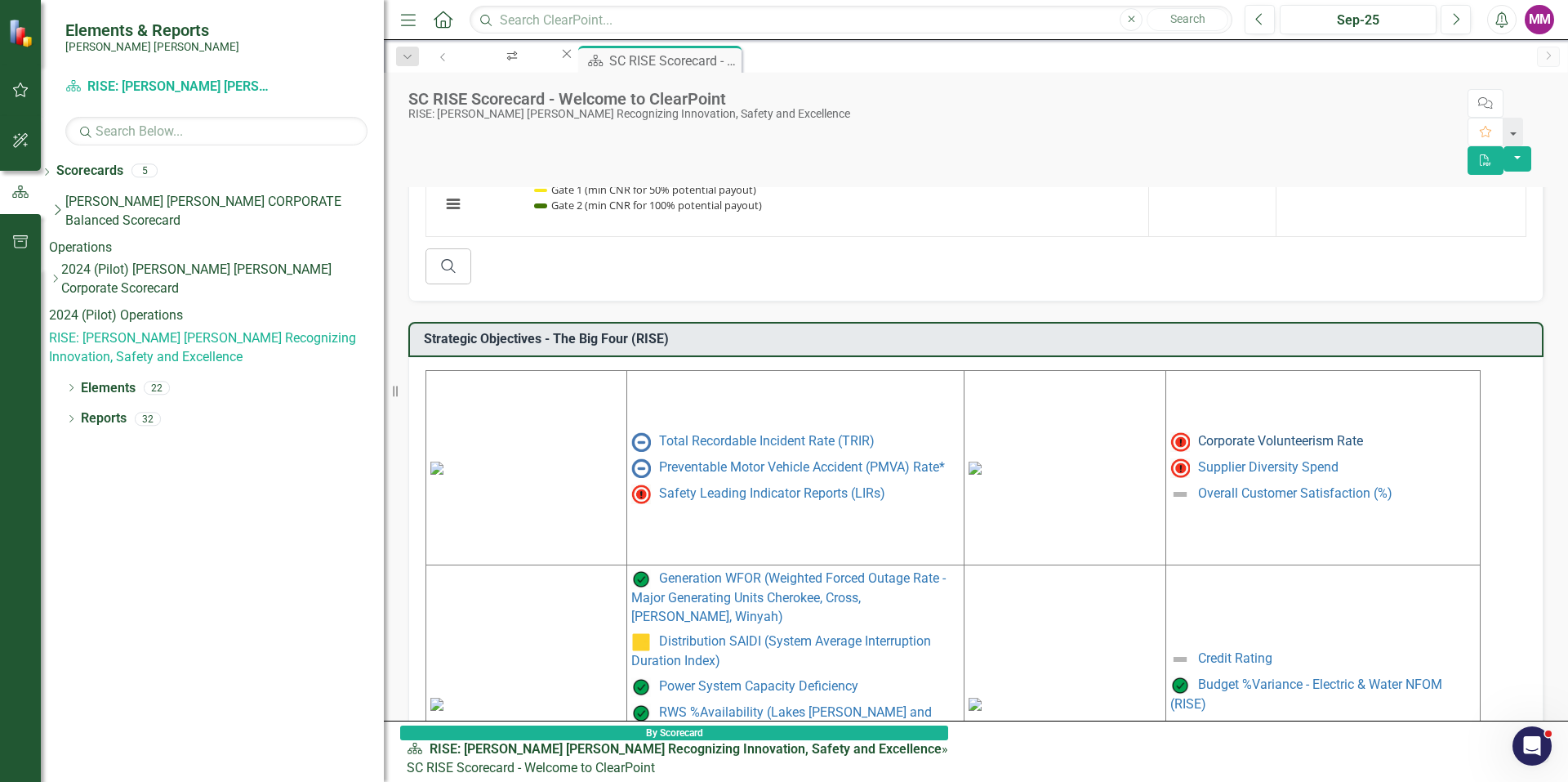
click at [1219, 433] on link "Corporate Volunteerism Rate" at bounding box center [1280, 440] width 165 height 16
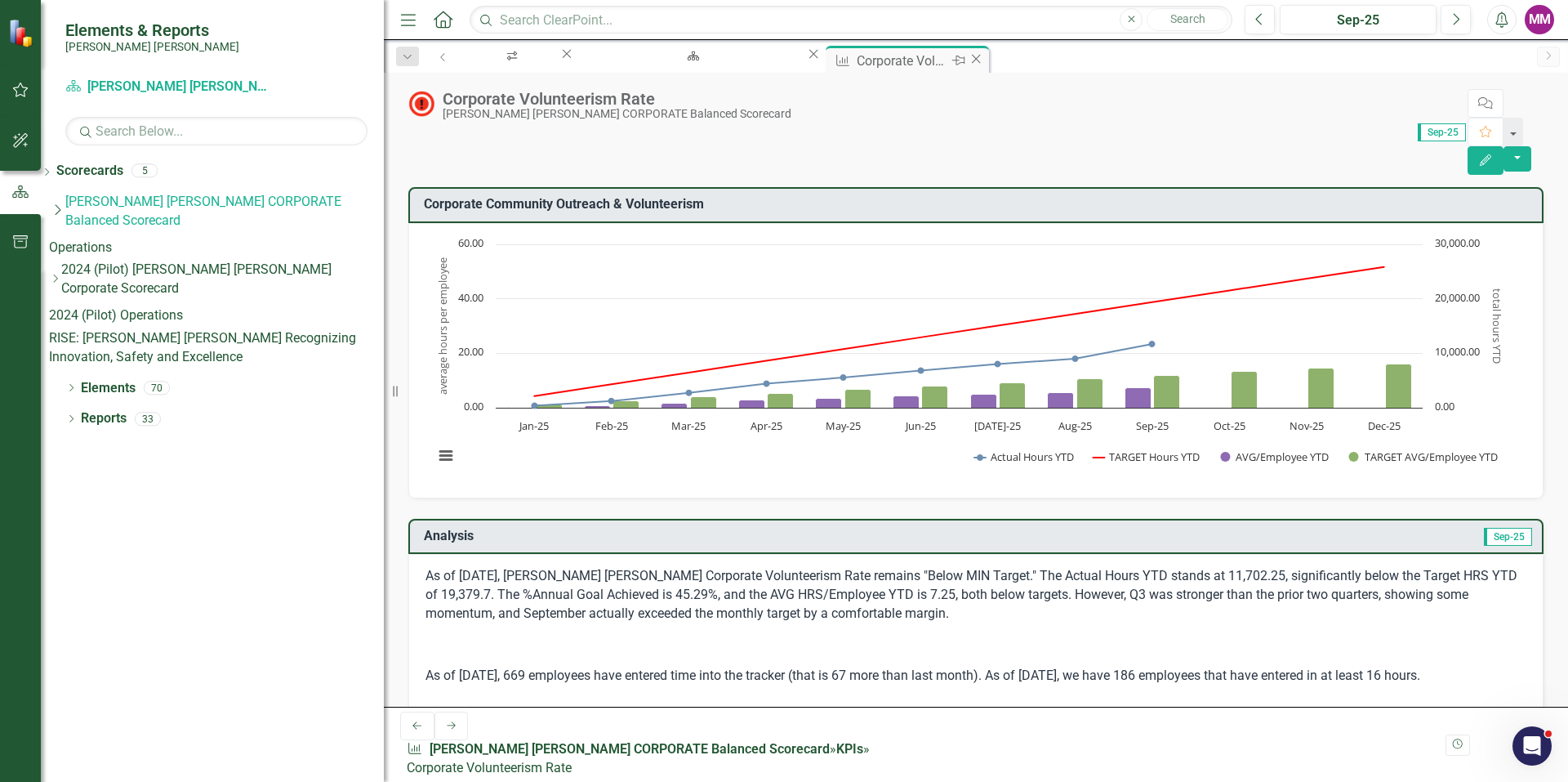
click at [968, 61] on icon "Close" at bounding box center [977, 59] width 17 height 13
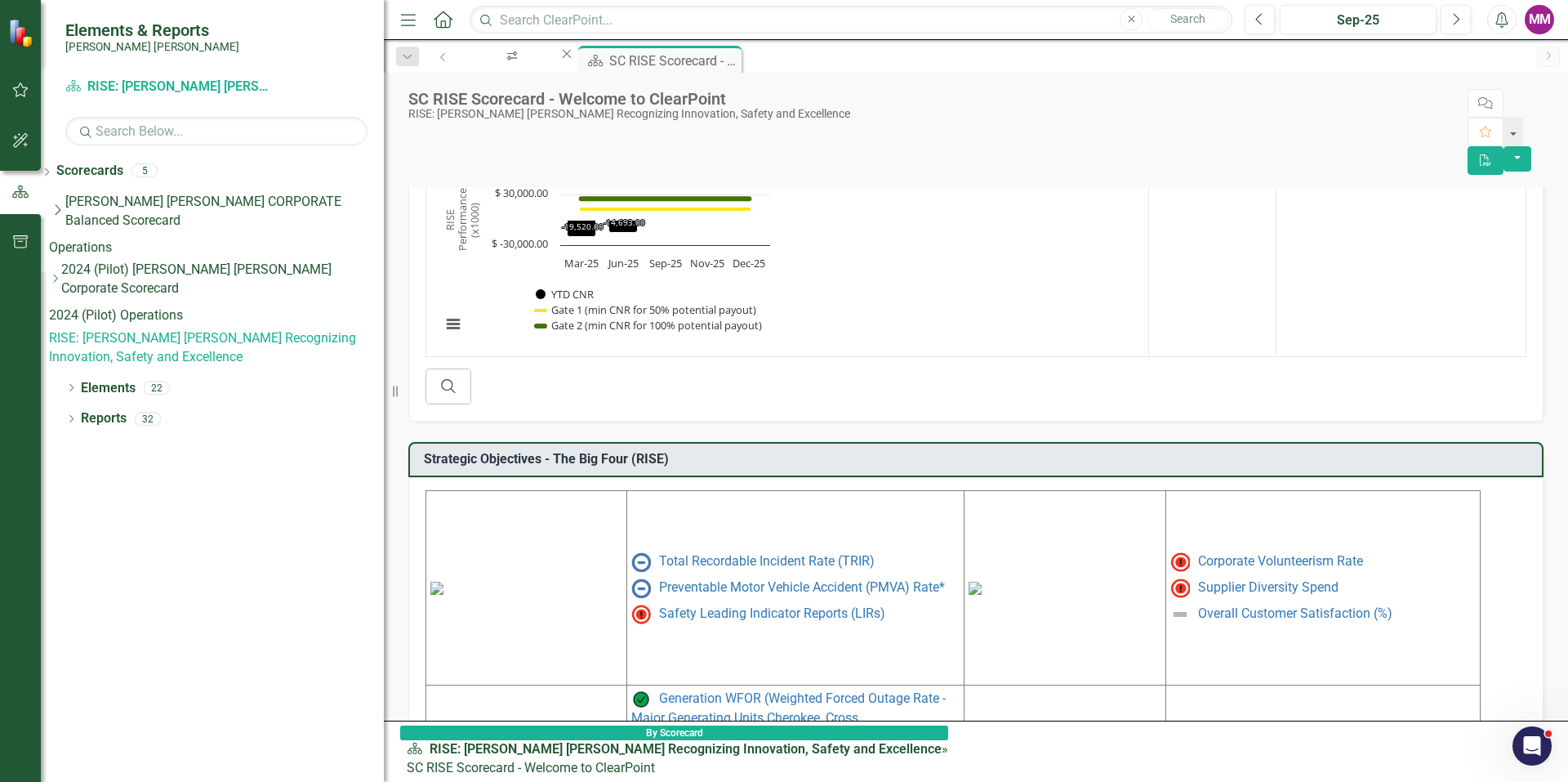
scroll to position [398, 0]
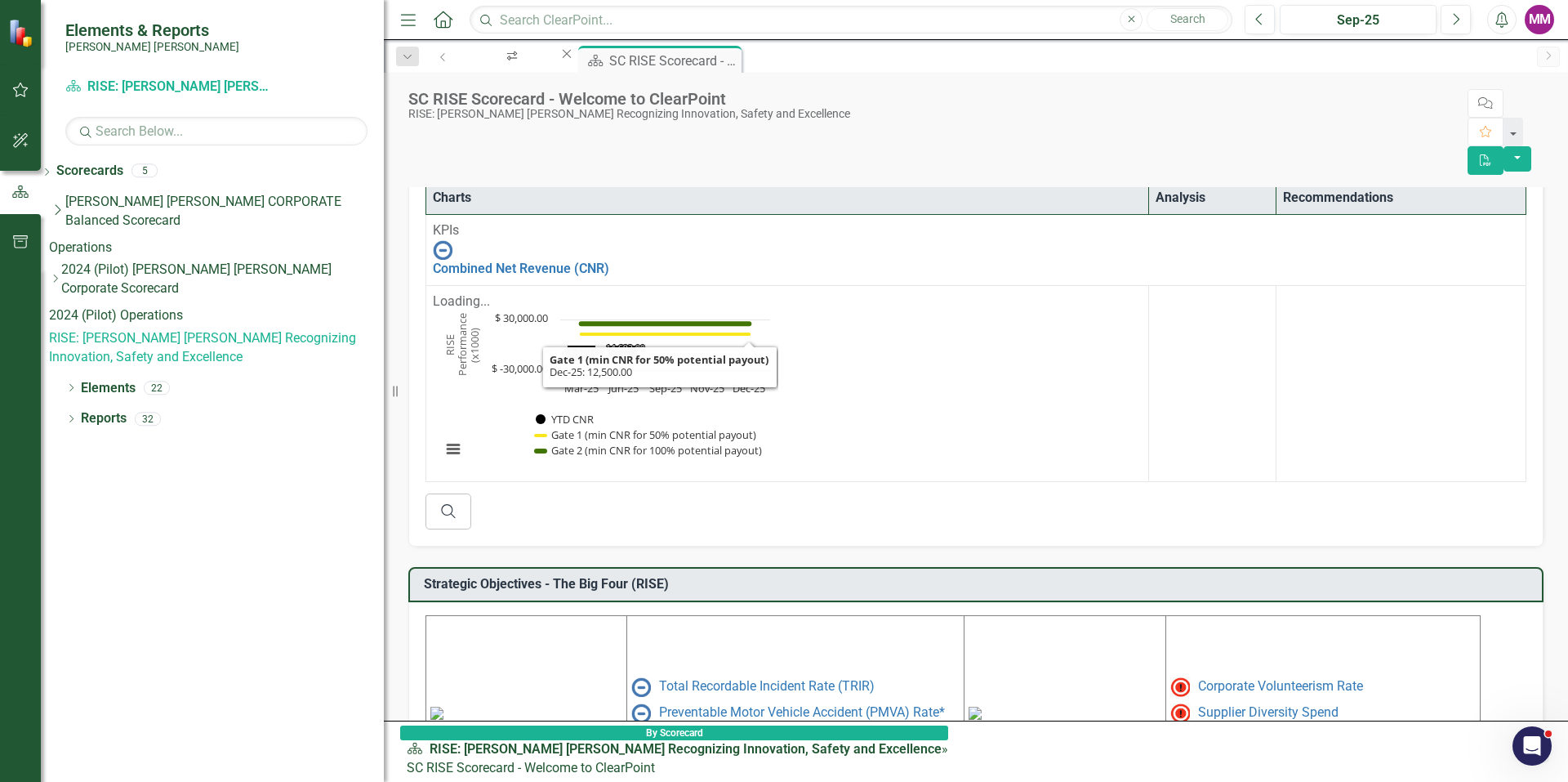
click at [735, 312] on rect "Interactive chart" at bounding box center [605, 393] width 345 height 163
click at [710, 312] on rect "Interactive chart" at bounding box center [605, 393] width 345 height 163
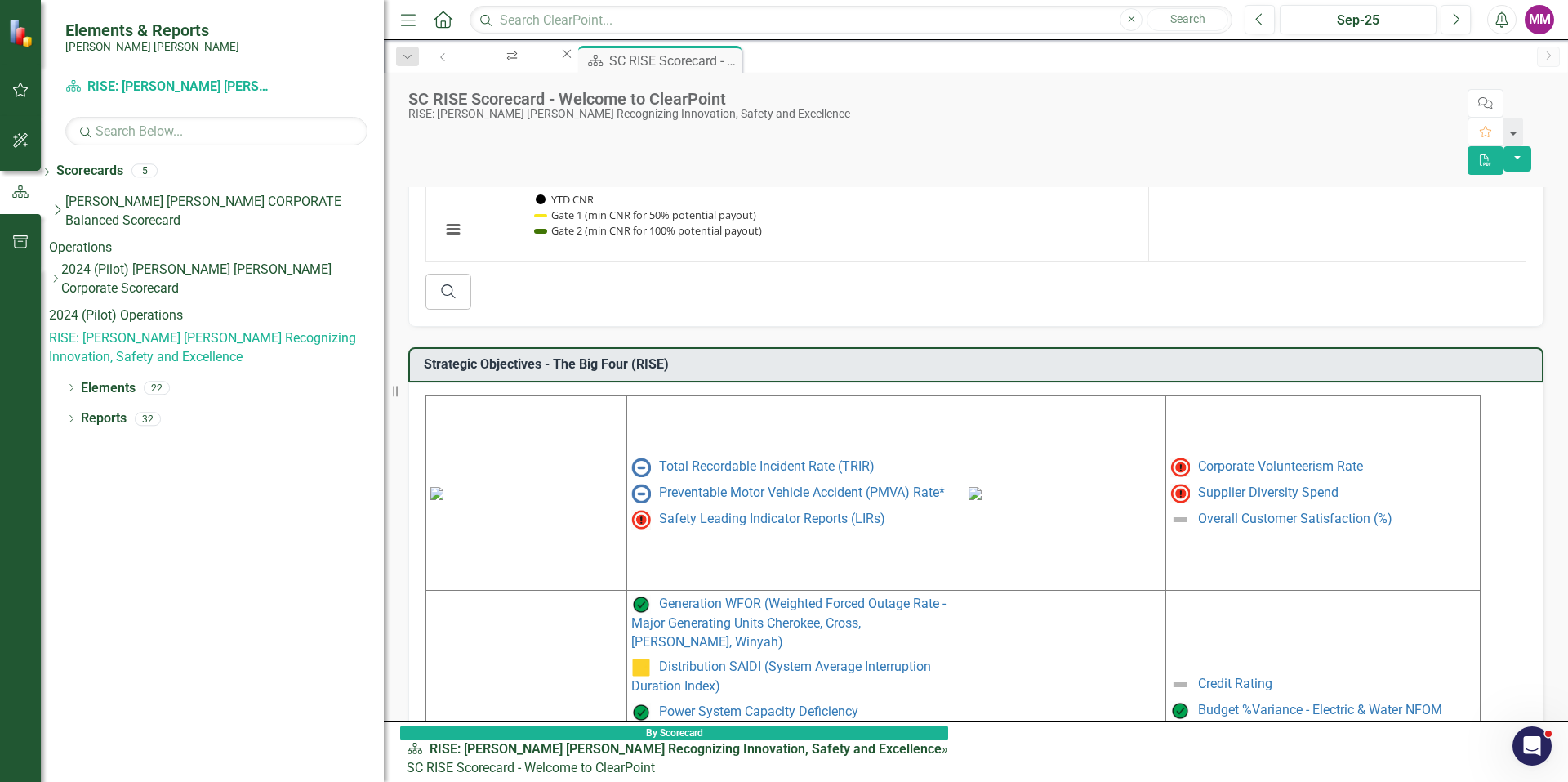
scroll to position [642, 0]
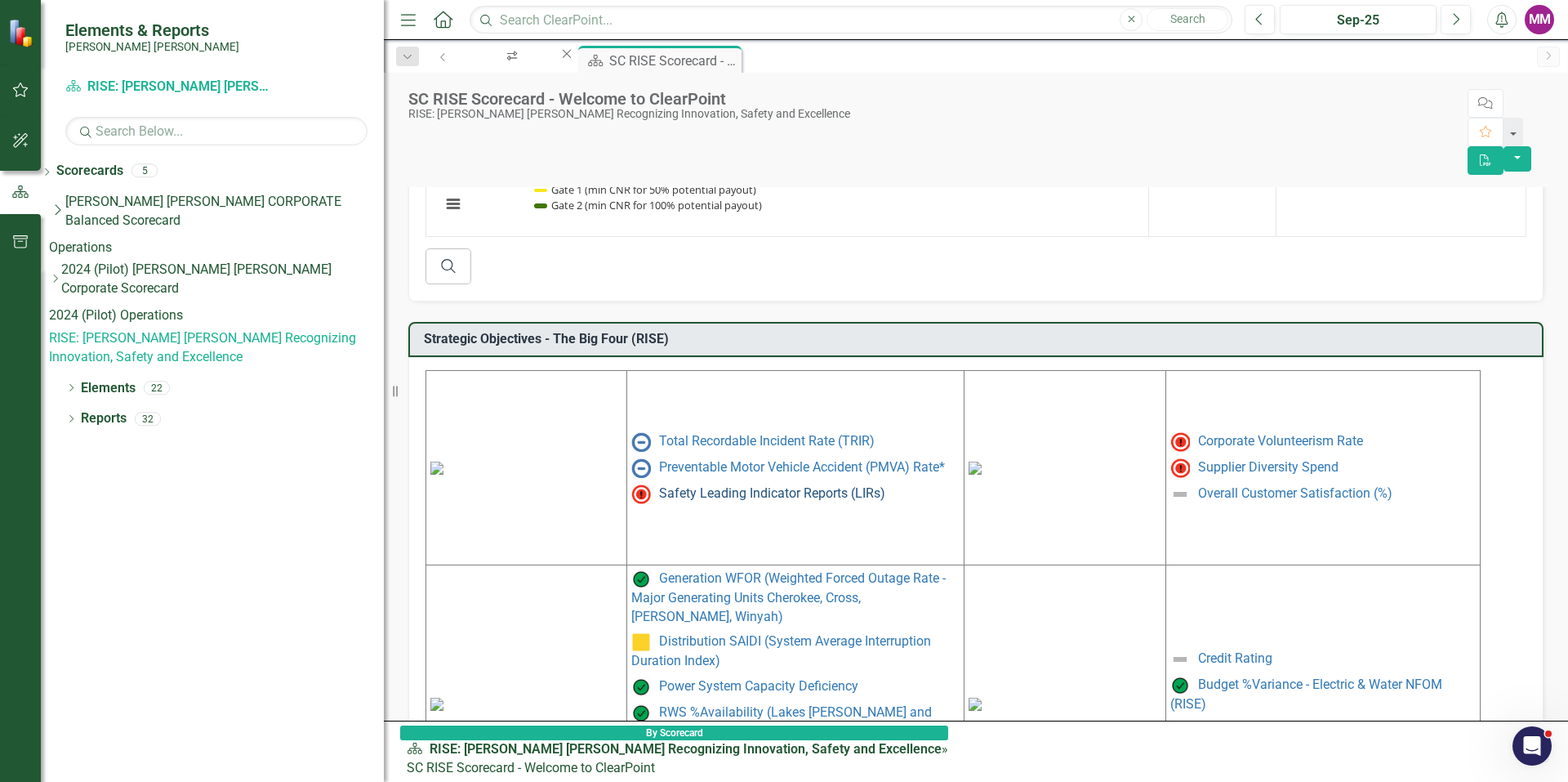
click at [732, 485] on link "Safety Leading Indicator Reports (LIRs)" at bounding box center [772, 493] width 227 height 16
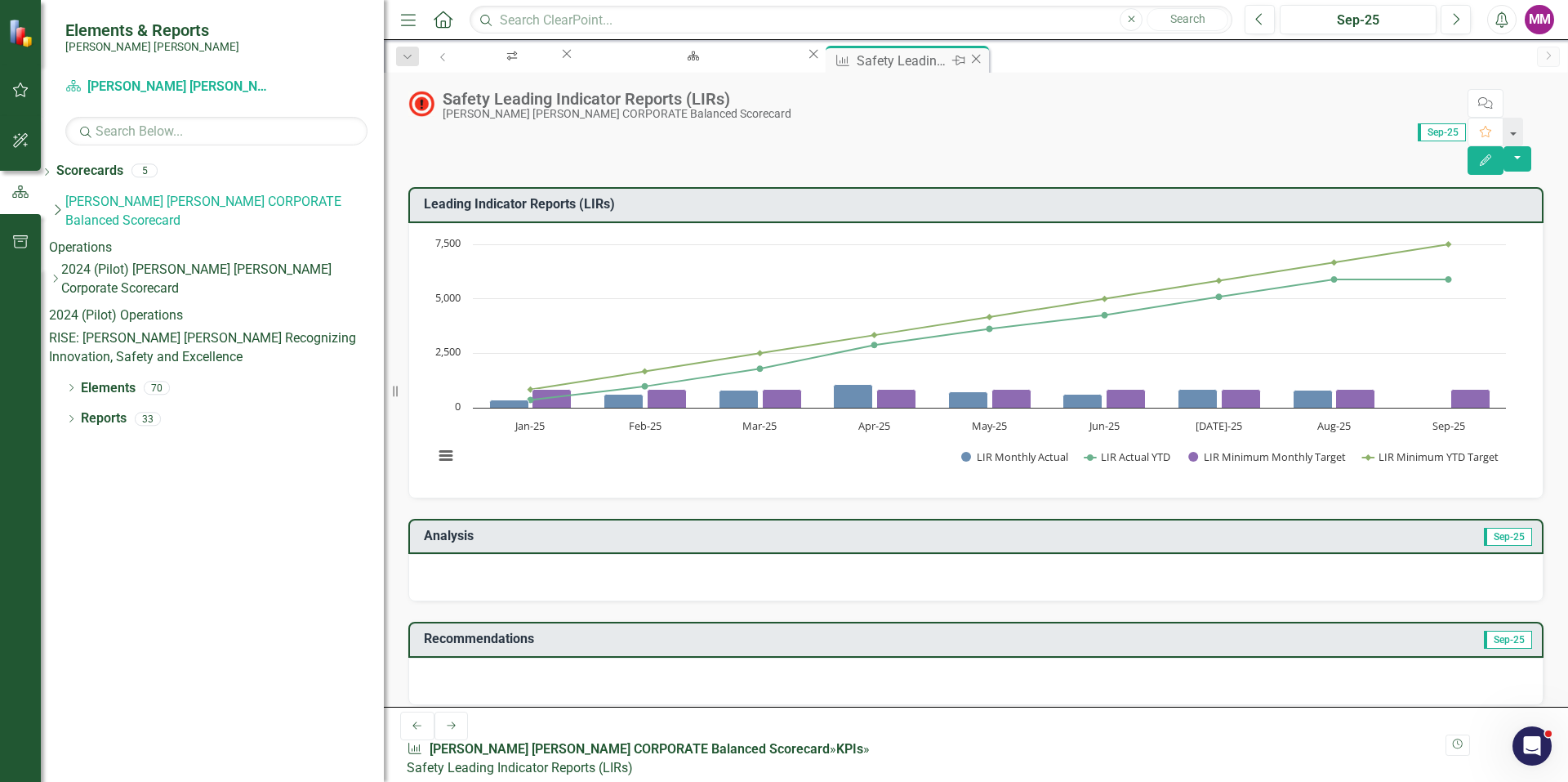
click at [968, 63] on icon "Close" at bounding box center [977, 59] width 17 height 13
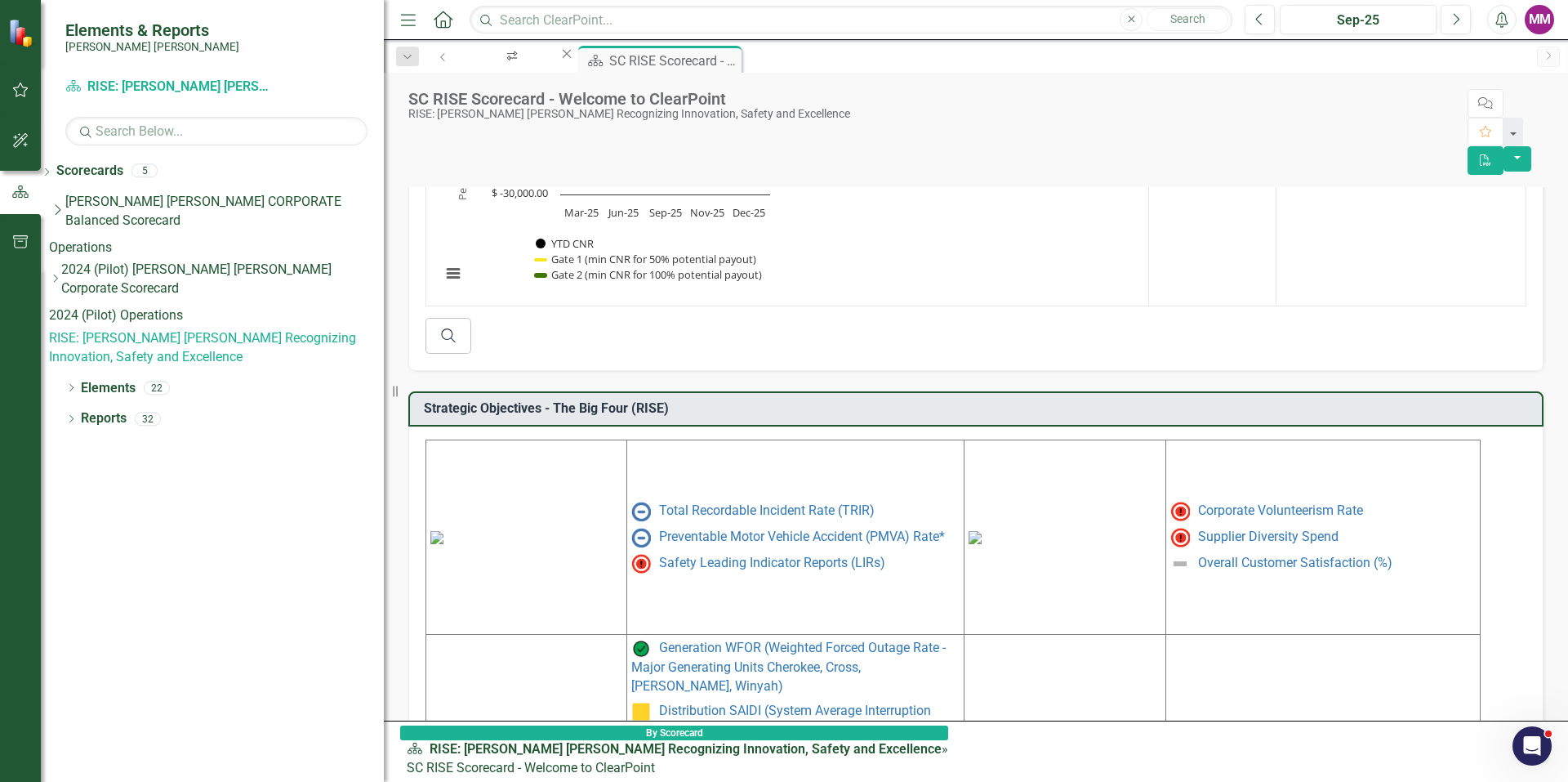
scroll to position [642, 0]
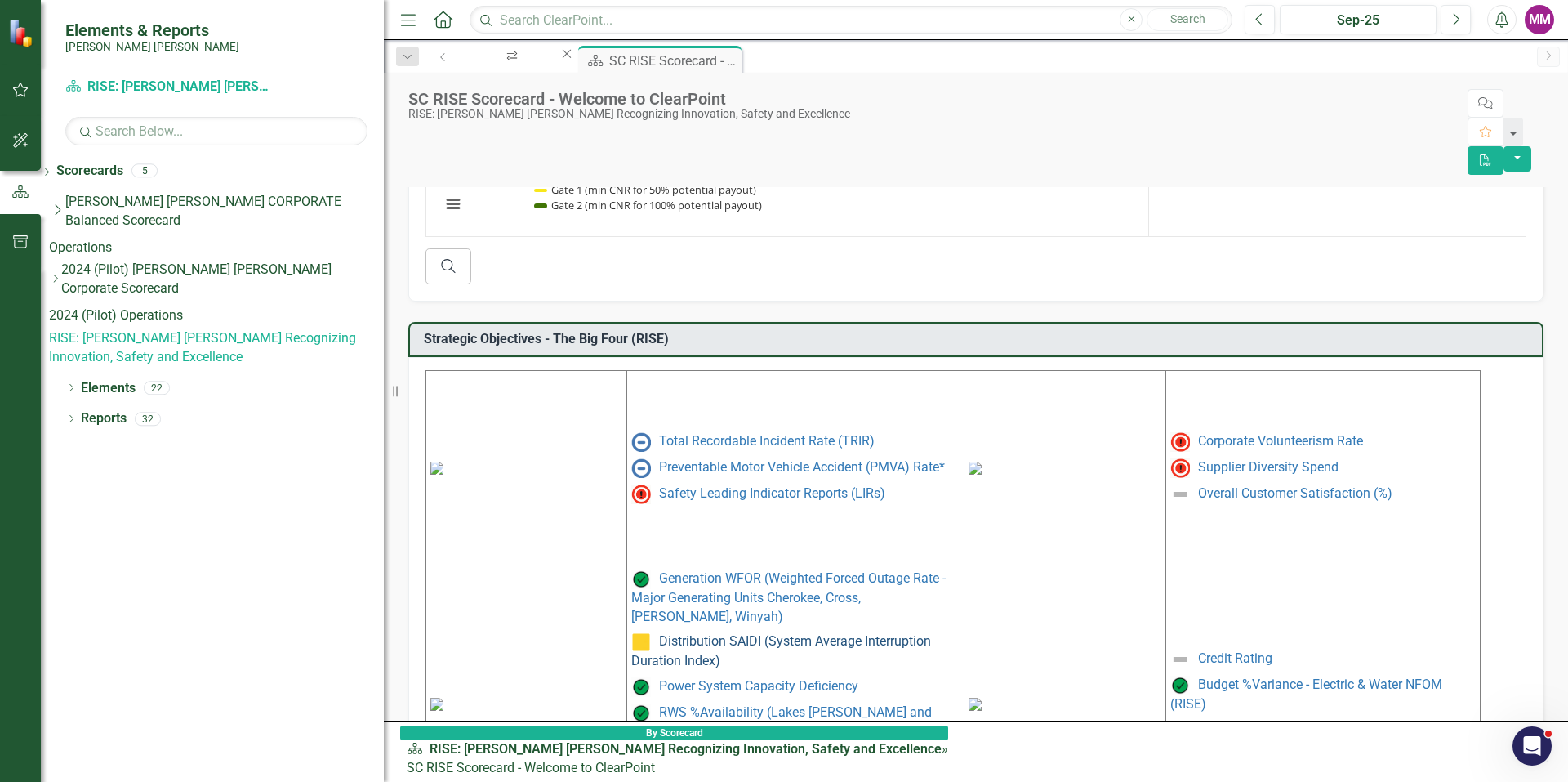
click at [679, 634] on link "Distribution SAIDI (System Average Interruption Duration Index)" at bounding box center [781, 651] width 299 height 35
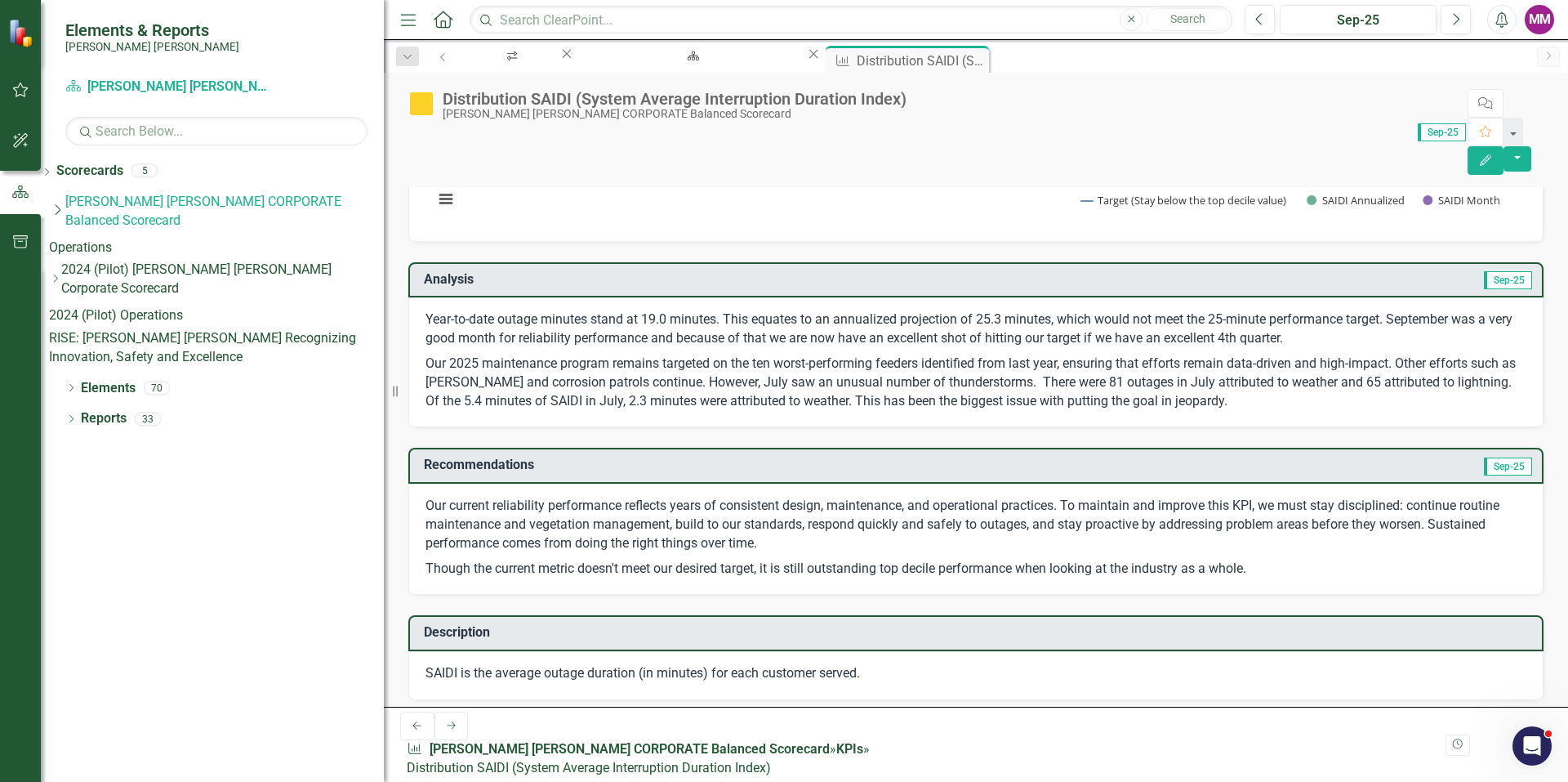
scroll to position [163, 0]
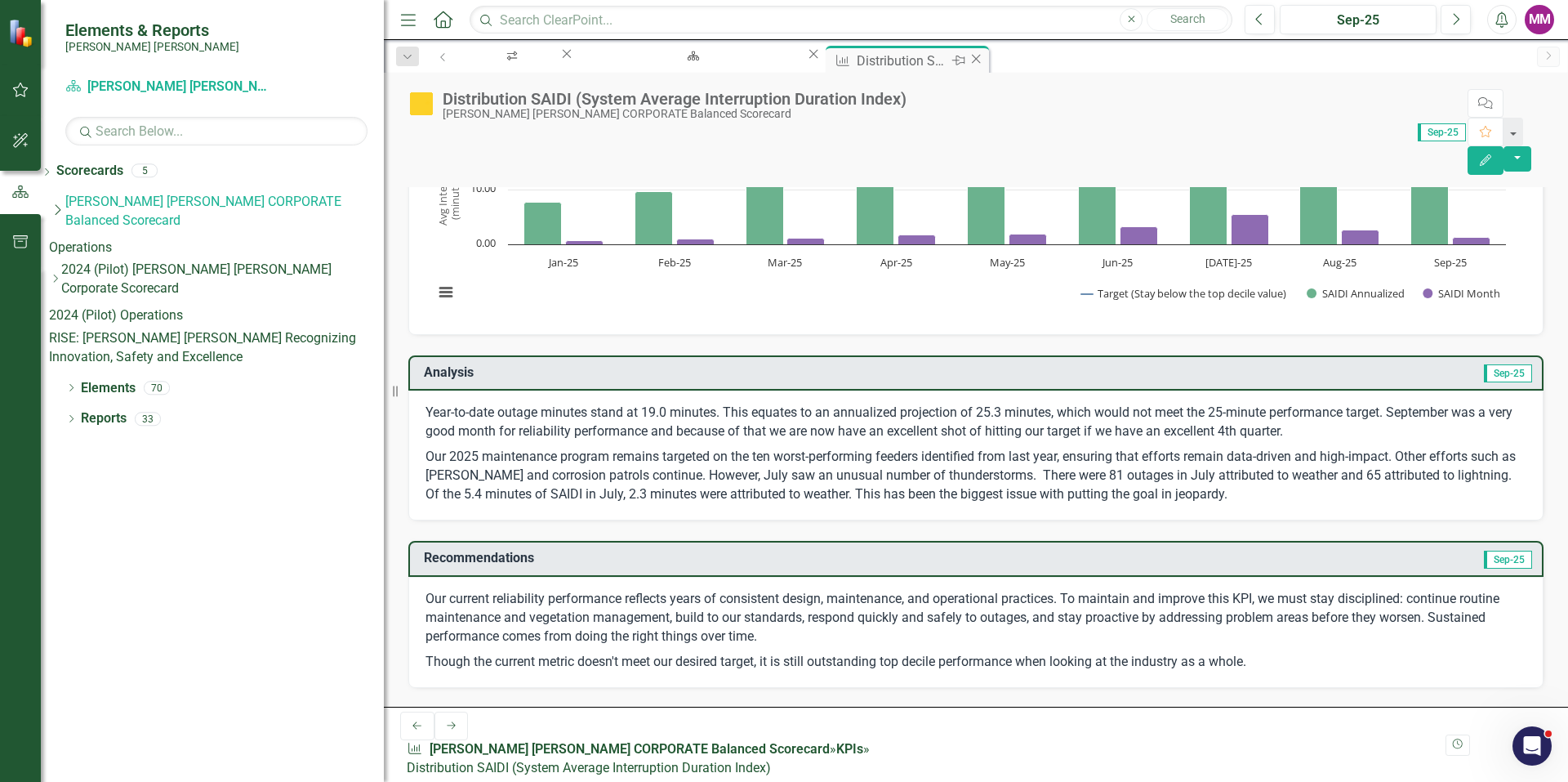
click at [968, 58] on icon "Close" at bounding box center [977, 59] width 17 height 13
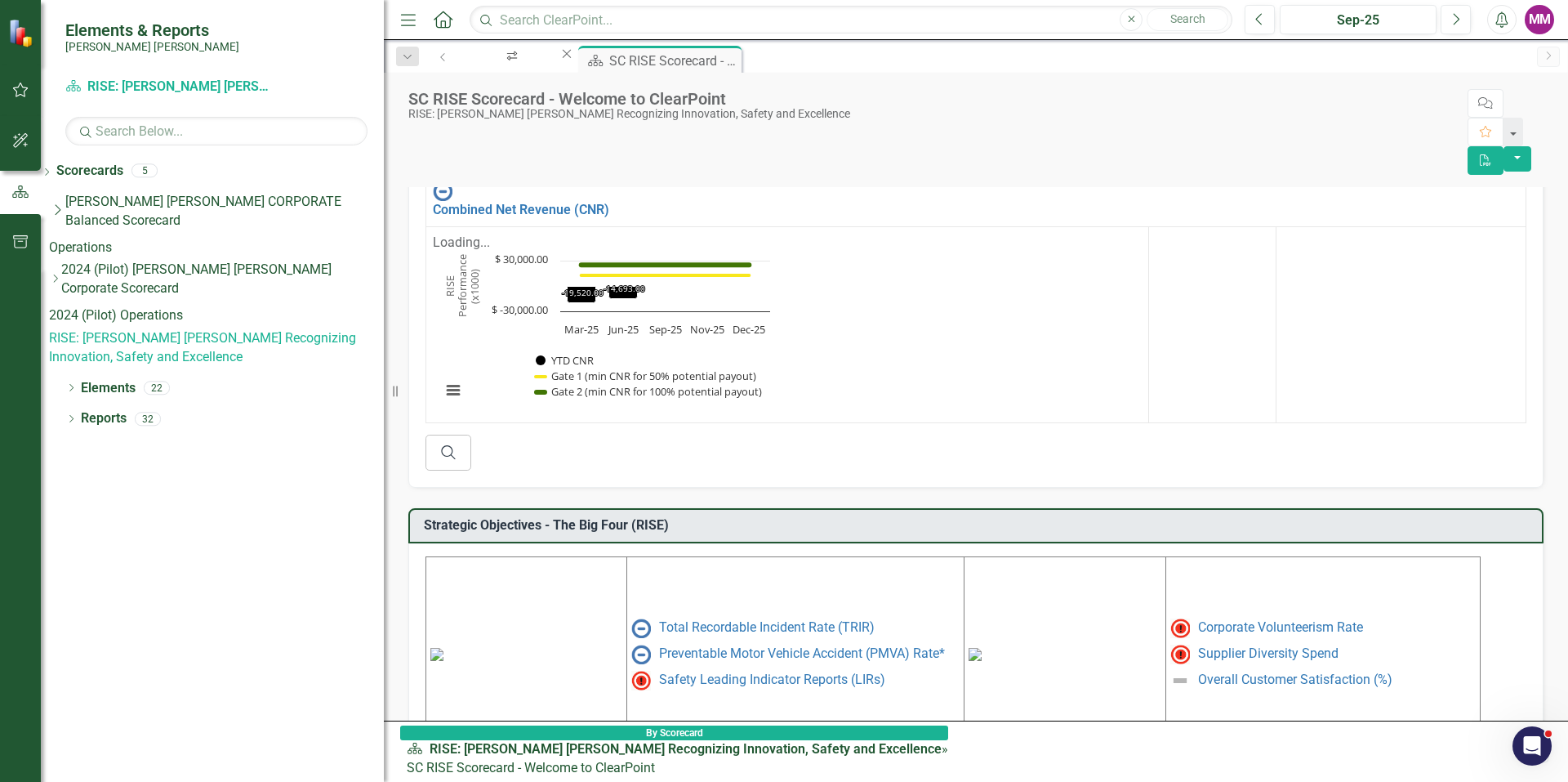
scroll to position [642, 0]
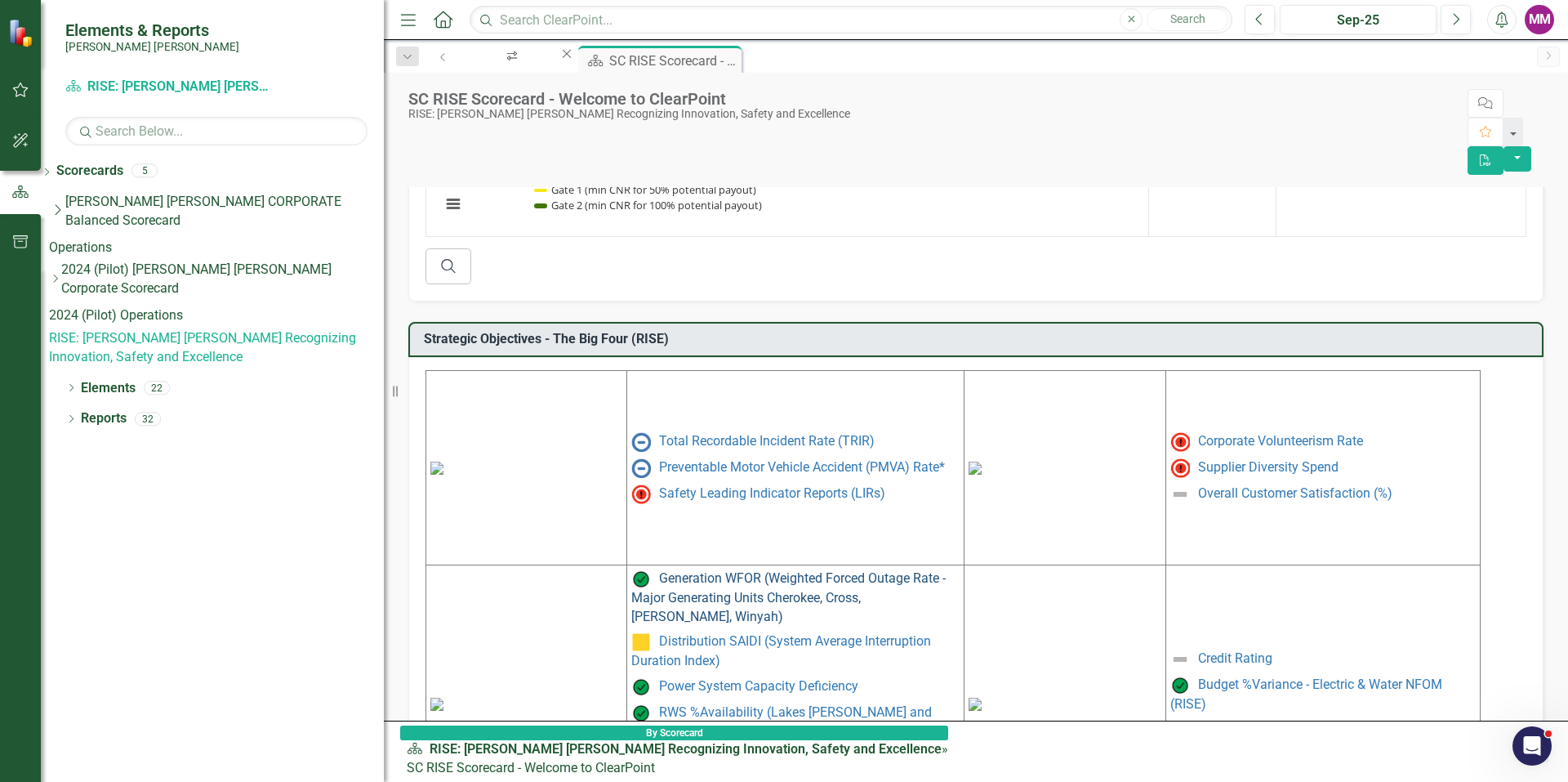
click at [694, 570] on link "Generation WFOR (Weighted Forced Outage Rate - Major Generating Units Cherokee,…" at bounding box center [788, 597] width 314 height 54
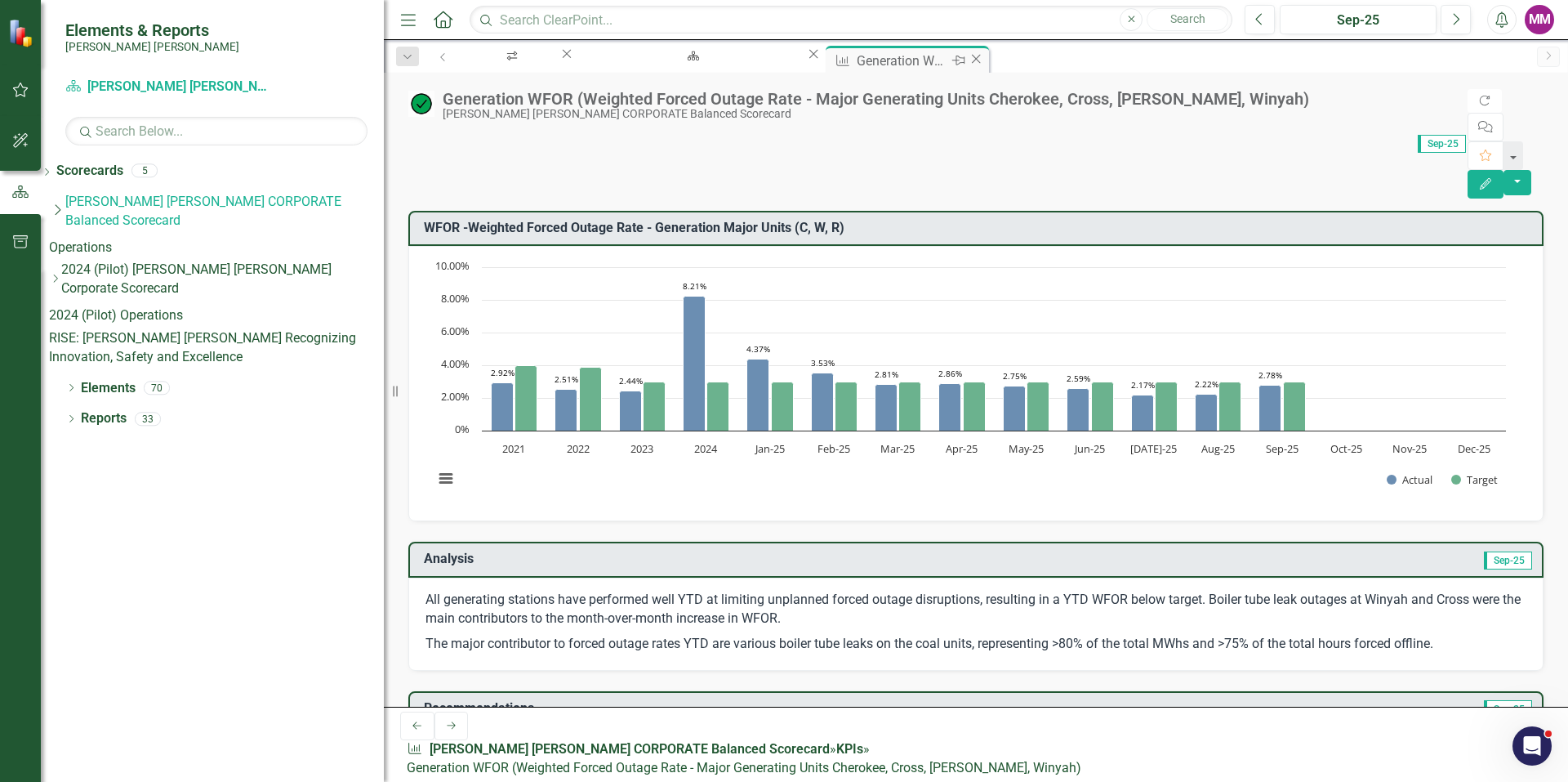
click at [968, 62] on icon "Close" at bounding box center [977, 59] width 17 height 13
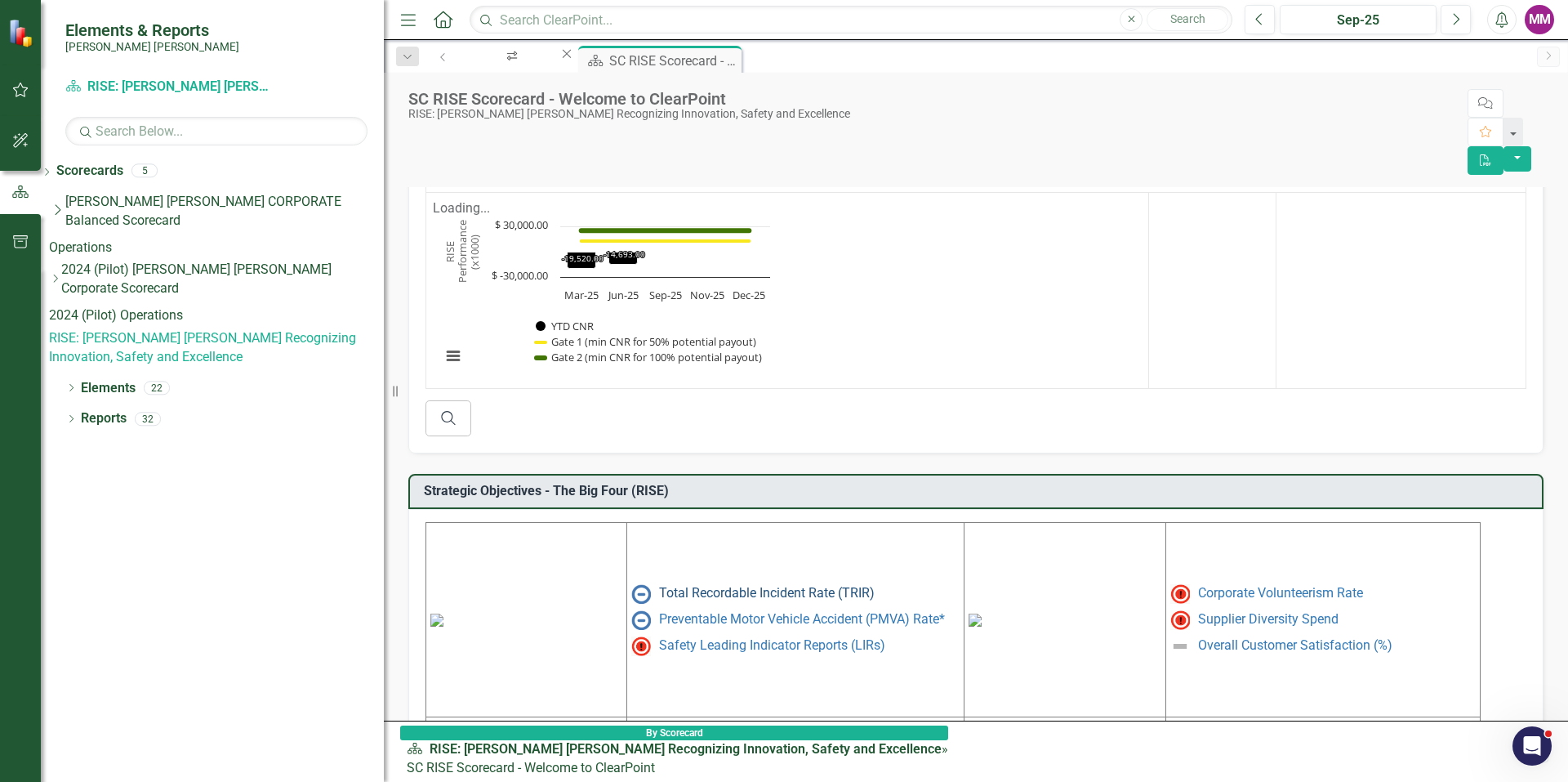
scroll to position [642, 0]
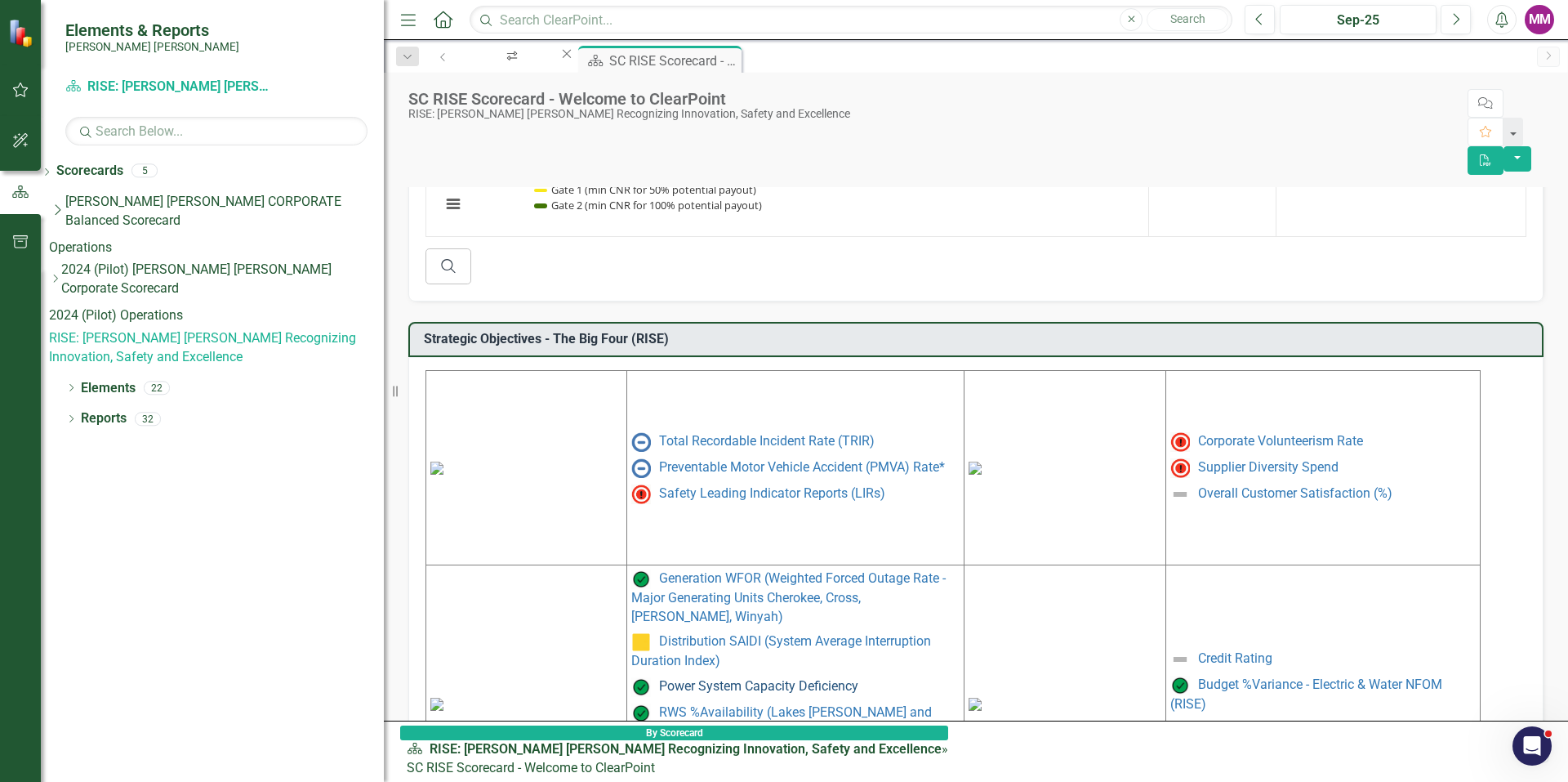
click at [702, 679] on link "Power System Capacity Deficiency" at bounding box center [759, 687] width 200 height 16
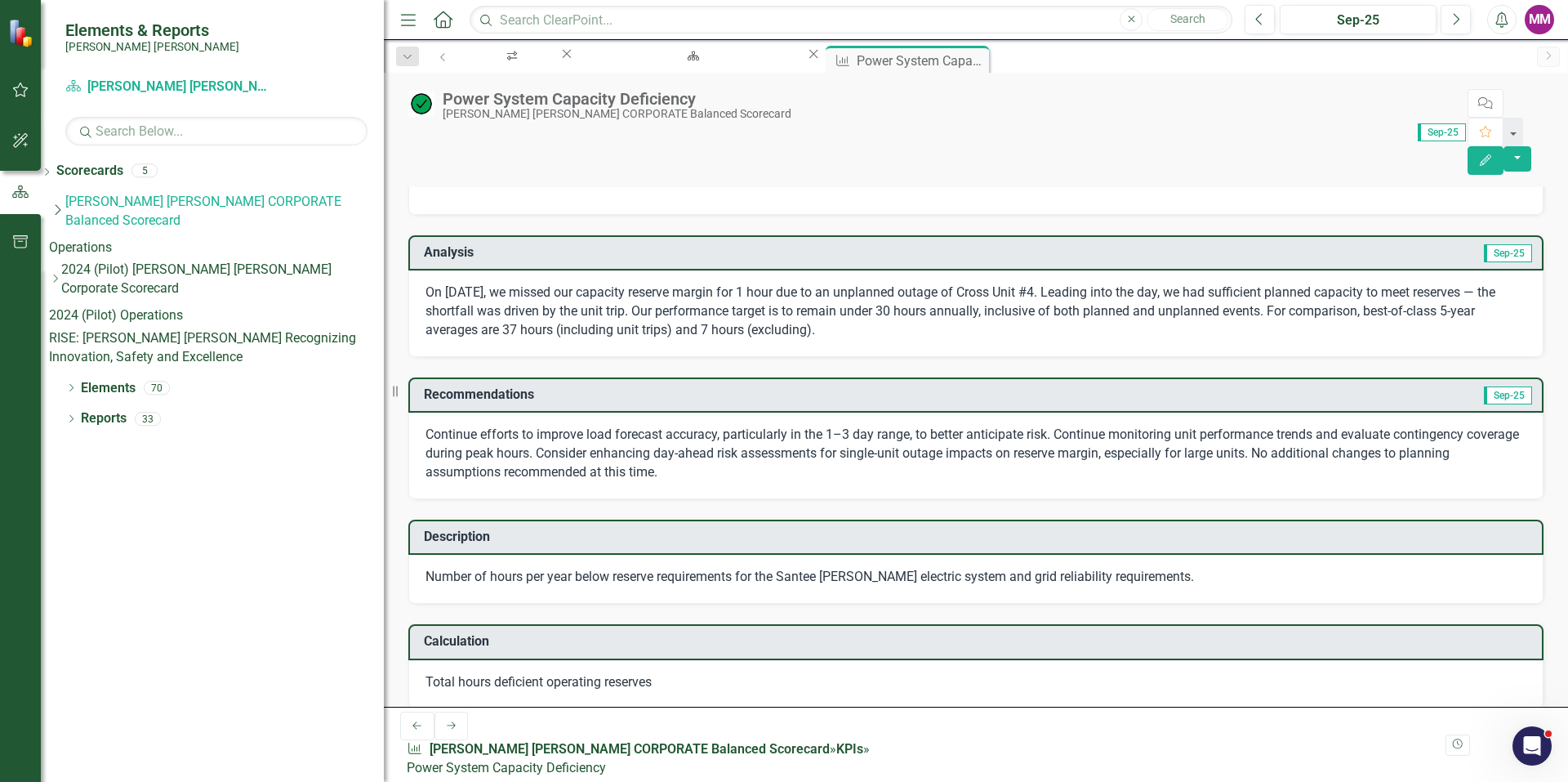
scroll to position [327, 0]
